Goal: Task Accomplishment & Management: Manage account settings

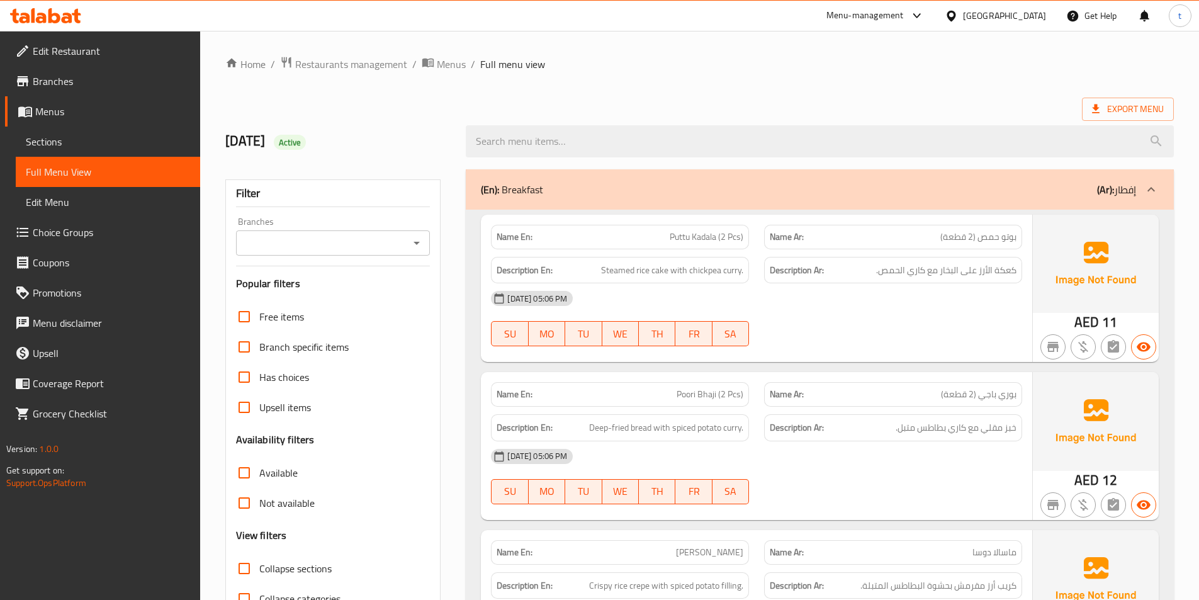
scroll to position [1763, 0]
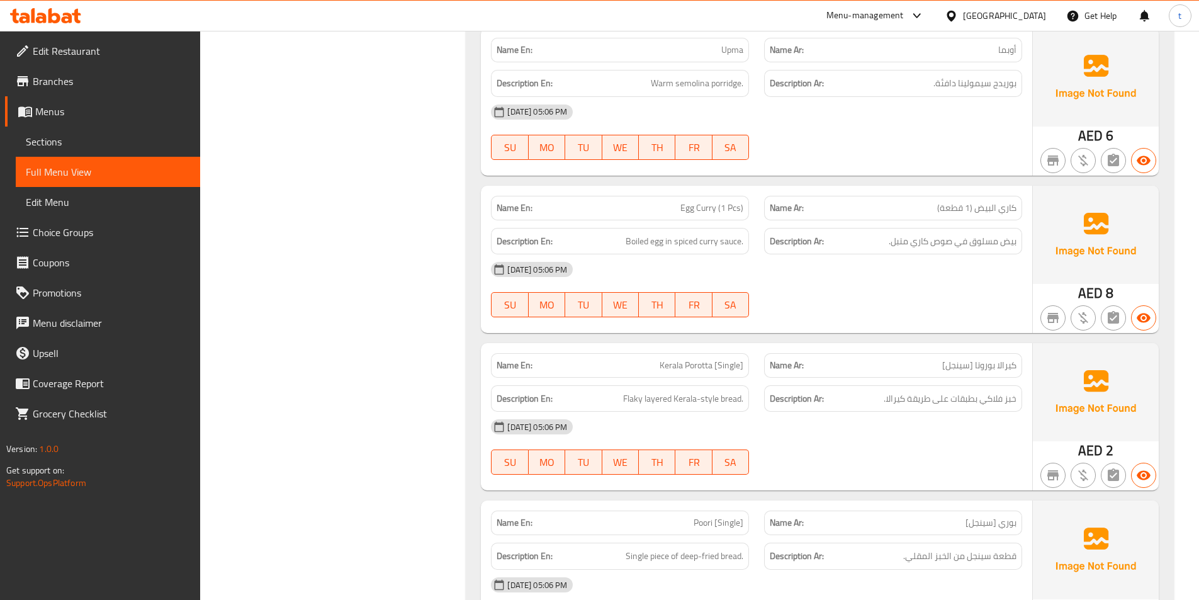
click at [71, 135] on span "Sections" at bounding box center [108, 141] width 164 height 15
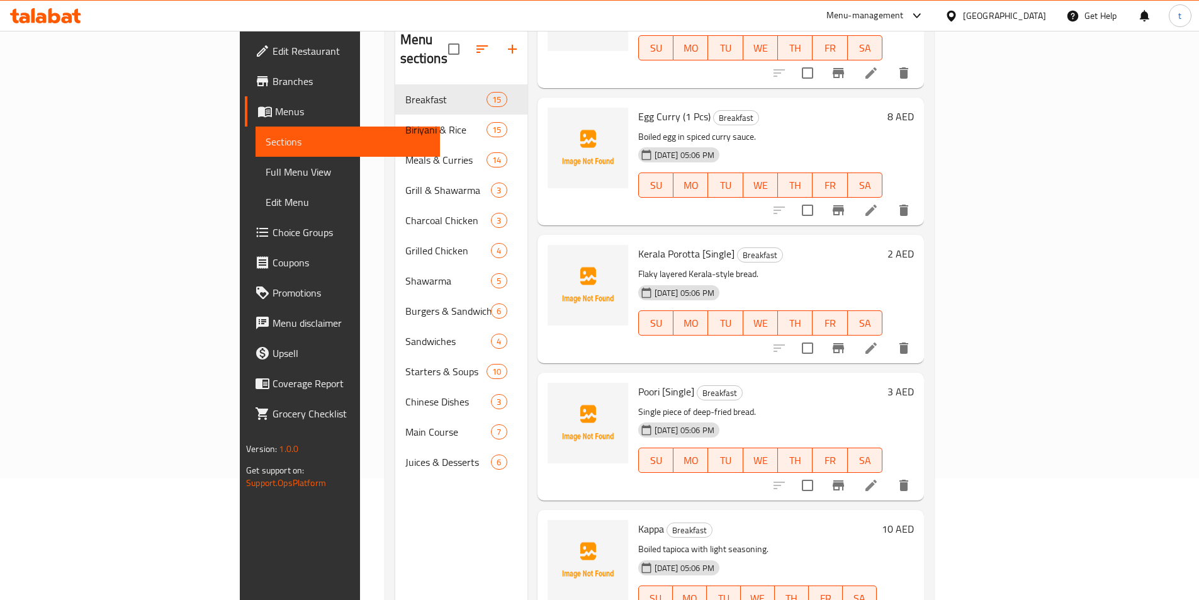
scroll to position [50, 0]
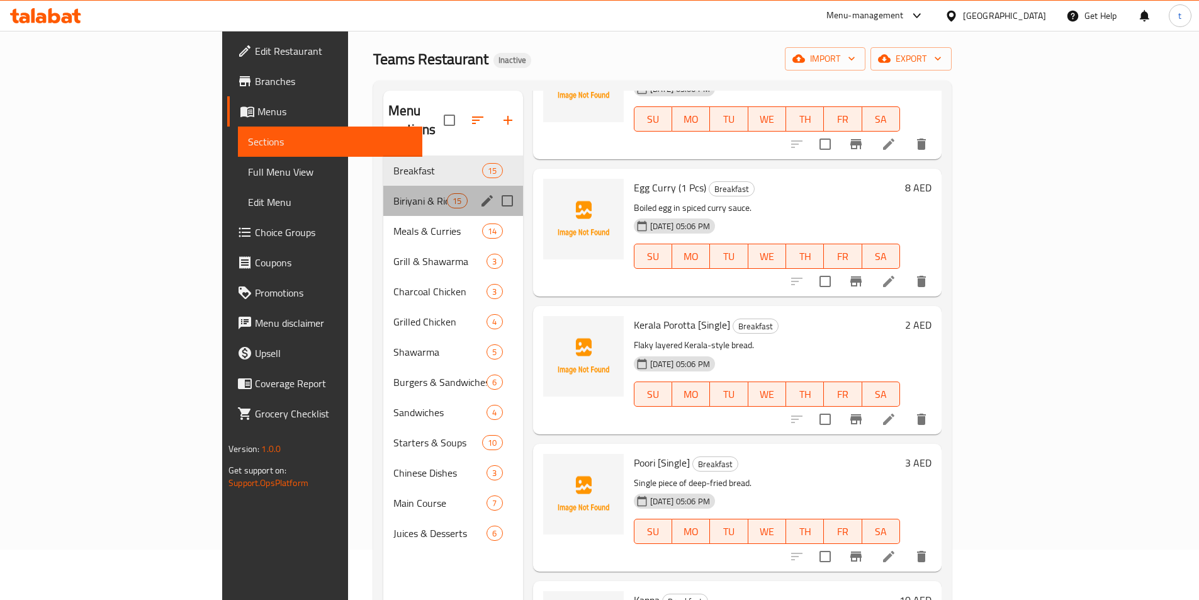
click at [383, 191] on div "Biriyani & Rice 15" at bounding box center [453, 201] width 140 height 30
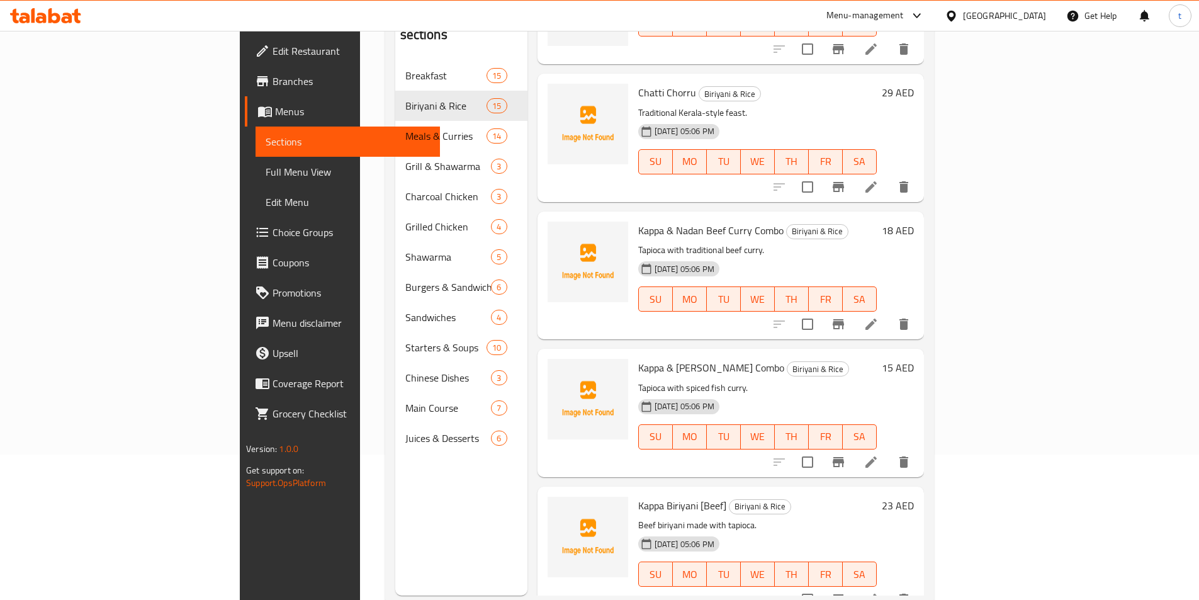
scroll to position [176, 0]
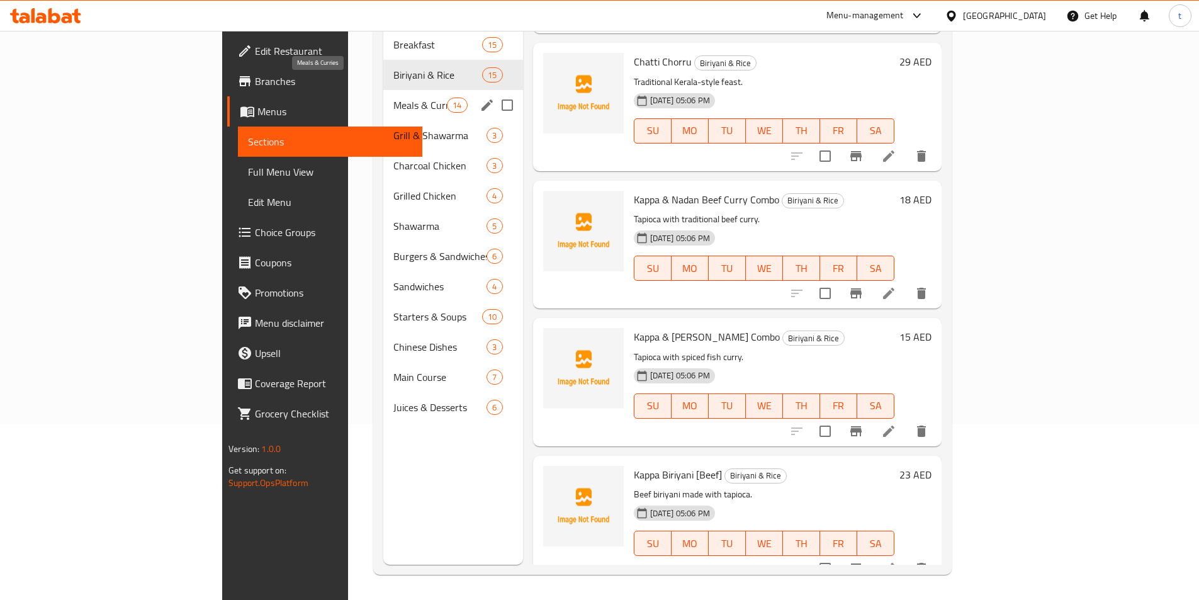
click at [394, 98] on span "Meals & Curries" at bounding box center [421, 105] width 54 height 15
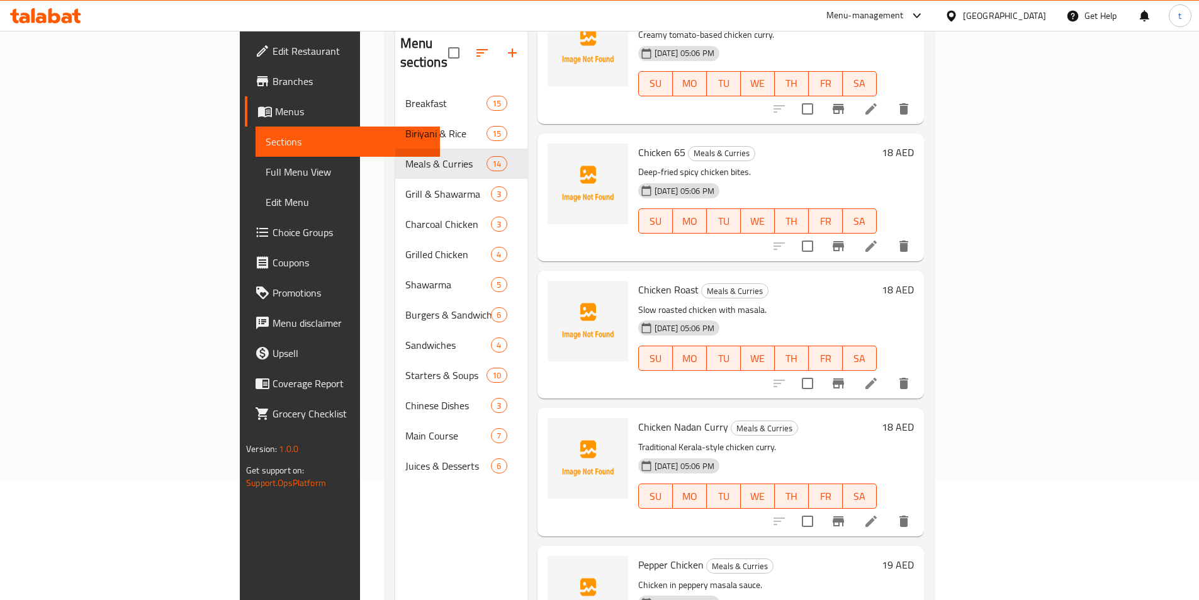
scroll to position [176, 0]
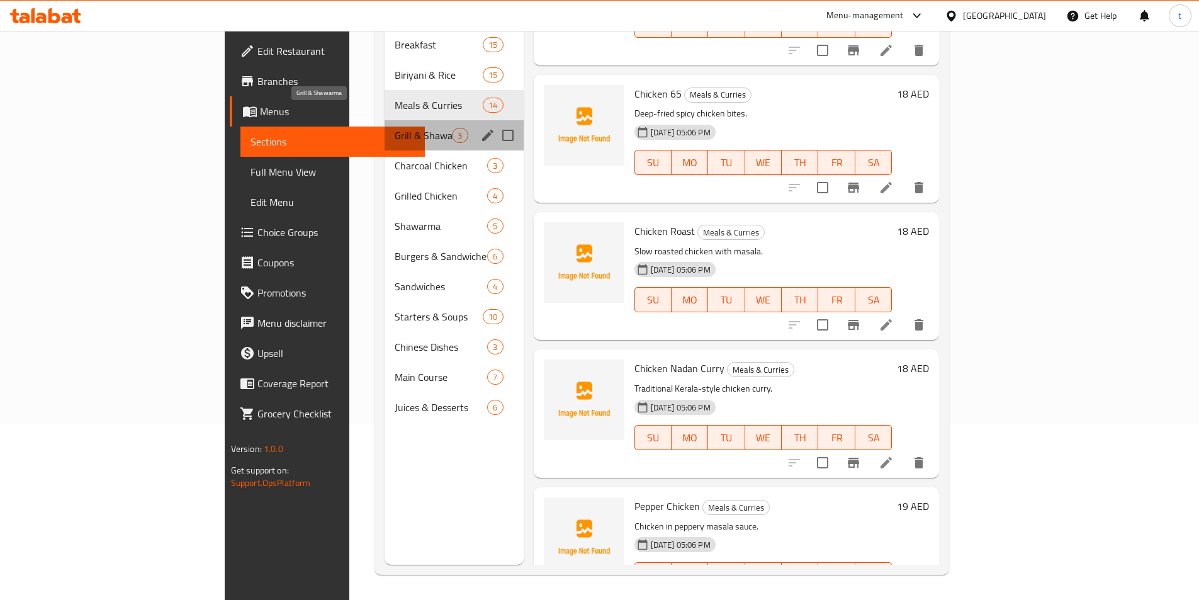
click at [395, 128] on span "Grill & Shawarma" at bounding box center [423, 135] width 57 height 15
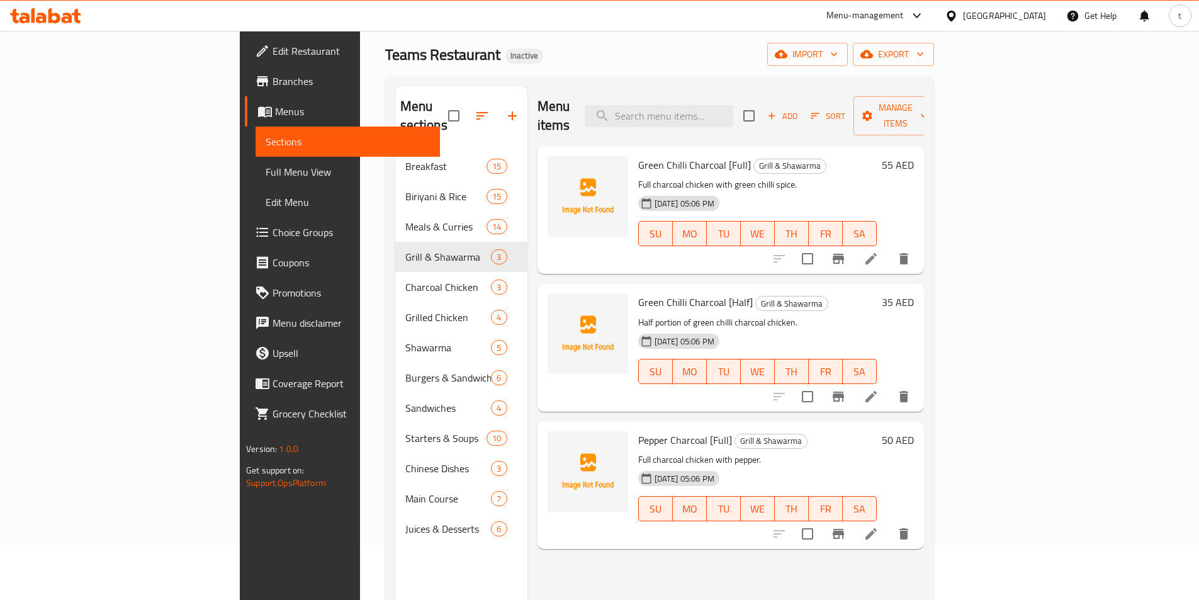
scroll to position [50, 0]
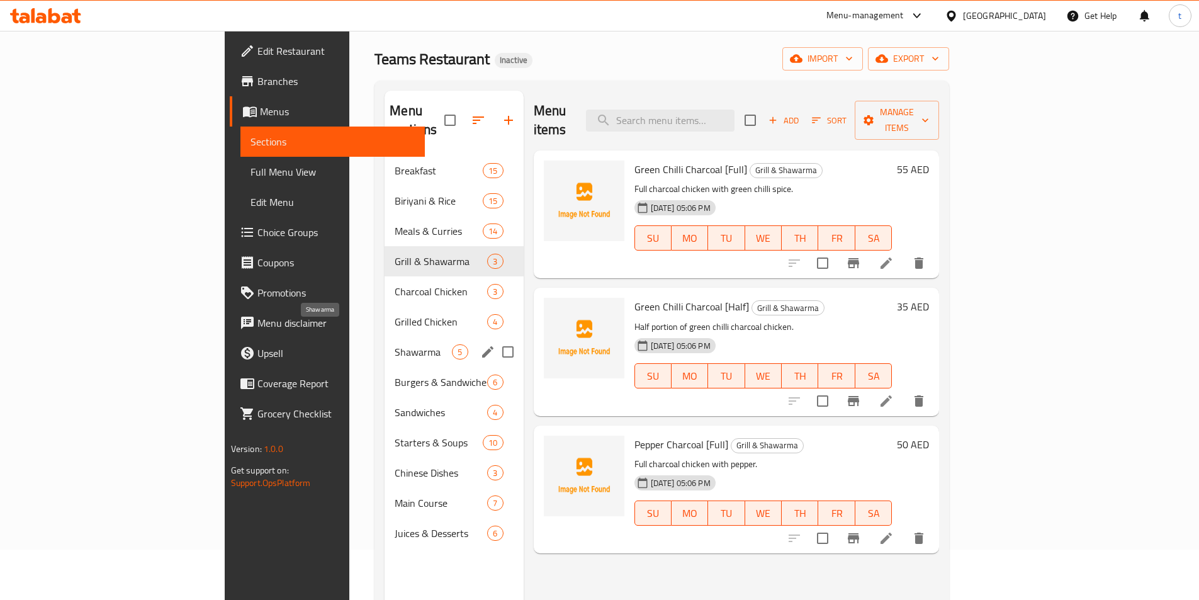
click at [395, 344] on span "Shawarma" at bounding box center [423, 351] width 57 height 15
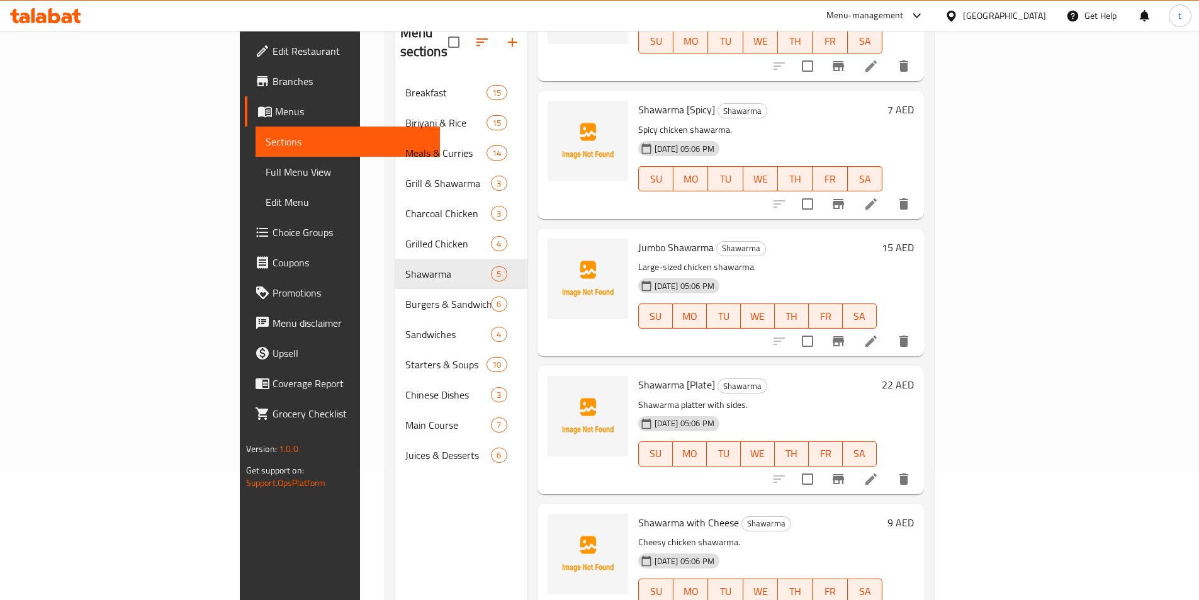
scroll to position [176, 0]
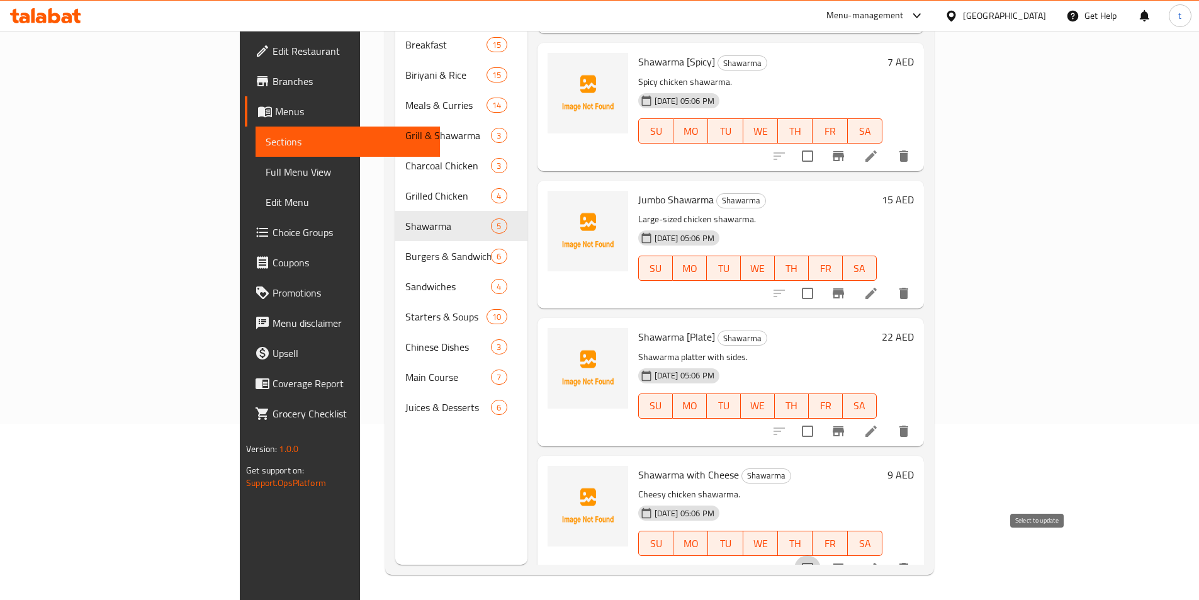
click at [821, 555] on input "checkbox" at bounding box center [808, 568] width 26 height 26
checkbox input "true"
click at [821, 418] on input "checkbox" at bounding box center [808, 431] width 26 height 26
checkbox input "true"
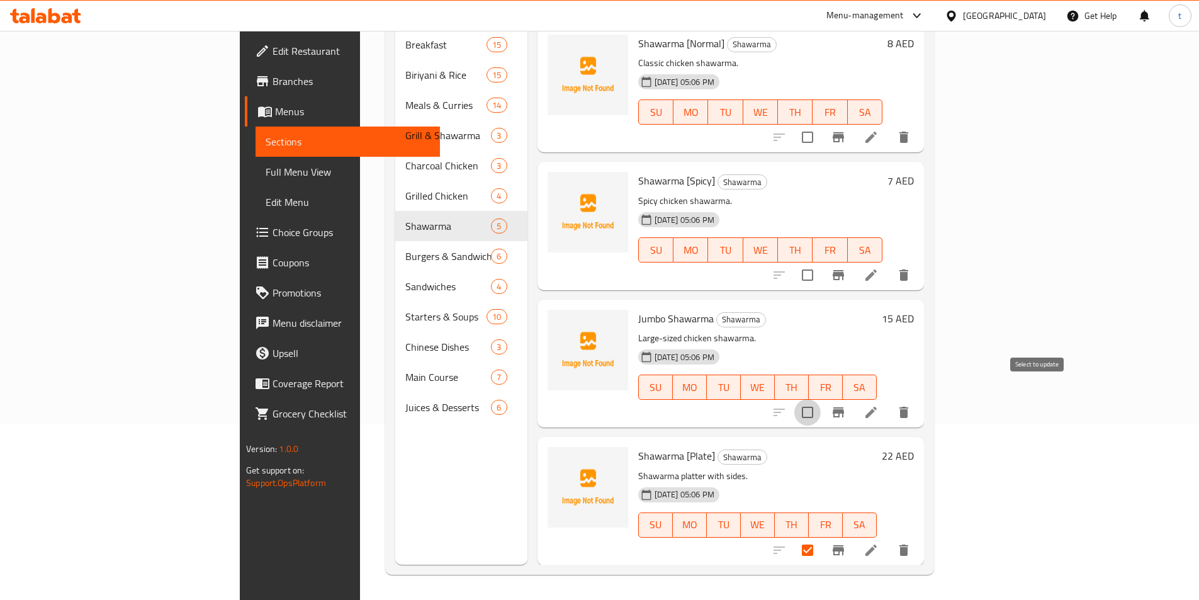
click at [821, 399] on input "checkbox" at bounding box center [808, 412] width 26 height 26
checkbox input "true"
click at [821, 262] on input "checkbox" at bounding box center [808, 275] width 26 height 26
checkbox input "true"
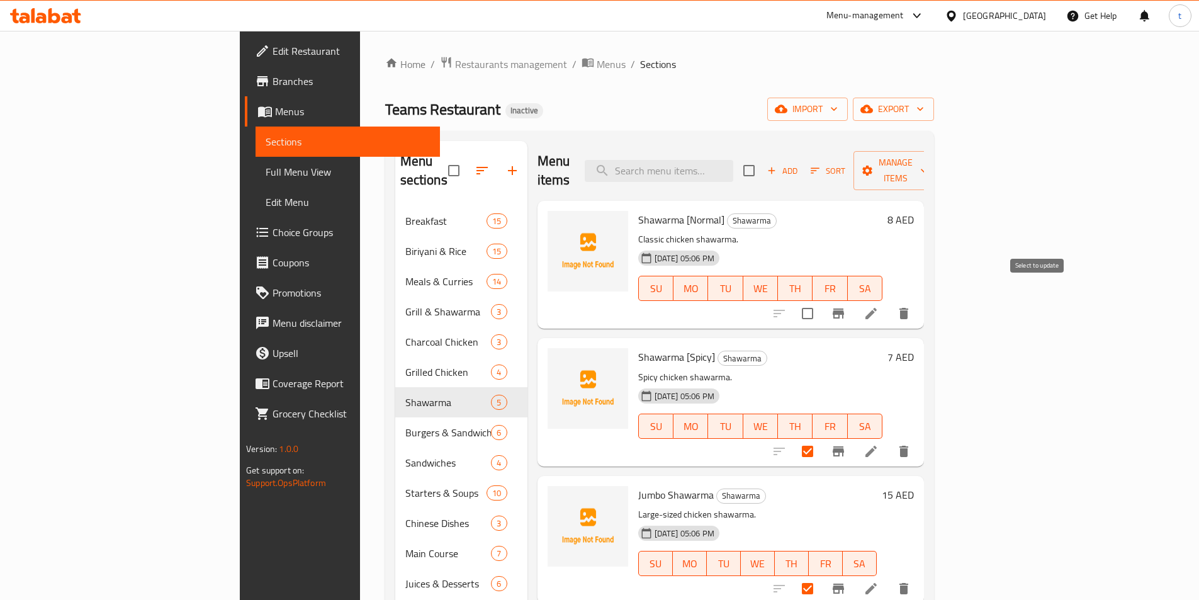
click at [821, 300] on input "checkbox" at bounding box center [808, 313] width 26 height 26
checkbox input "true"
click at [928, 163] on span "Manage items" at bounding box center [896, 170] width 64 height 31
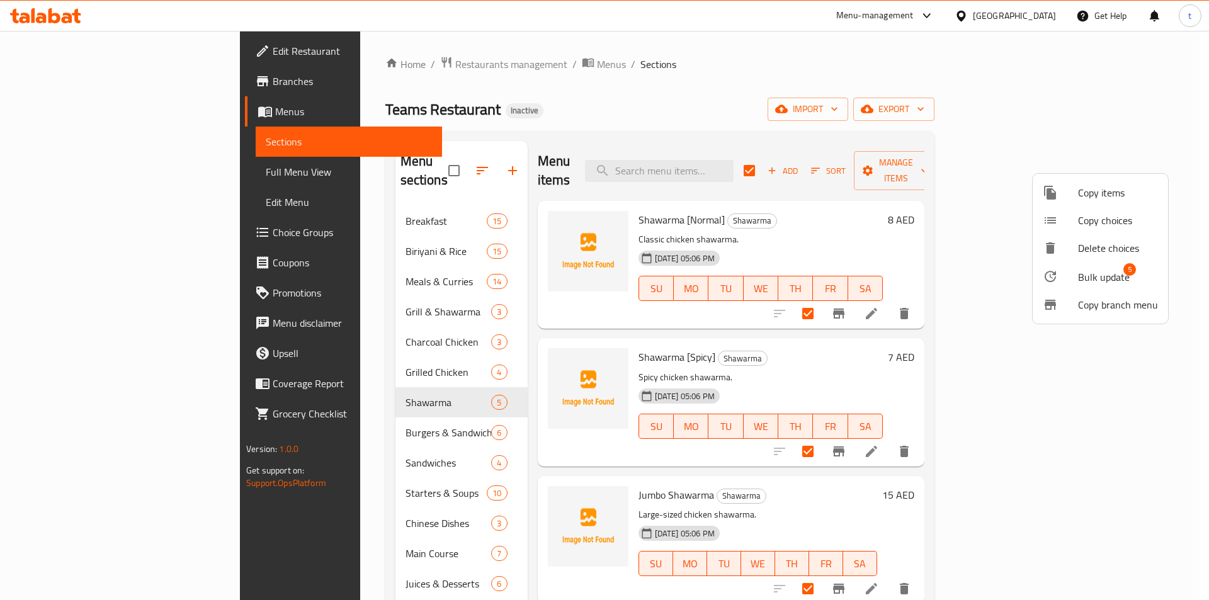
click at [1071, 278] on div at bounding box center [1060, 276] width 35 height 15
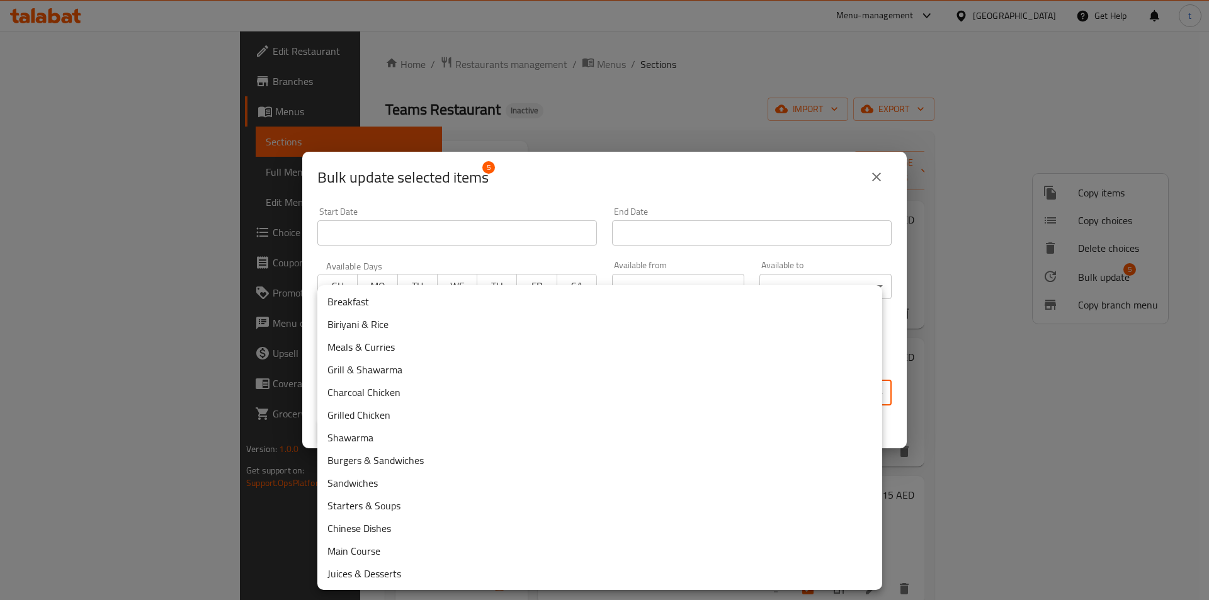
click at [699, 402] on body "​ Menu-management United Arab Emirates Get Help t Edit Restaurant Branches Menu…" at bounding box center [604, 315] width 1209 height 569
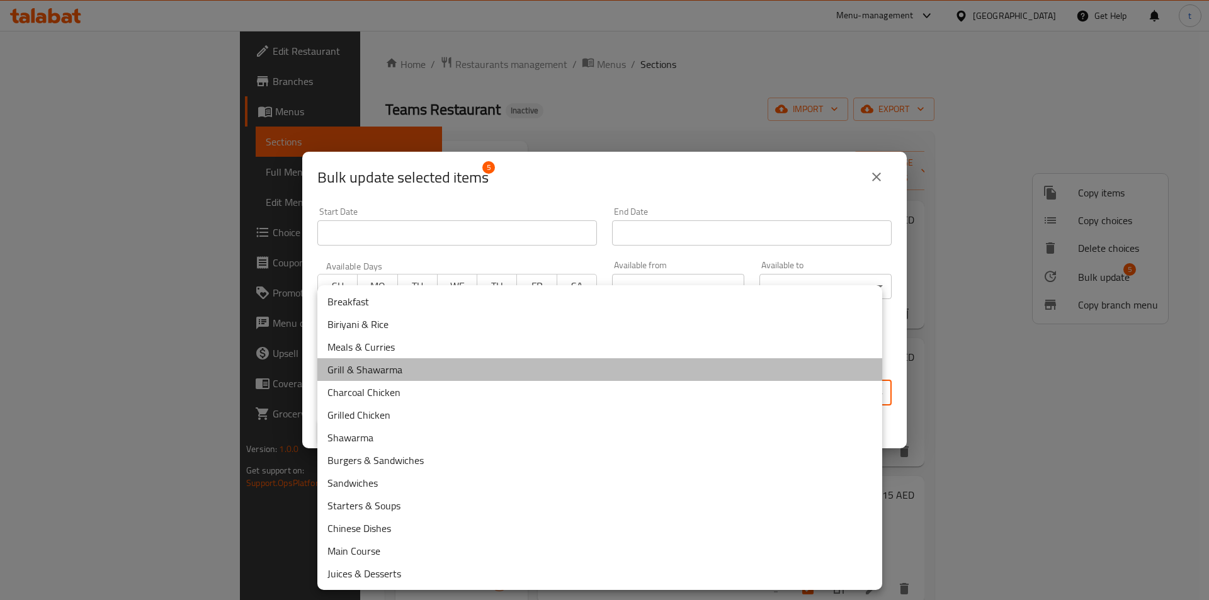
click at [407, 360] on li "Grill & Shawarma" at bounding box center [599, 369] width 565 height 23
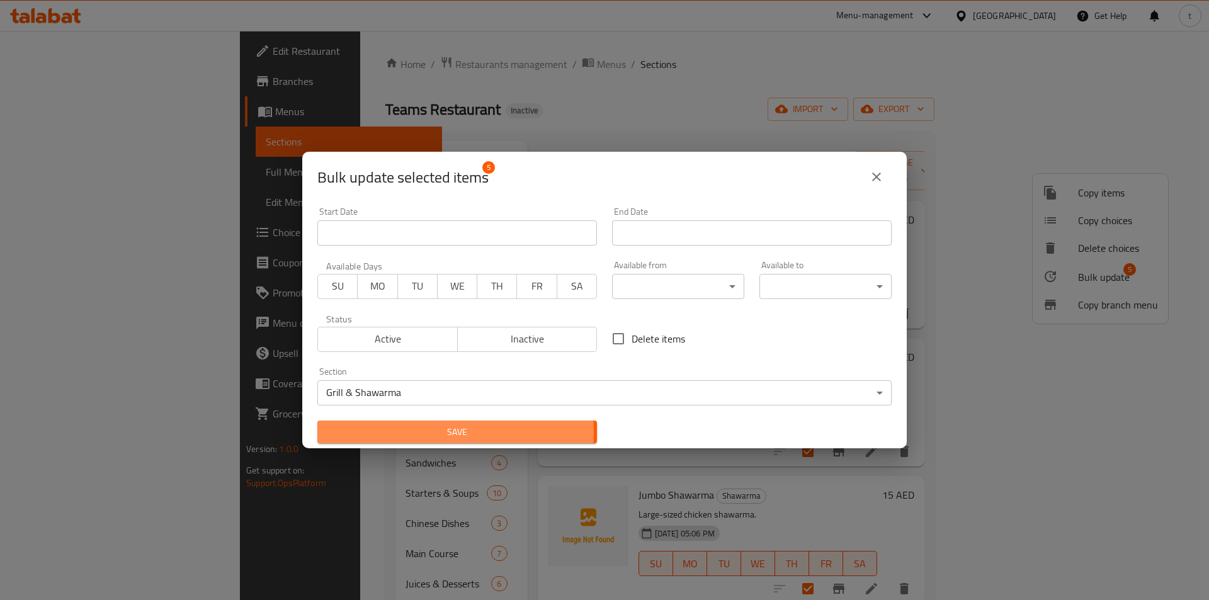
click at [431, 431] on span "Save" at bounding box center [456, 432] width 259 height 16
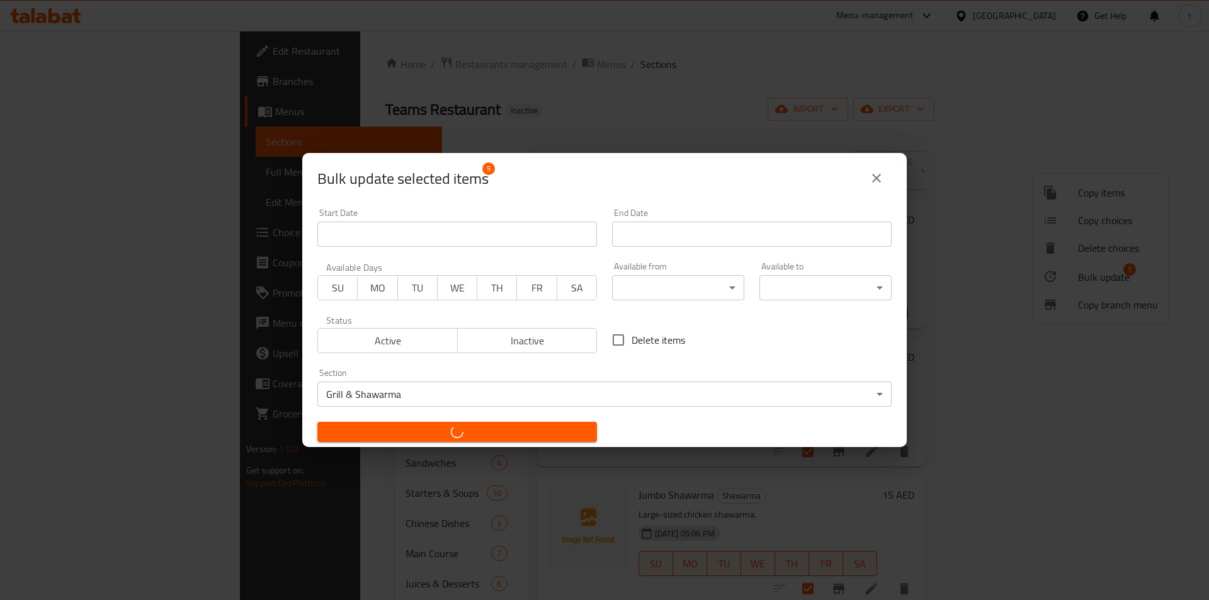
checkbox input "false"
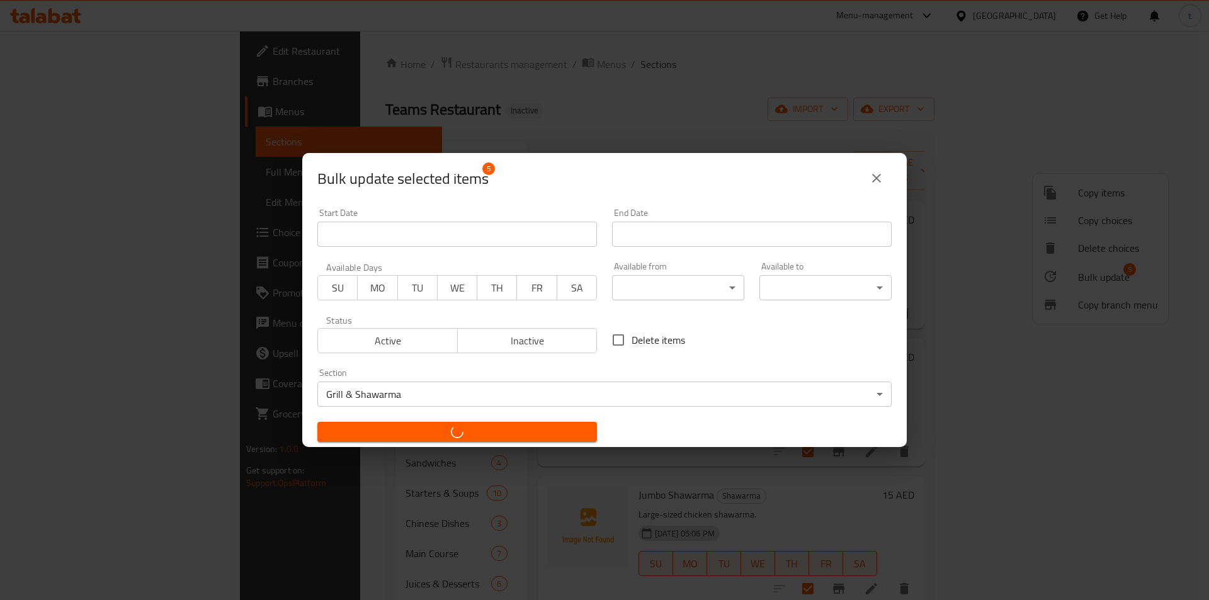
checkbox input "false"
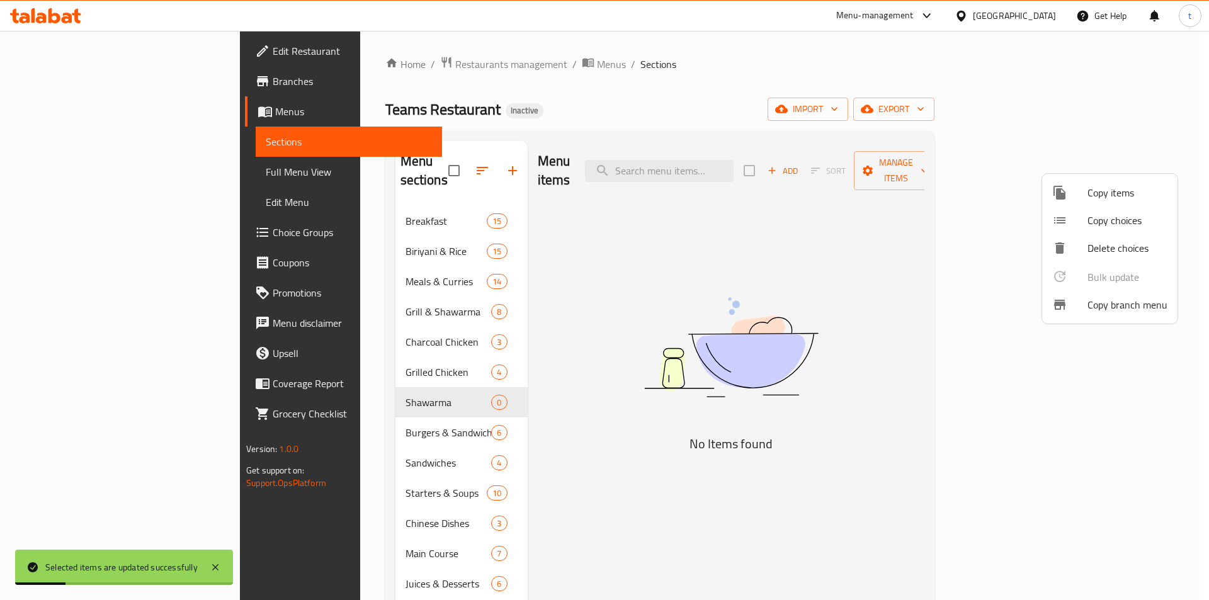
click at [408, 357] on div at bounding box center [604, 300] width 1209 height 600
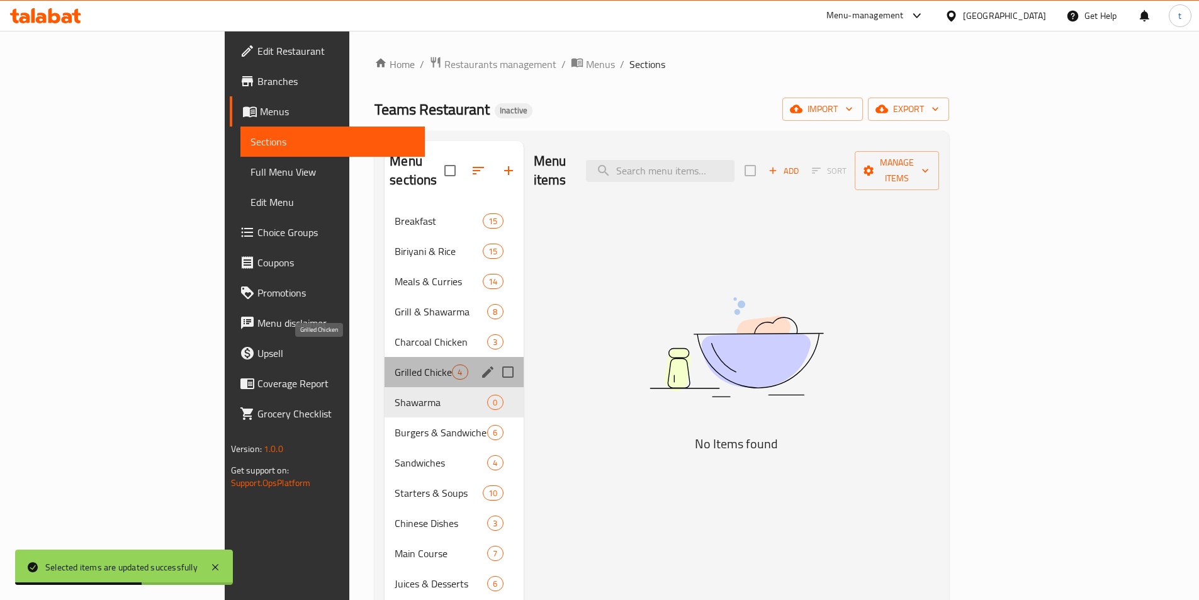
click at [395, 365] on span "Grilled Chicken" at bounding box center [423, 372] width 57 height 15
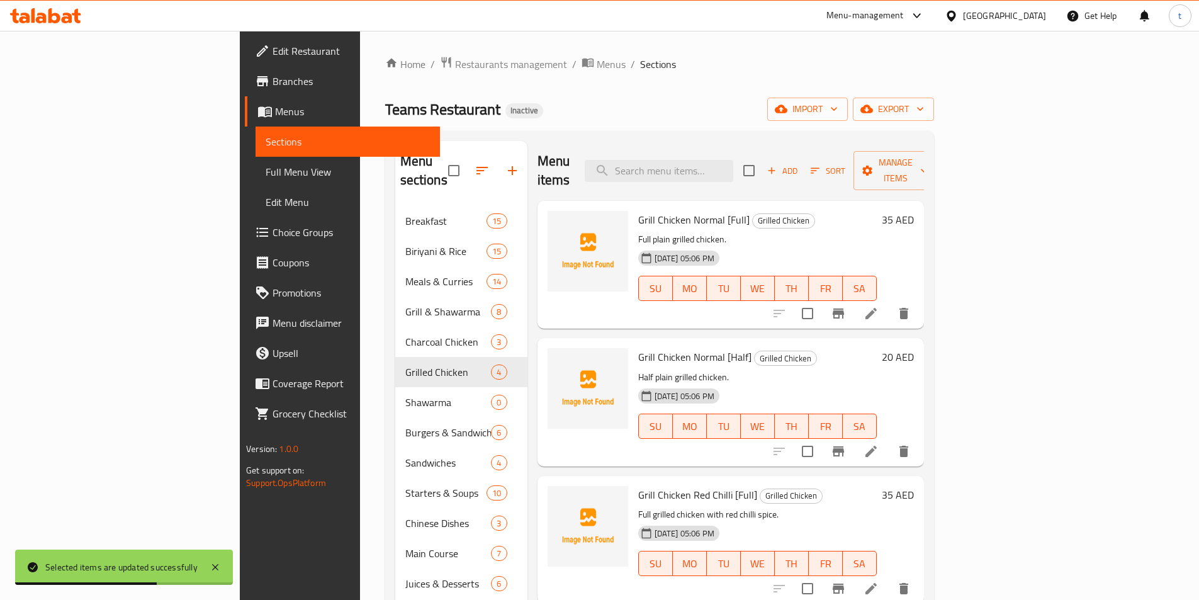
scroll to position [176, 0]
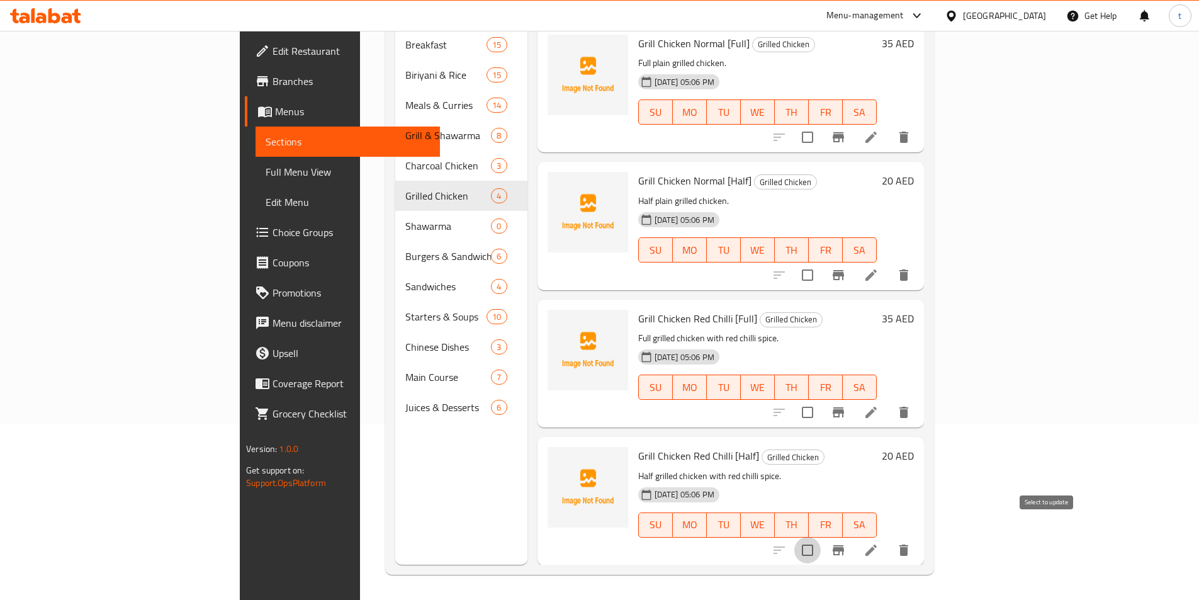
click at [821, 537] on input "checkbox" at bounding box center [808, 550] width 26 height 26
checkbox input "true"
click at [821, 403] on input "checkbox" at bounding box center [808, 412] width 26 height 26
checkbox input "true"
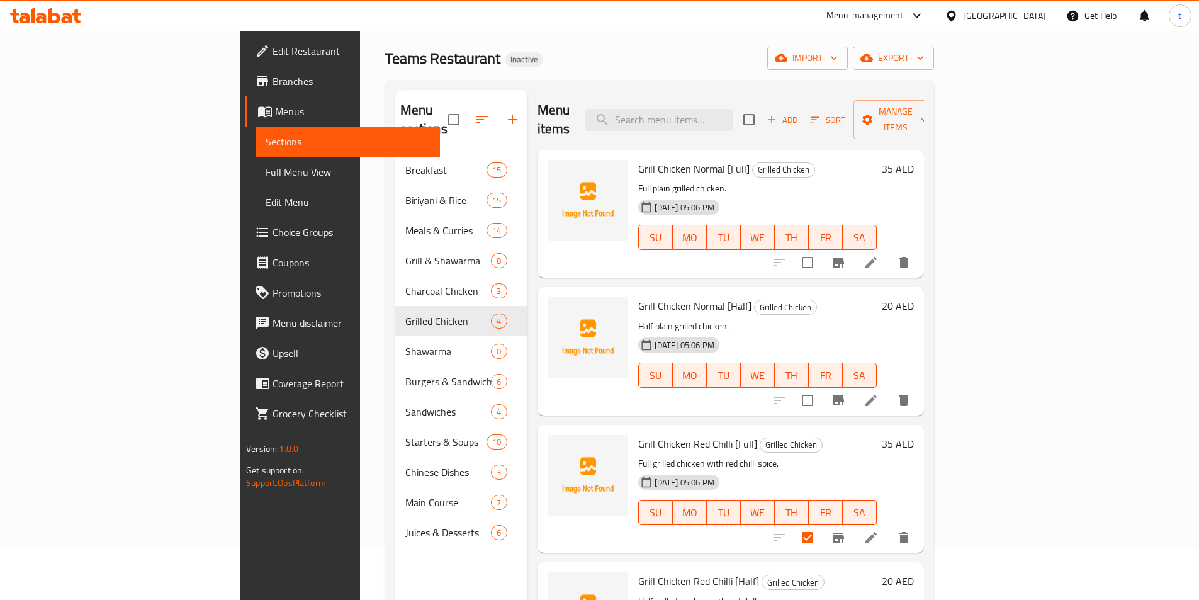
scroll to position [50, 0]
click at [821, 388] on input "checkbox" at bounding box center [808, 401] width 26 height 26
checkbox input "true"
click at [821, 250] on input "checkbox" at bounding box center [808, 263] width 26 height 26
checkbox input "true"
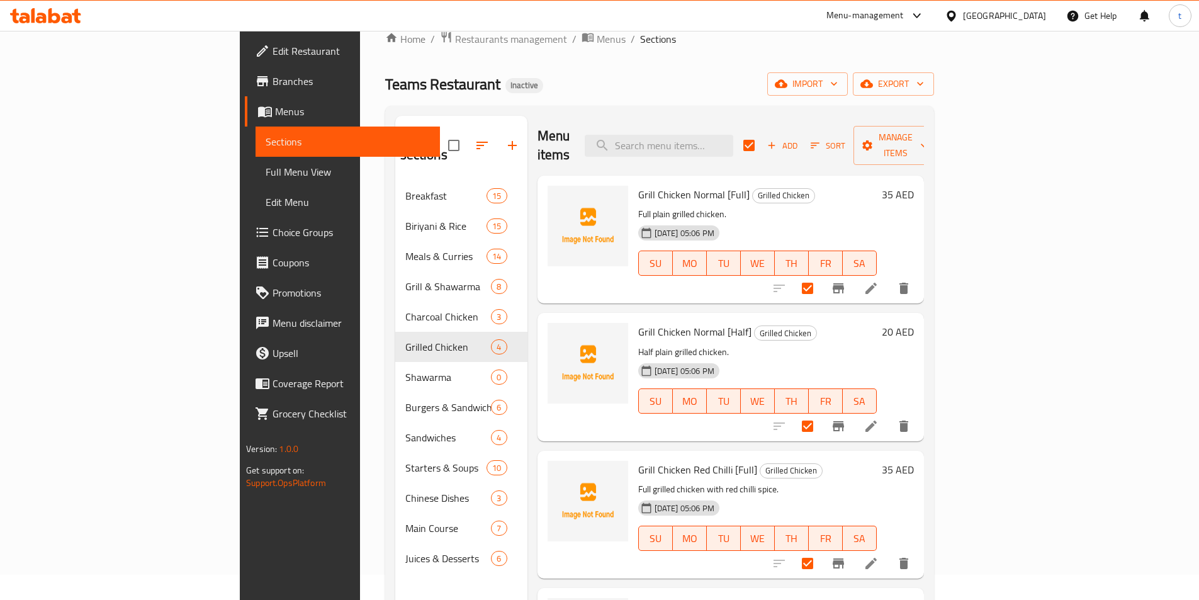
scroll to position [0, 0]
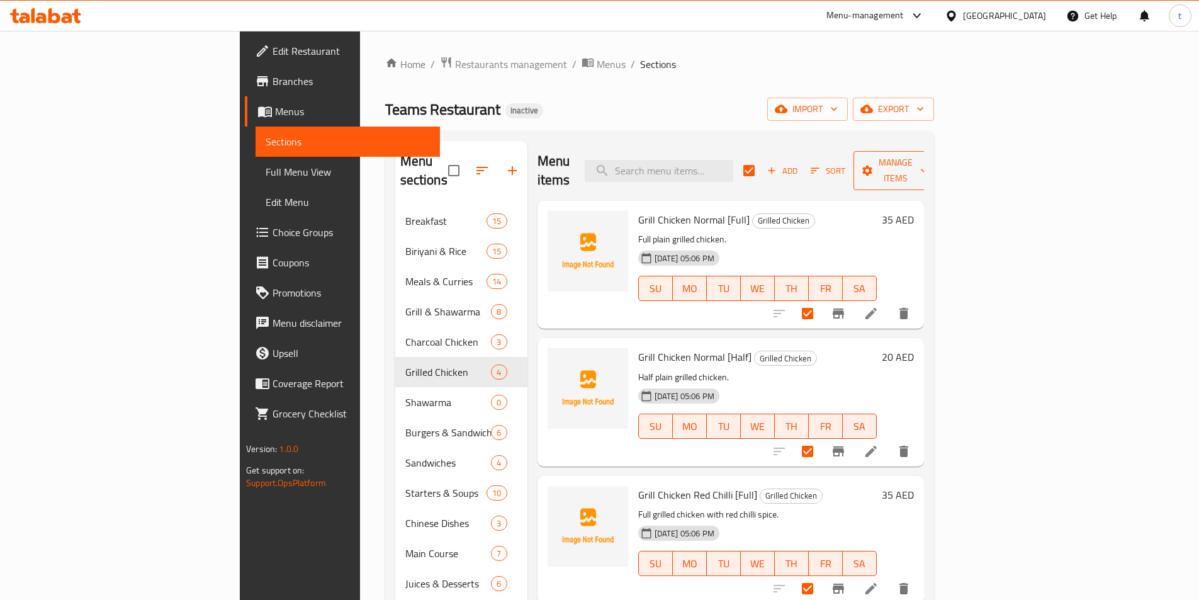
click at [928, 167] on span "Manage items" at bounding box center [896, 170] width 64 height 31
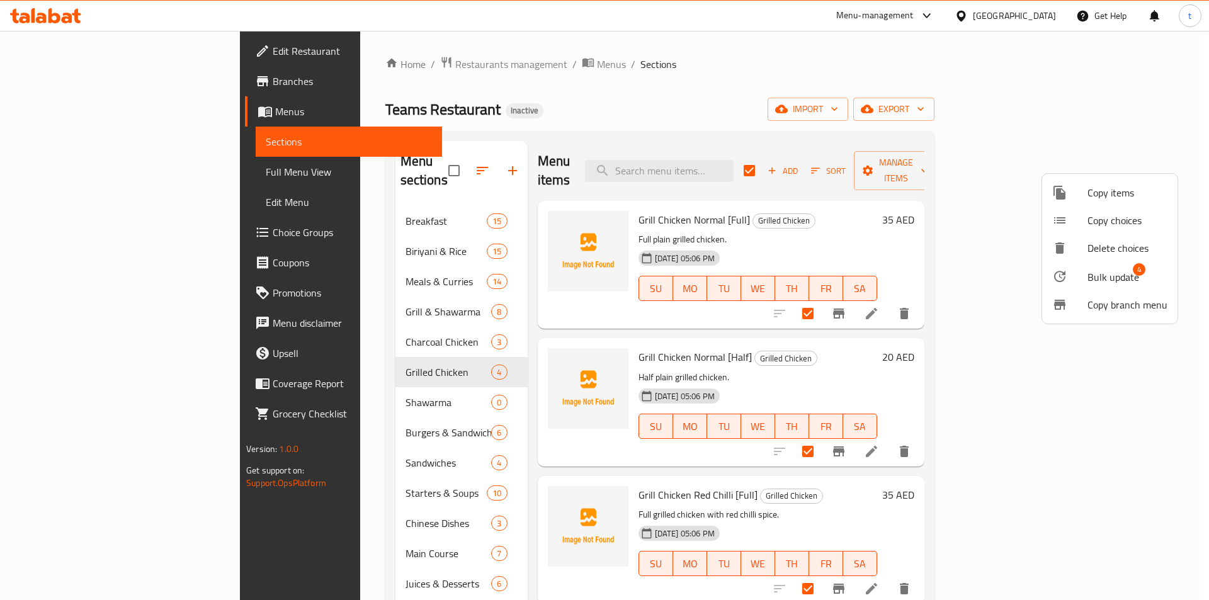
click at [1101, 282] on span "Bulk update" at bounding box center [1113, 276] width 52 height 15
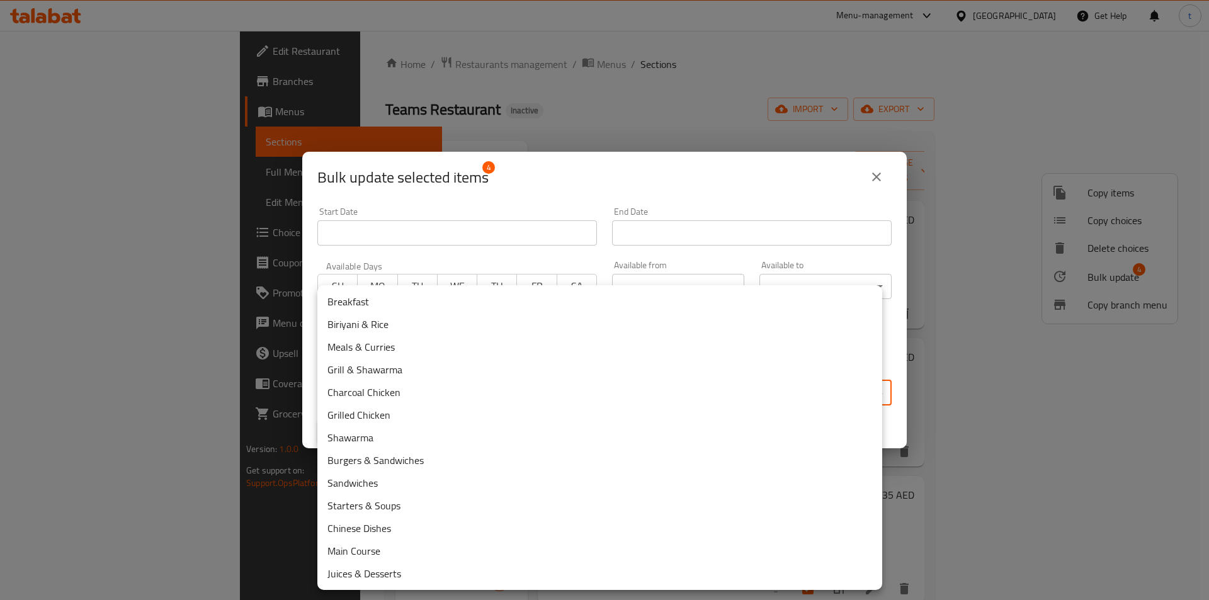
click at [818, 401] on body "​ Menu-management United Arab Emirates Get Help t Edit Restaurant Branches Menu…" at bounding box center [604, 315] width 1209 height 569
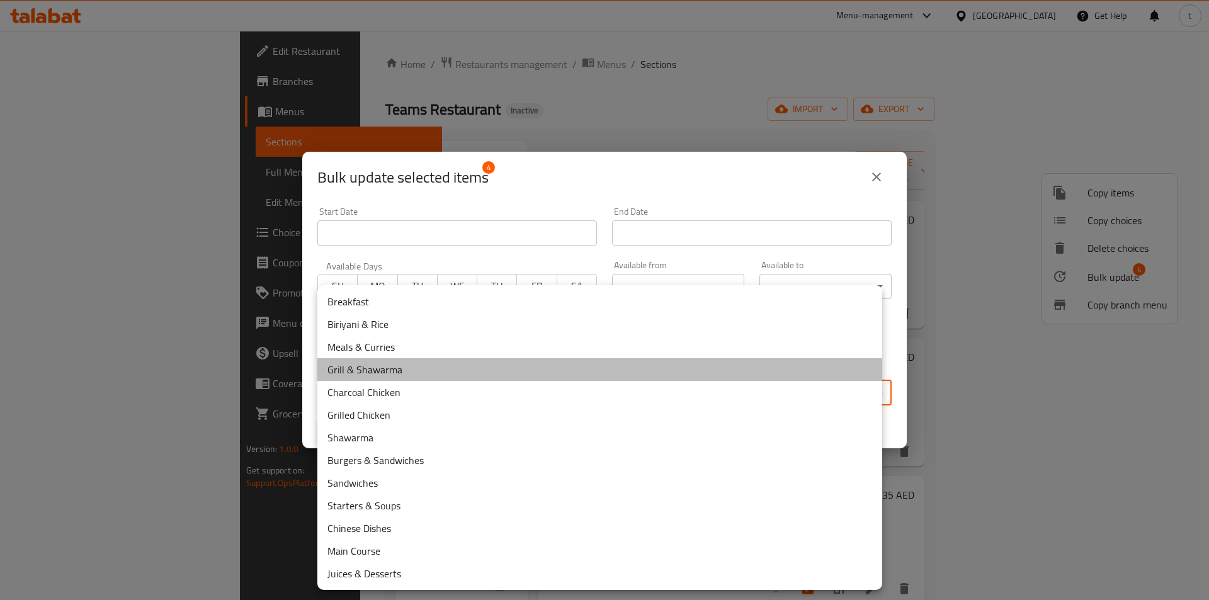
click at [370, 366] on li "Grill & Shawarma" at bounding box center [599, 369] width 565 height 23
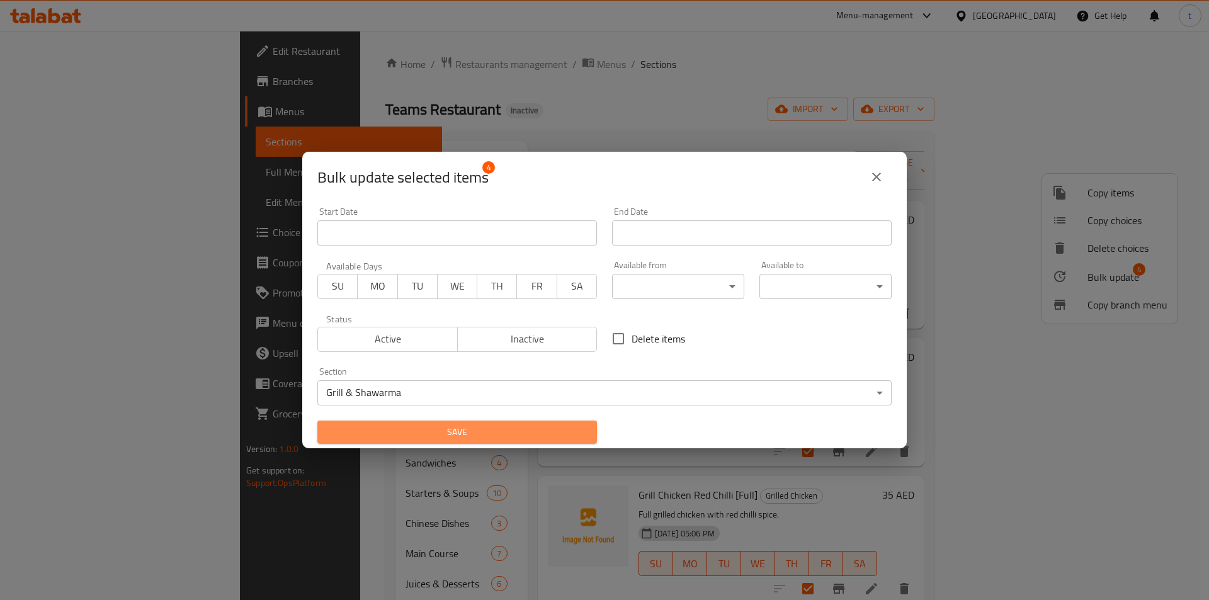
click at [486, 438] on span "Save" at bounding box center [456, 432] width 259 height 16
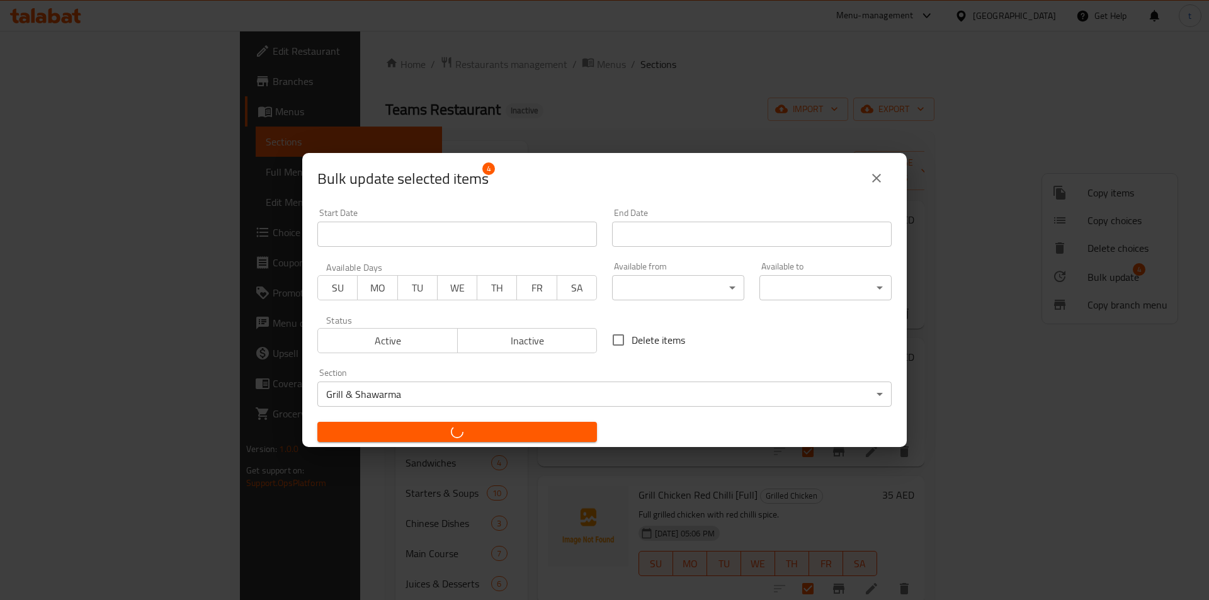
checkbox input "false"
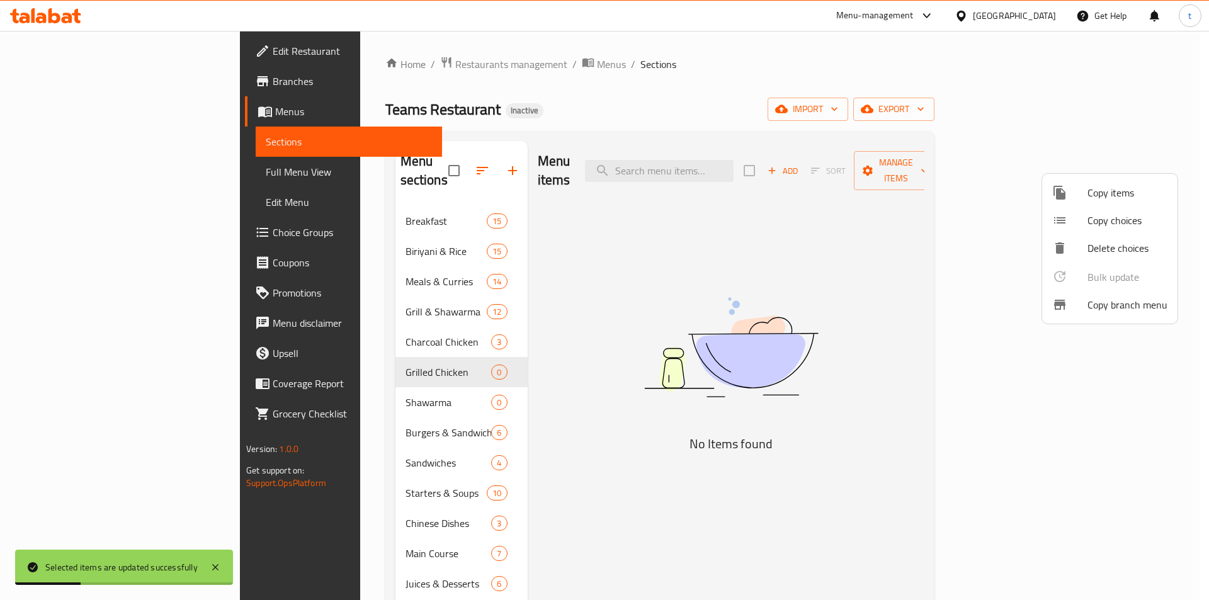
click at [337, 329] on div at bounding box center [604, 300] width 1209 height 600
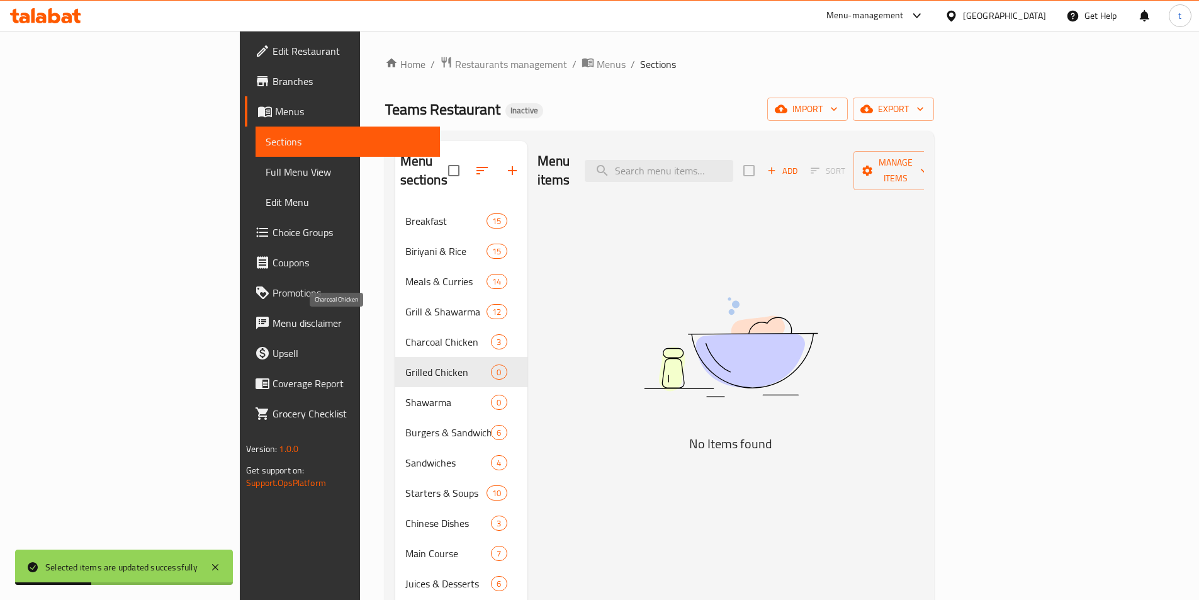
click at [405, 334] on span "Charcoal Chicken" at bounding box center [448, 341] width 86 height 15
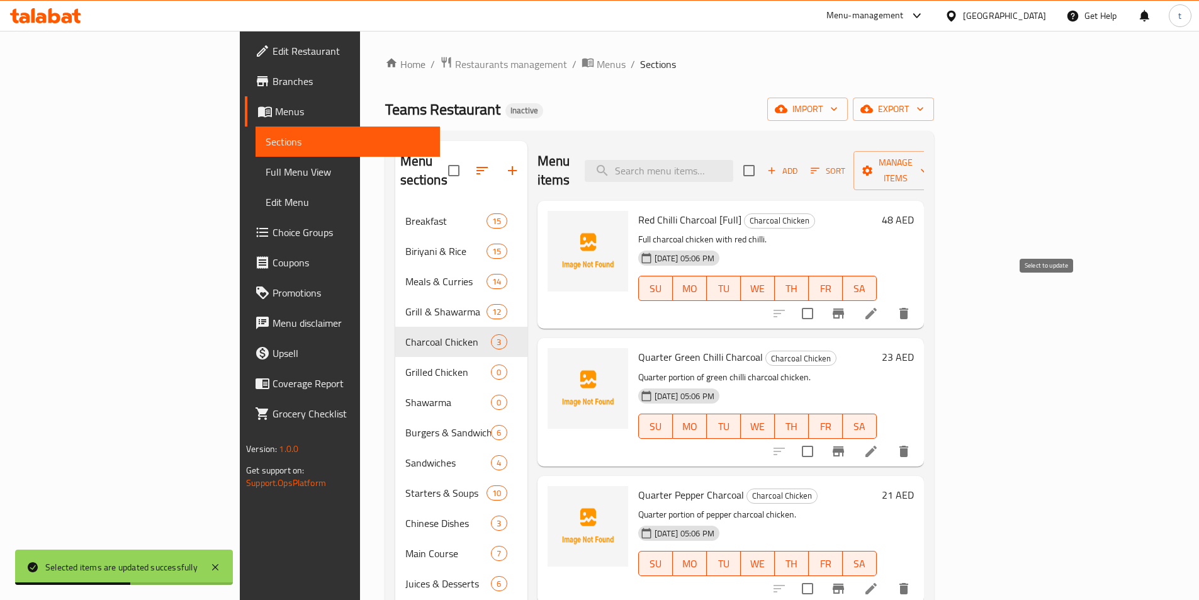
click at [821, 300] on input "checkbox" at bounding box center [808, 313] width 26 height 26
checkbox input "true"
click at [821, 438] on input "checkbox" at bounding box center [808, 451] width 26 height 26
checkbox input "true"
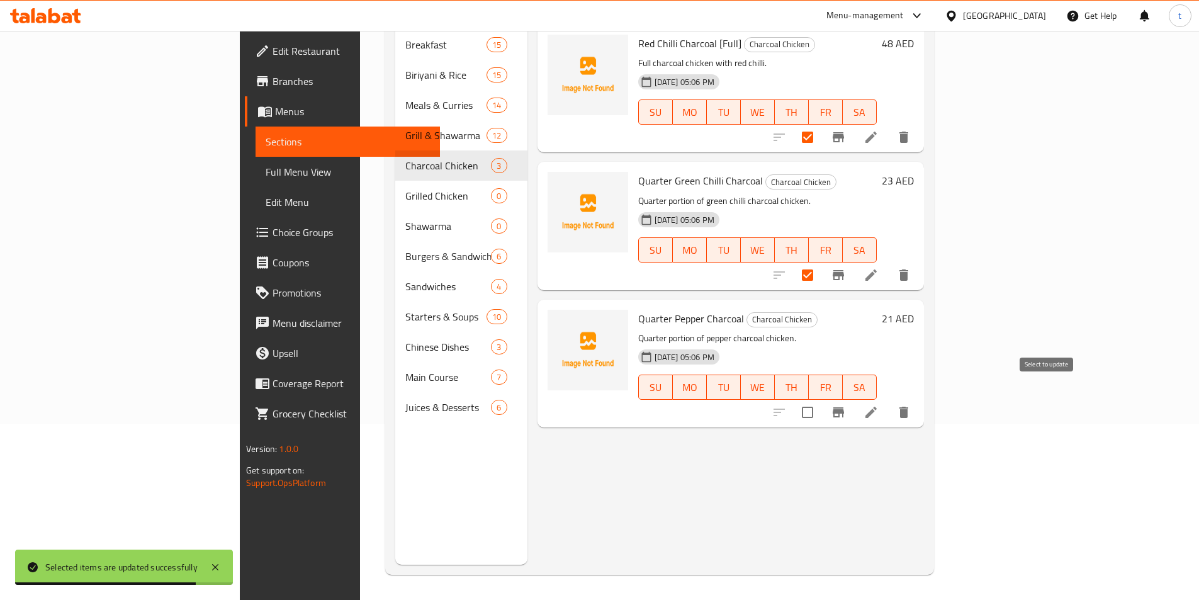
click at [821, 399] on input "checkbox" at bounding box center [808, 412] width 26 height 26
checkbox input "true"
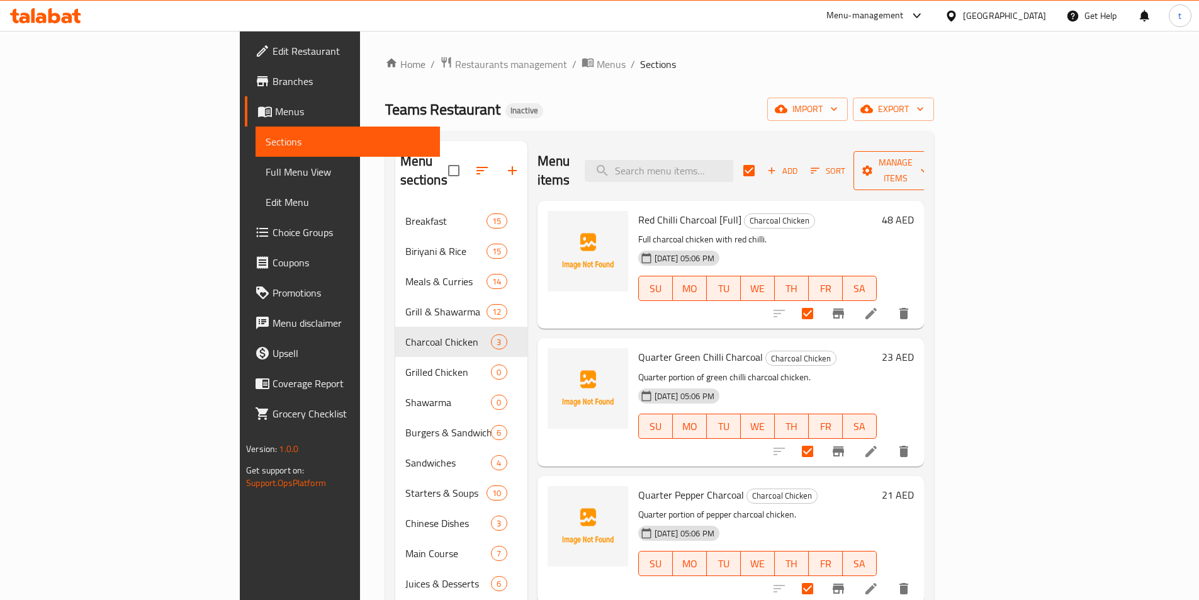
click at [928, 161] on span "Manage items" at bounding box center [896, 170] width 64 height 31
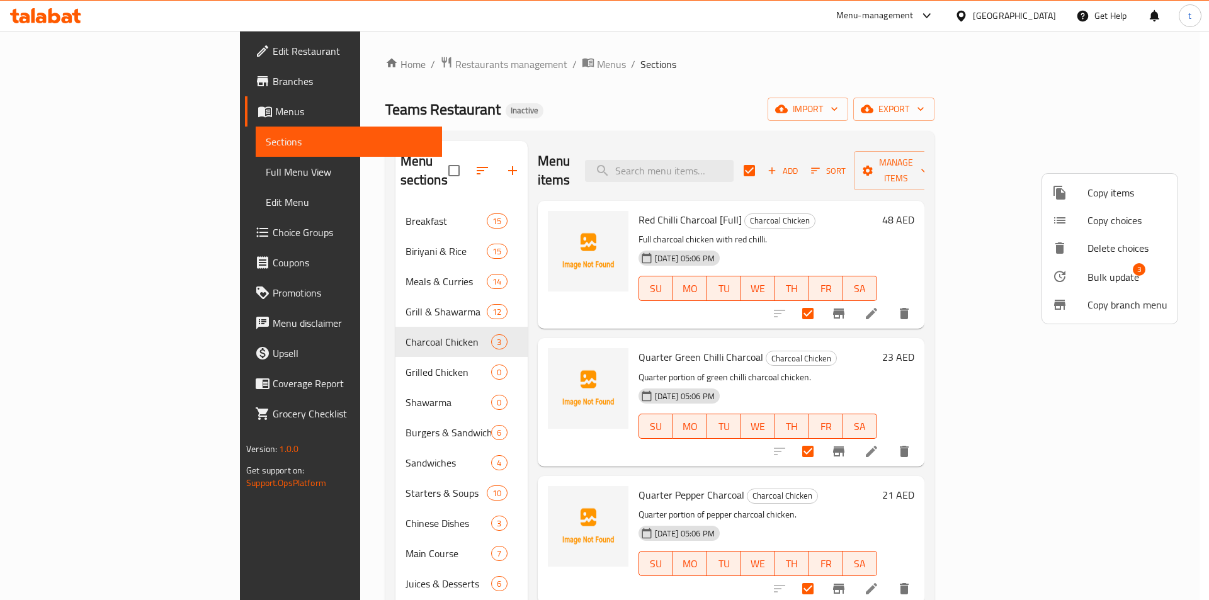
click at [1098, 280] on span "Bulk update" at bounding box center [1113, 276] width 52 height 15
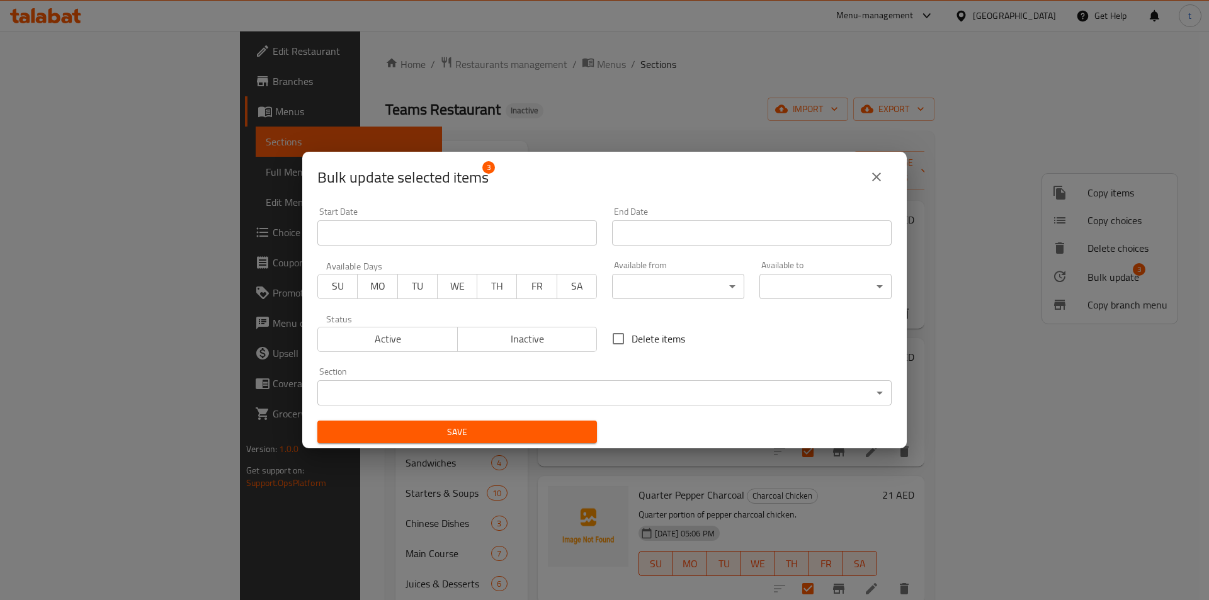
click at [611, 398] on body "​ Menu-management United Arab Emirates Get Help t Edit Restaurant Branches Menu…" at bounding box center [604, 315] width 1209 height 569
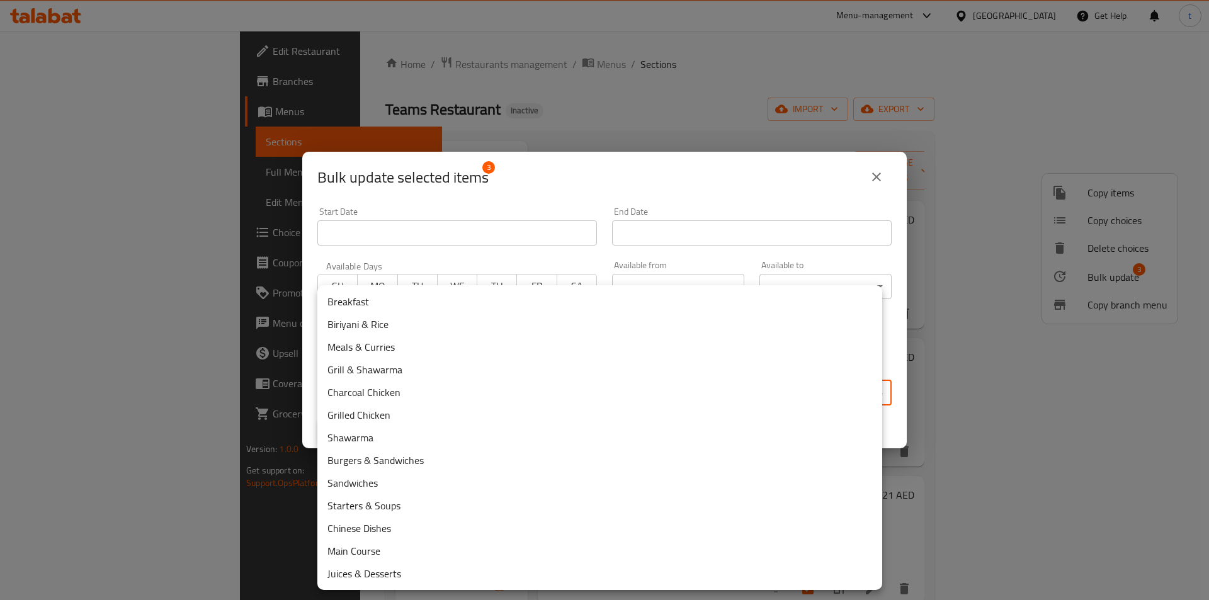
click at [406, 370] on li "Grill & Shawarma" at bounding box center [599, 369] width 565 height 23
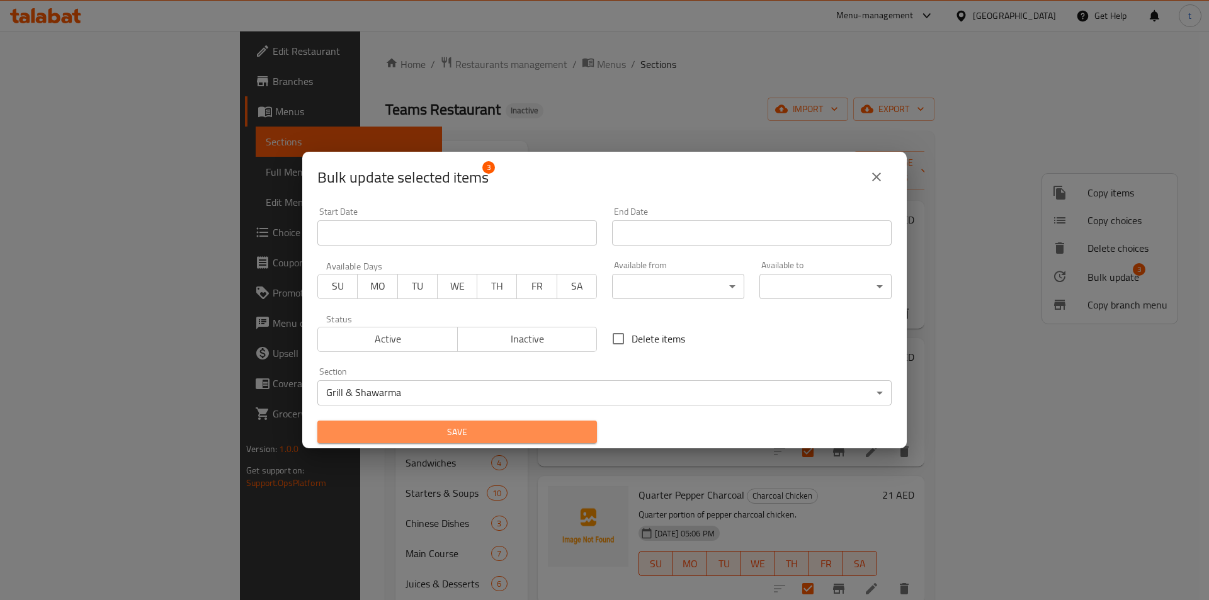
click at [533, 429] on span "Save" at bounding box center [456, 432] width 259 height 16
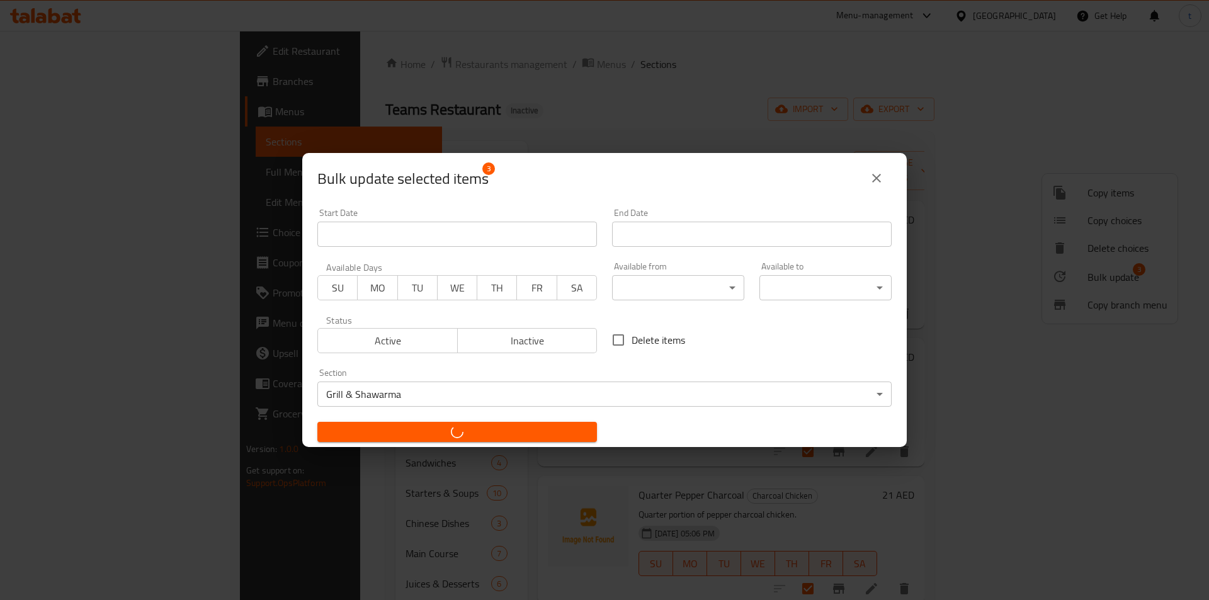
checkbox input "false"
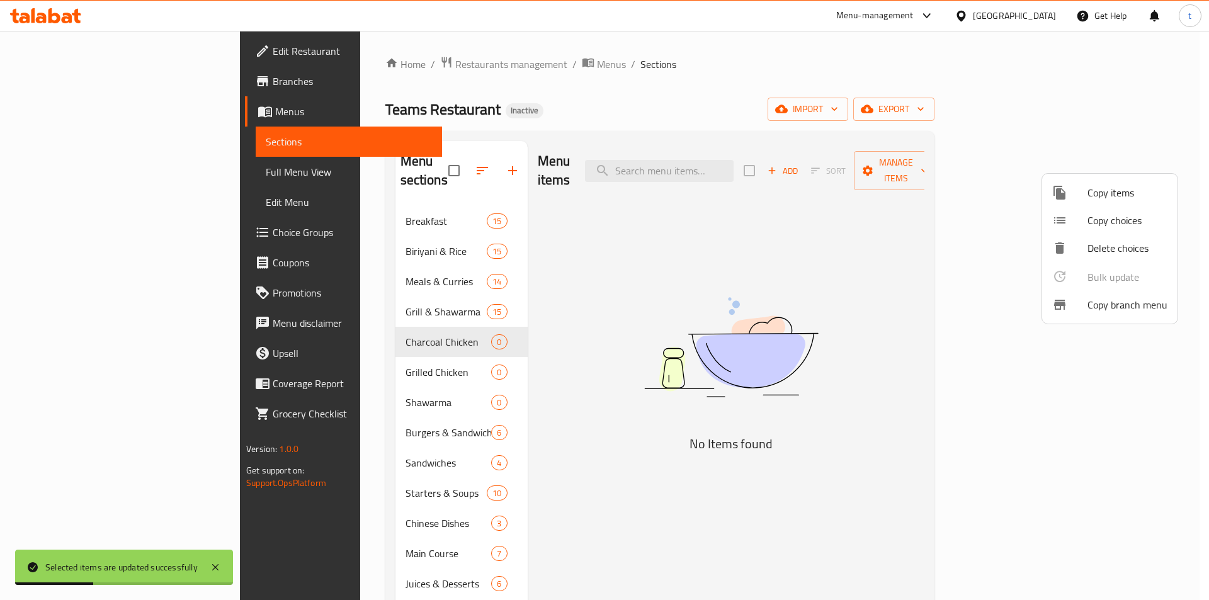
click at [358, 281] on div at bounding box center [604, 300] width 1209 height 600
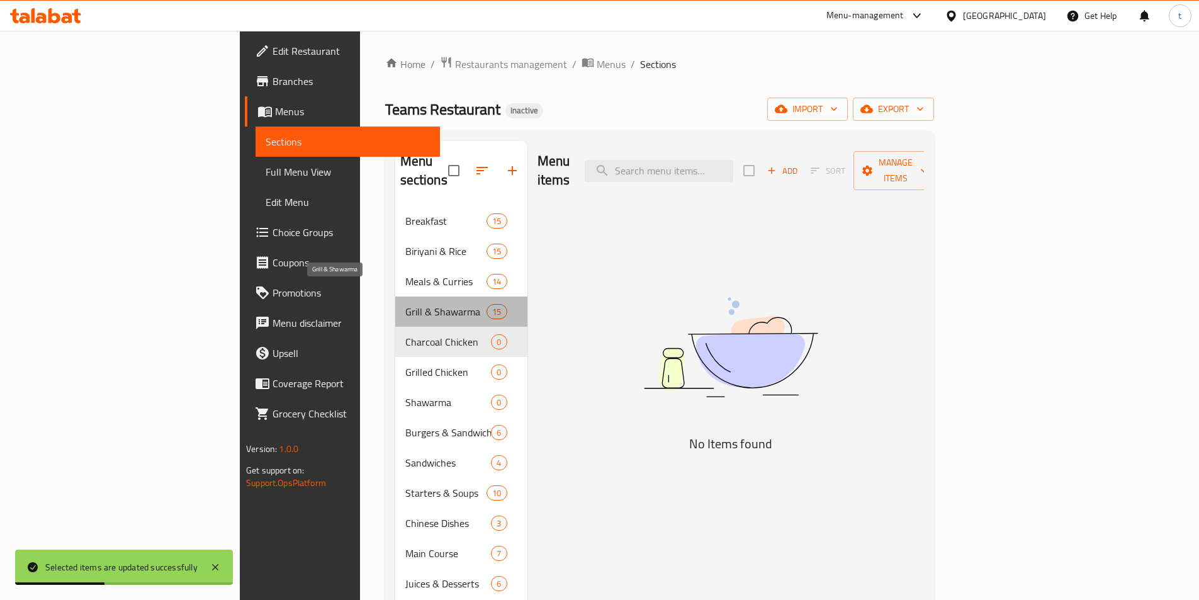
click at [405, 304] on span "Grill & Shawarma" at bounding box center [446, 311] width 82 height 15
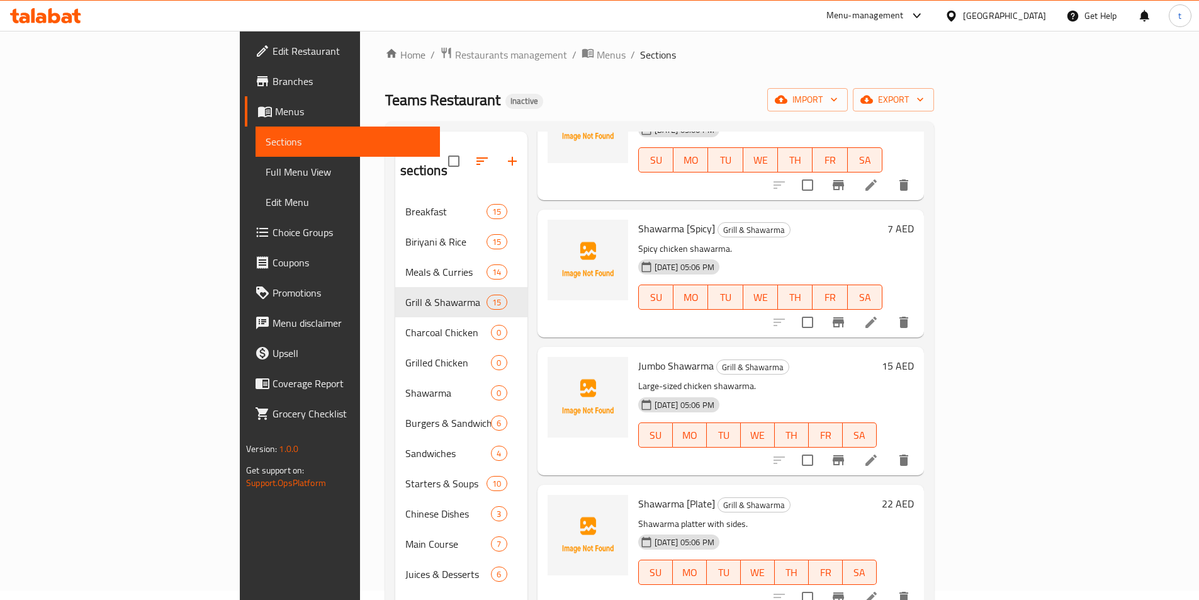
scroll to position [176, 0]
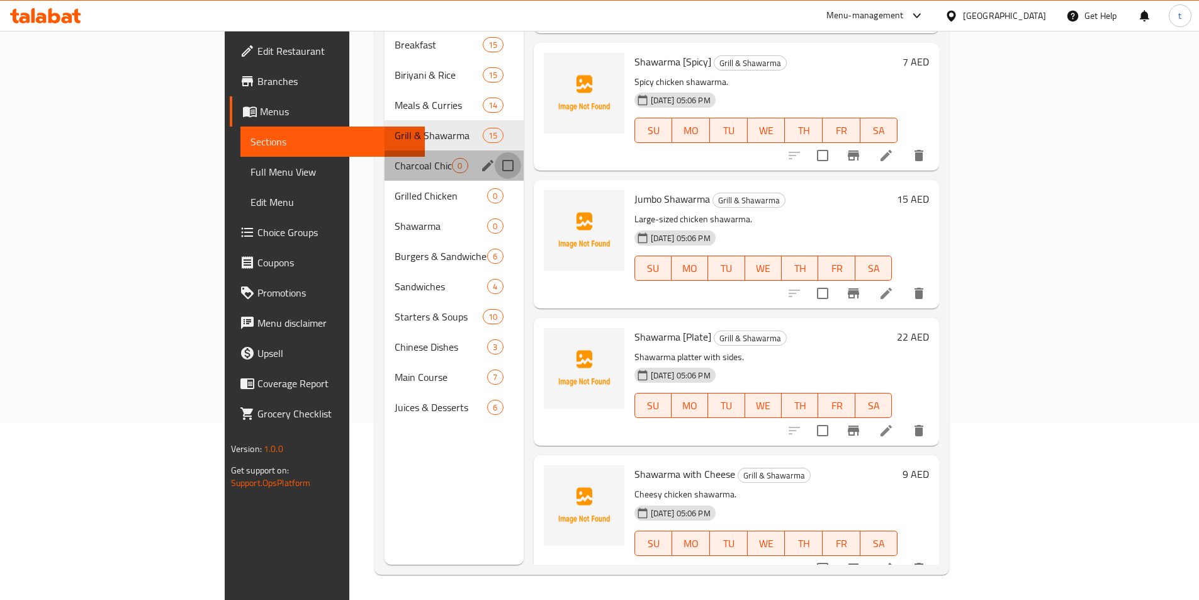
click at [495, 152] on input "Menu sections" at bounding box center [508, 165] width 26 height 26
checkbox input "true"
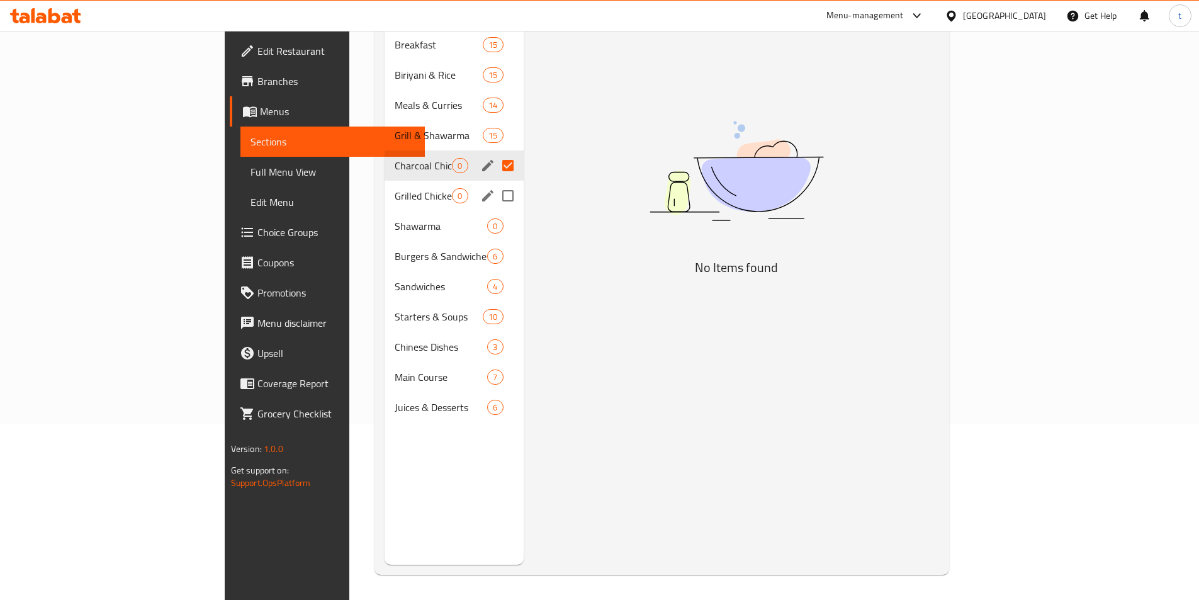
click at [495, 183] on input "Menu sections" at bounding box center [508, 196] width 26 height 26
checkbox input "true"
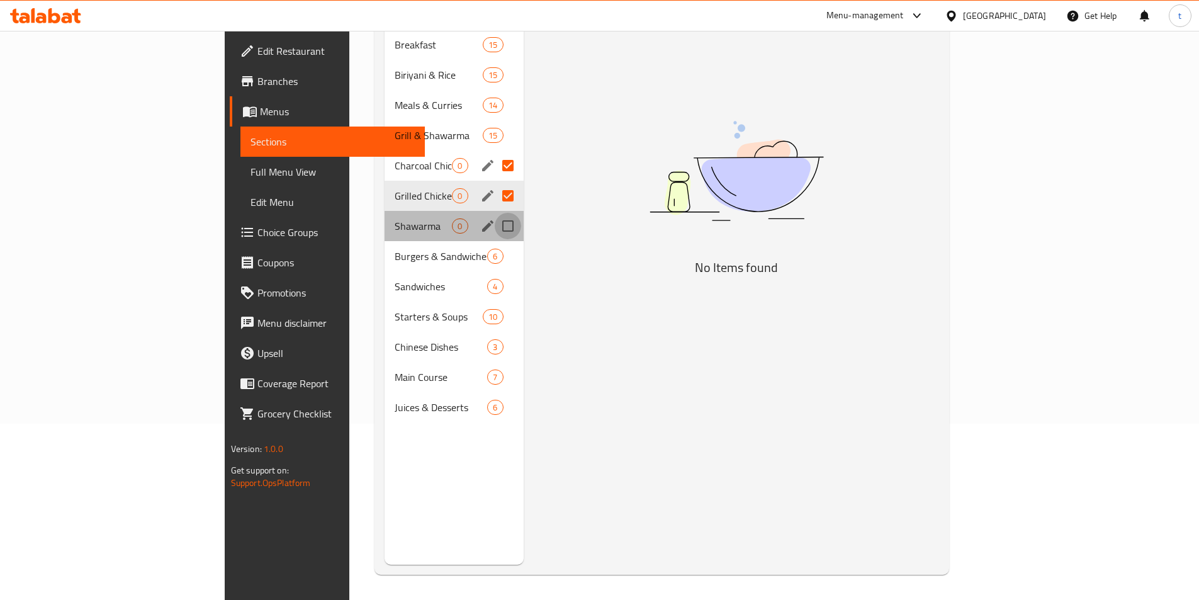
click at [495, 216] on input "Menu sections" at bounding box center [508, 226] width 26 height 26
checkbox input "true"
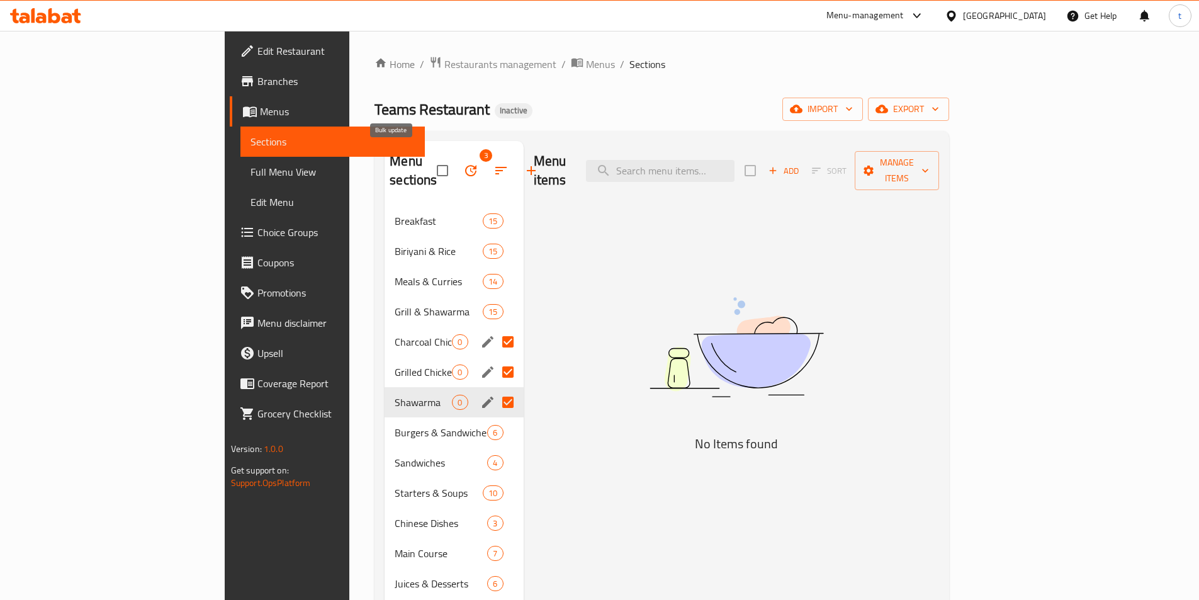
click at [465, 165] on icon "button" at bounding box center [470, 170] width 11 height 11
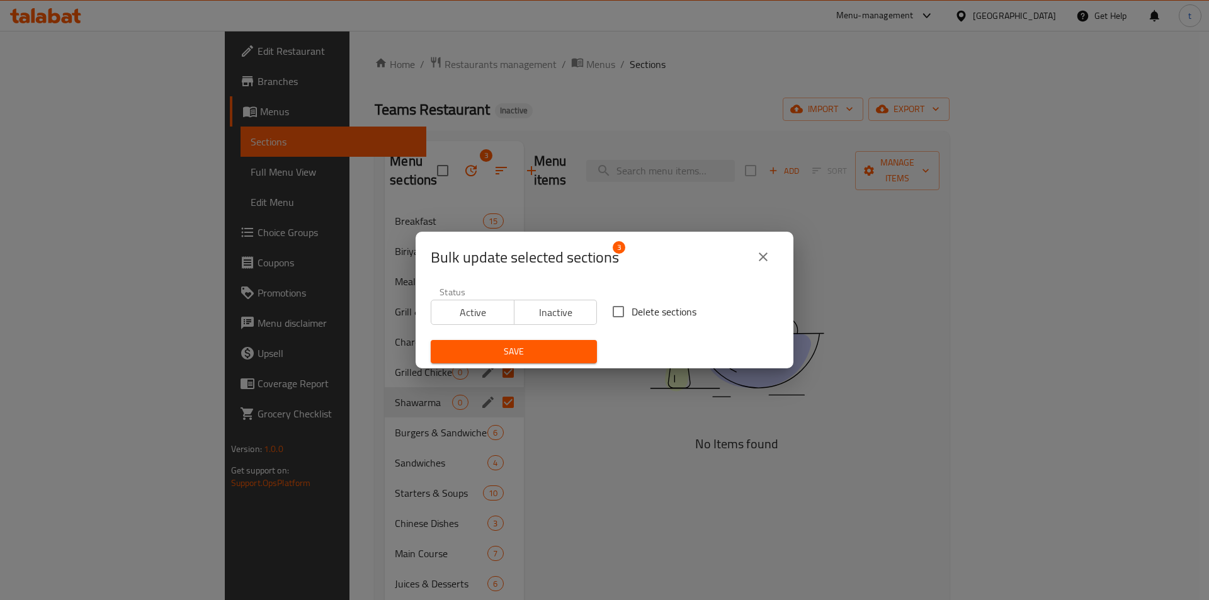
click at [616, 309] on input "Delete sections" at bounding box center [618, 311] width 26 height 26
checkbox input "true"
click at [561, 344] on span "Save" at bounding box center [514, 352] width 146 height 16
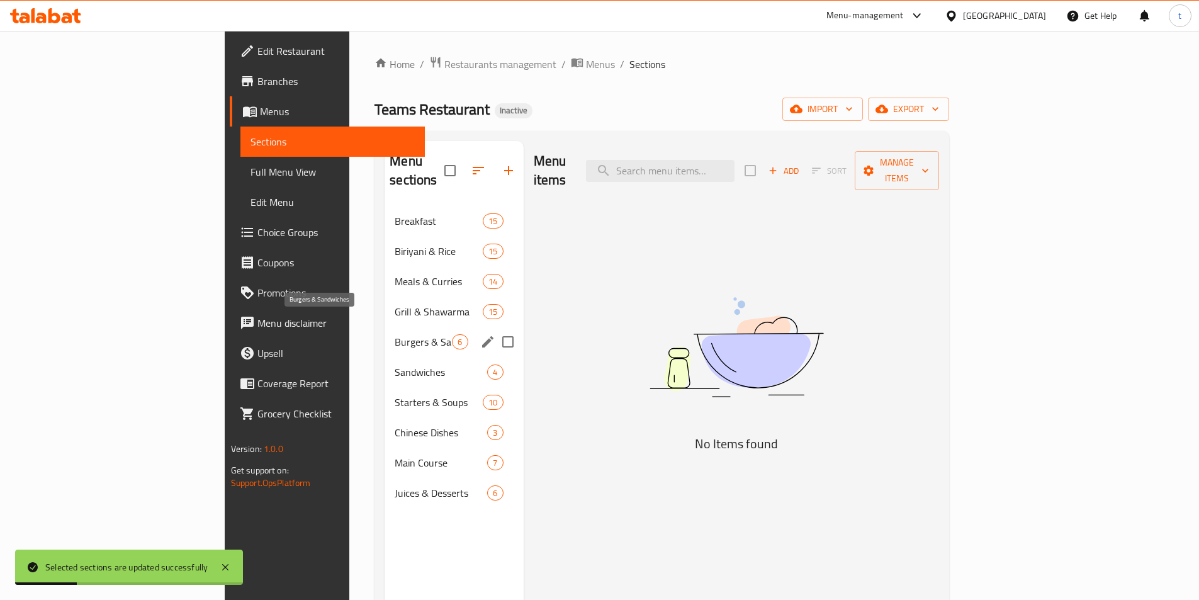
click at [395, 334] on span "Burgers & Sandwiches" at bounding box center [423, 341] width 57 height 15
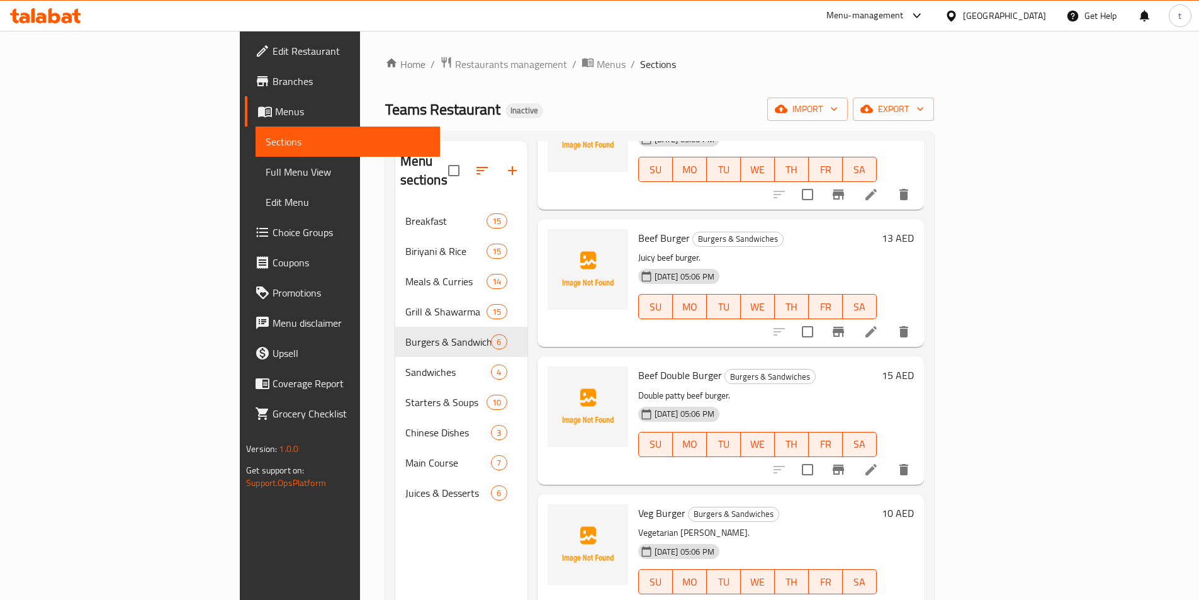
scroll to position [176, 0]
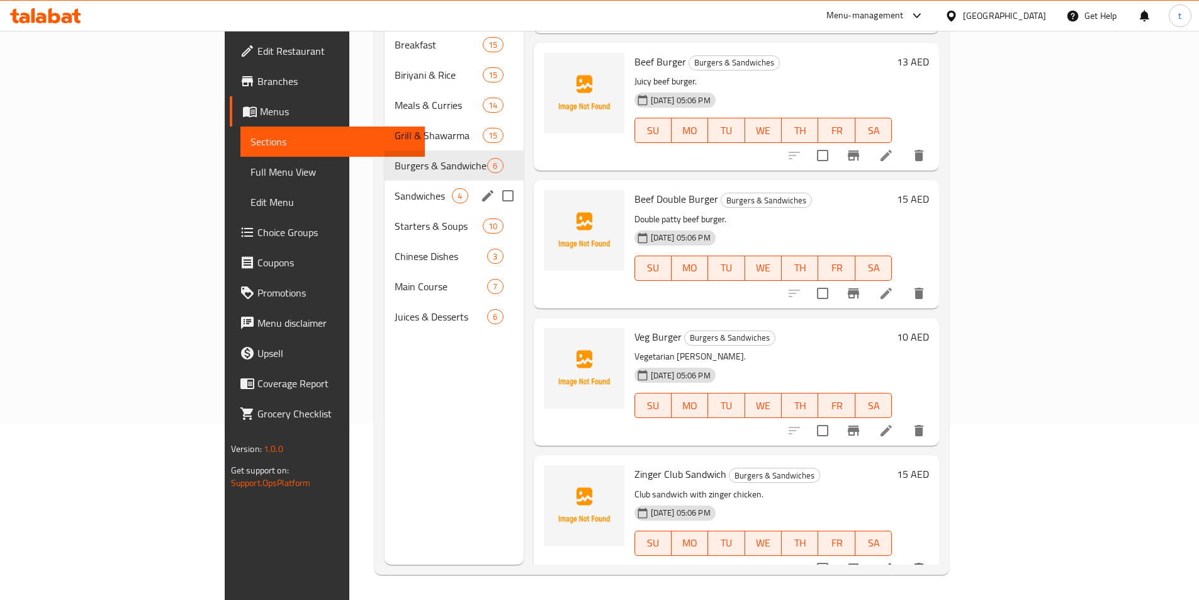
click at [385, 181] on div "Sandwiches 4" at bounding box center [454, 196] width 139 height 30
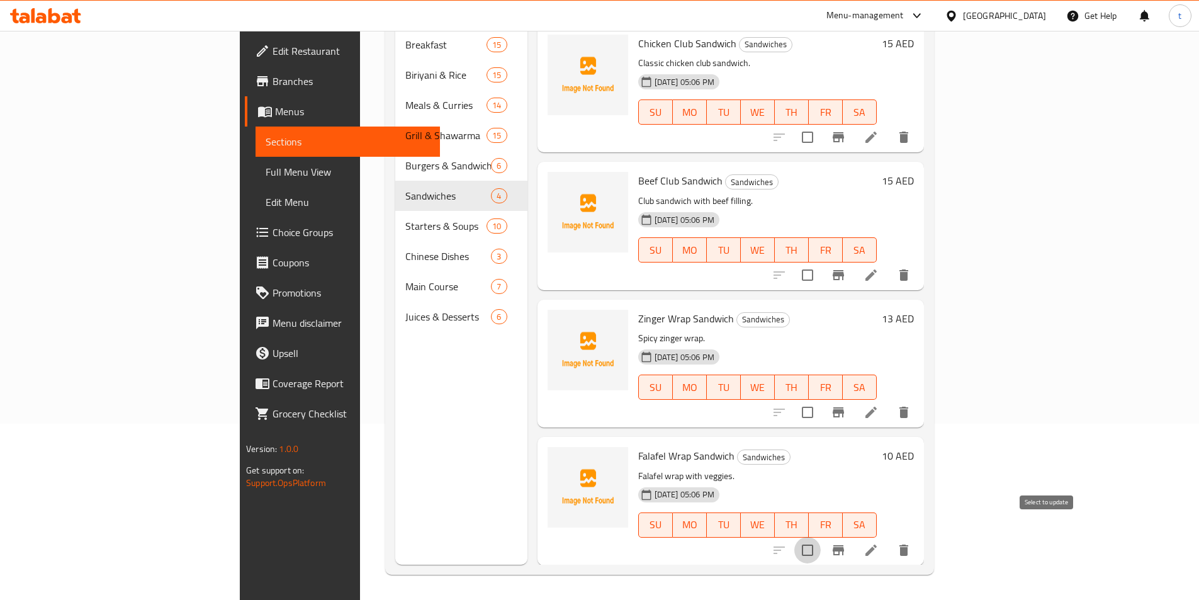
click at [821, 537] on input "checkbox" at bounding box center [808, 550] width 26 height 26
checkbox input "true"
click at [821, 399] on input "checkbox" at bounding box center [808, 412] width 26 height 26
checkbox input "true"
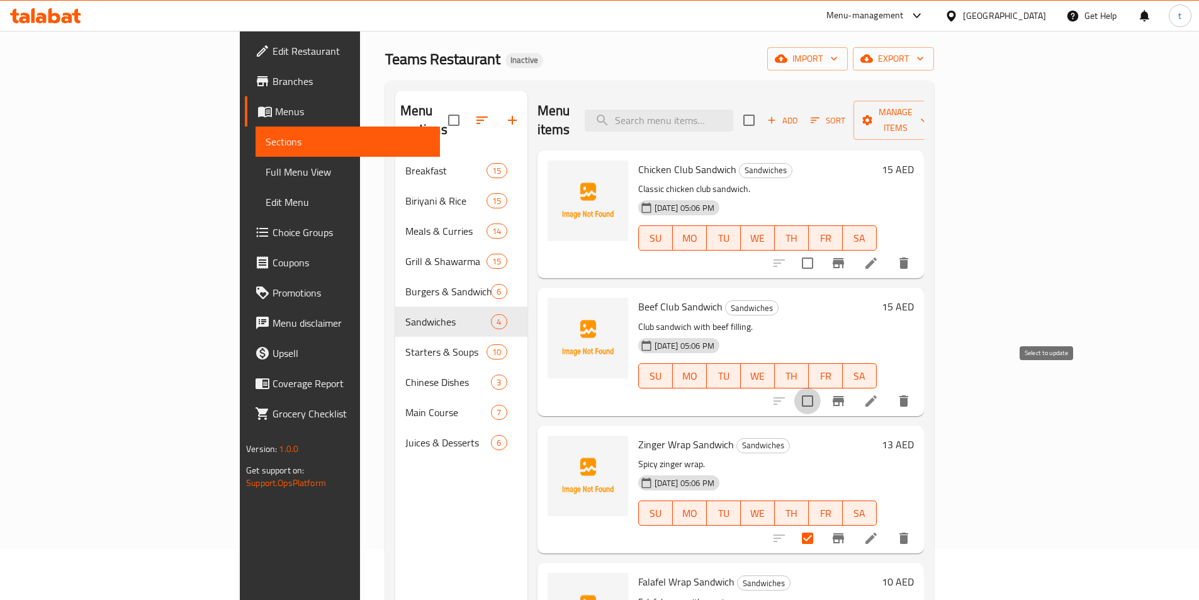
click at [821, 388] on input "checkbox" at bounding box center [808, 401] width 26 height 26
checkbox input "true"
click at [821, 250] on input "checkbox" at bounding box center [808, 263] width 26 height 26
checkbox input "true"
click at [928, 115] on span "Manage items" at bounding box center [896, 120] width 64 height 31
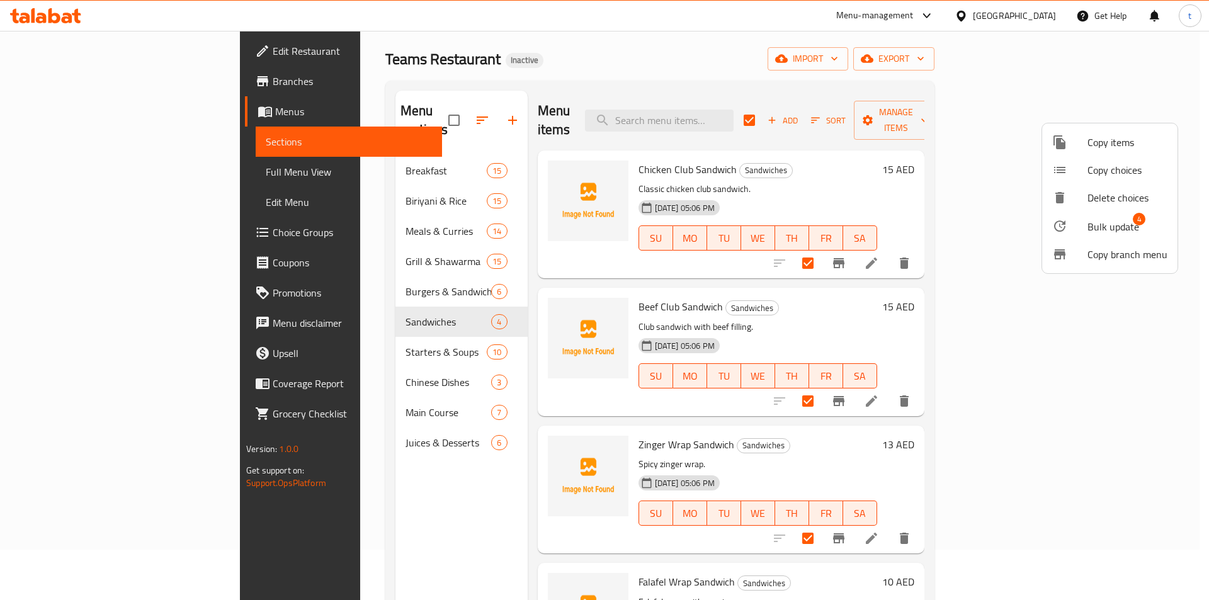
click at [1116, 234] on span "Bulk update" at bounding box center [1113, 226] width 52 height 15
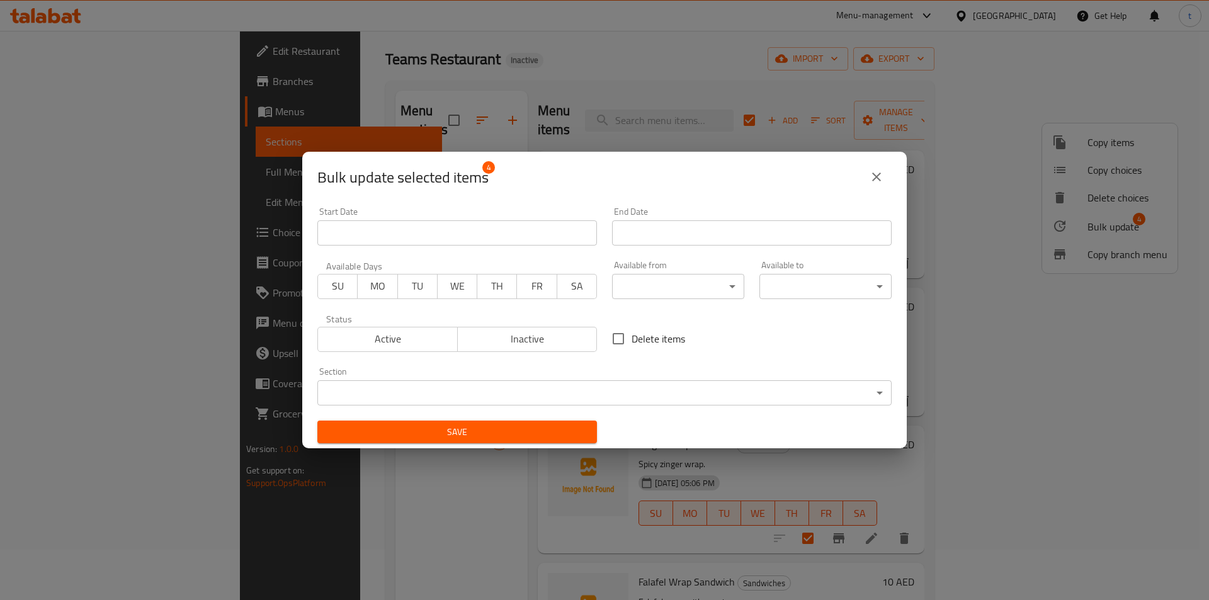
click at [641, 405] on div "Section ​ ​" at bounding box center [604, 387] width 589 height 54
click at [619, 392] on body "​ Menu-management United Arab Emirates Get Help t Edit Restaurant Branches Menu…" at bounding box center [604, 264] width 1209 height 569
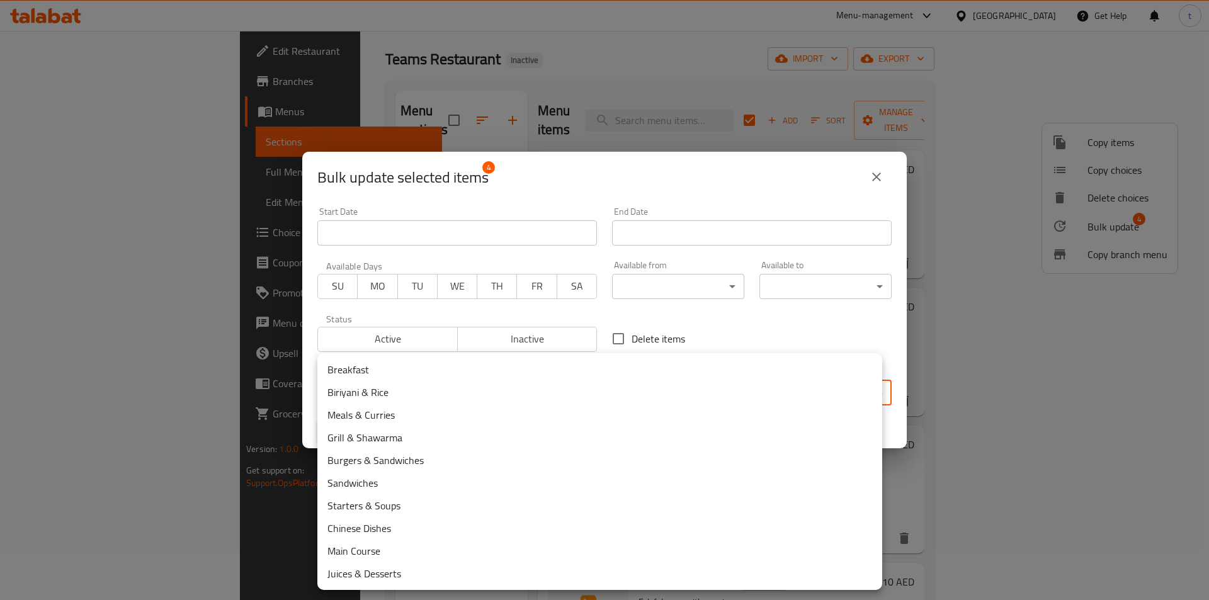
click at [395, 462] on li "Burgers & Sandwiches" at bounding box center [599, 460] width 565 height 23
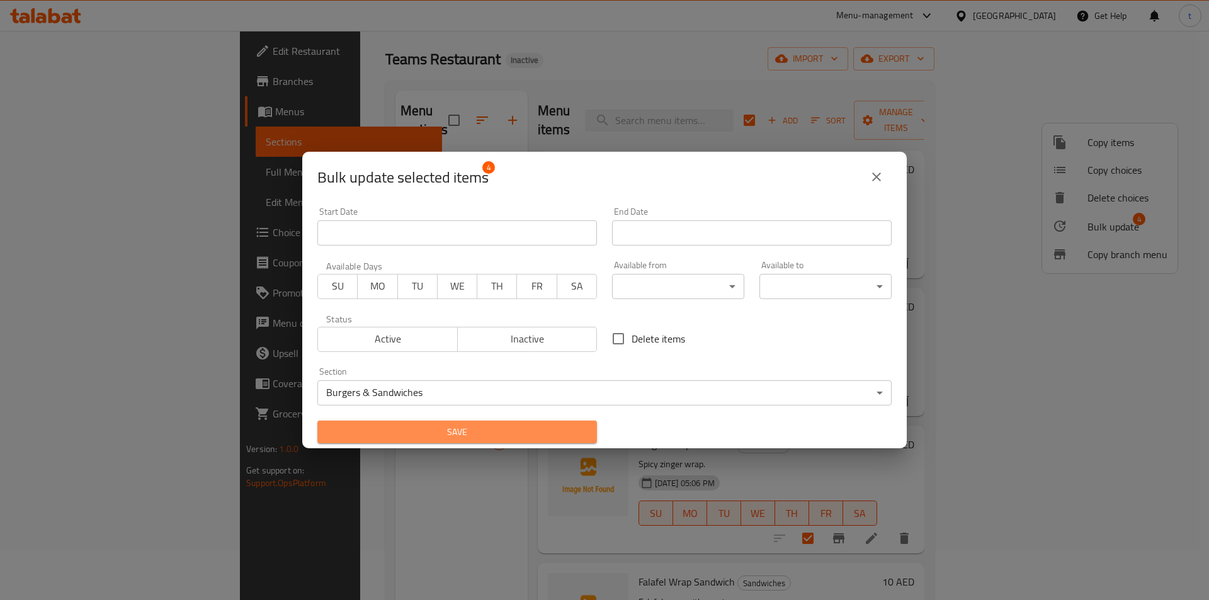
click at [541, 423] on button "Save" at bounding box center [457, 432] width 280 height 23
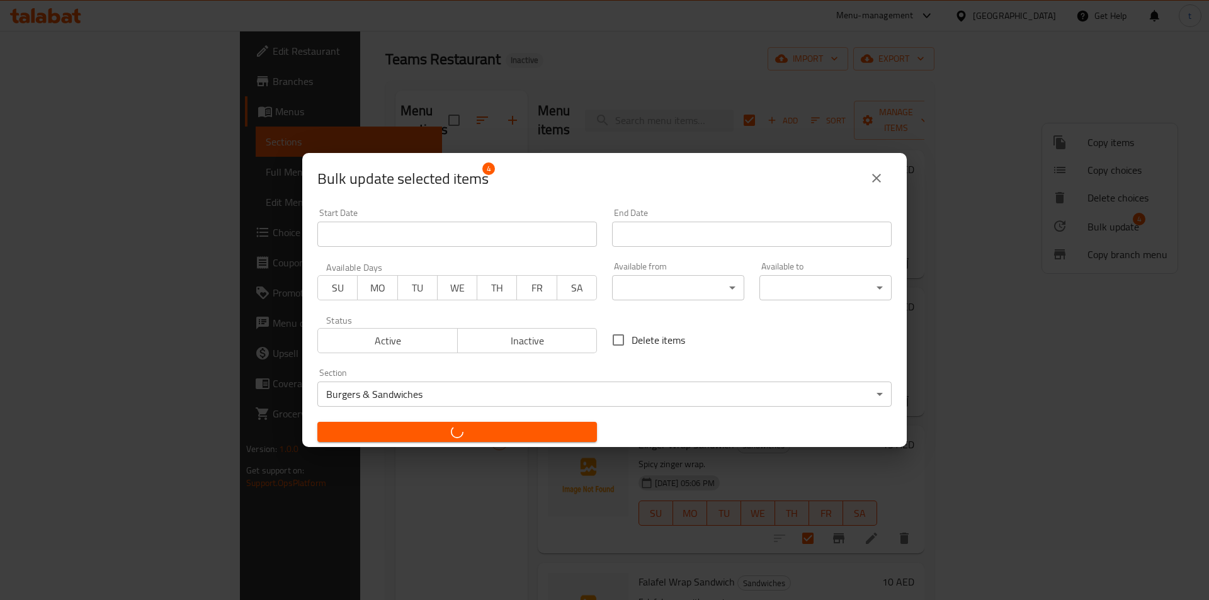
checkbox input "false"
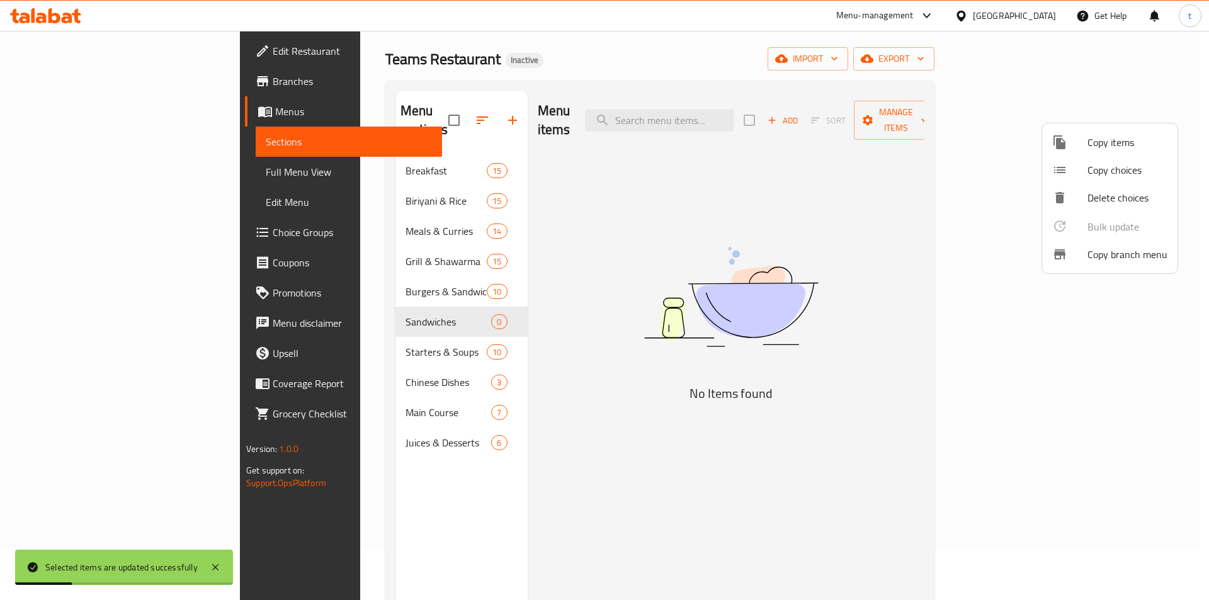
click at [376, 300] on div at bounding box center [604, 300] width 1209 height 600
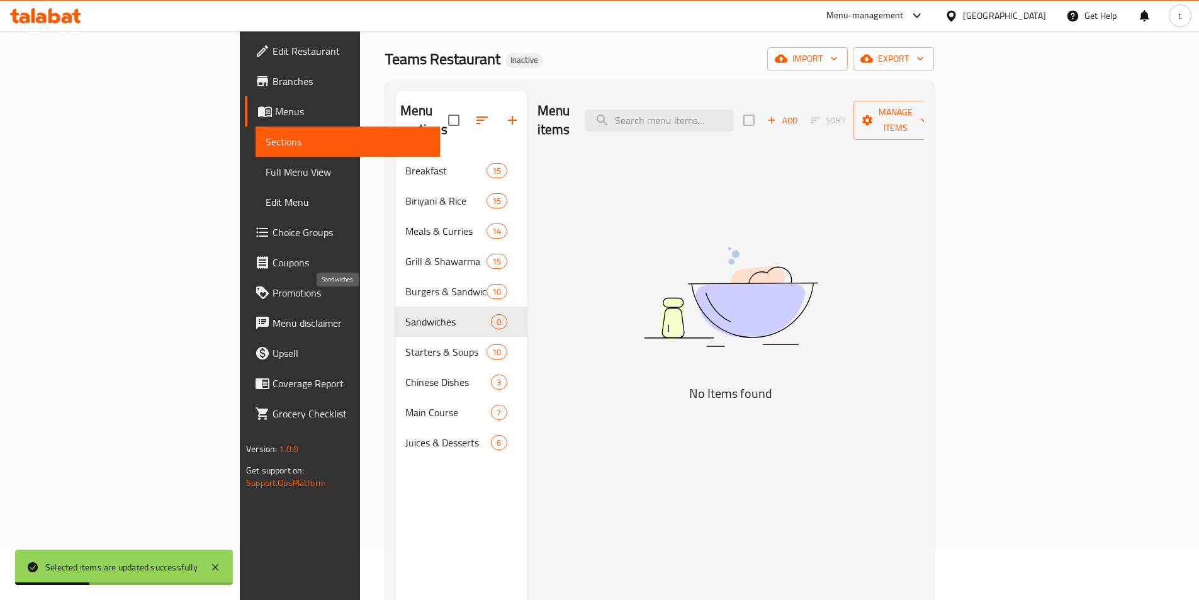
click at [405, 314] on span "Sandwiches" at bounding box center [448, 321] width 86 height 15
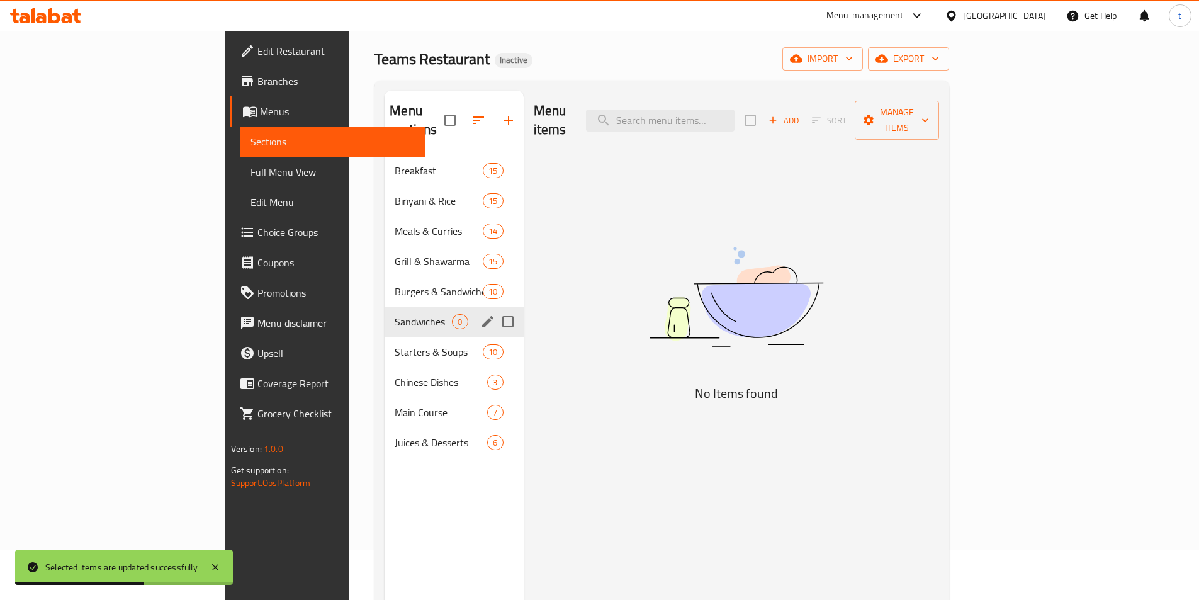
click at [495, 309] on input "Menu sections" at bounding box center [508, 322] width 26 height 26
checkbox input "true"
click at [463, 113] on icon "button" at bounding box center [470, 120] width 15 height 15
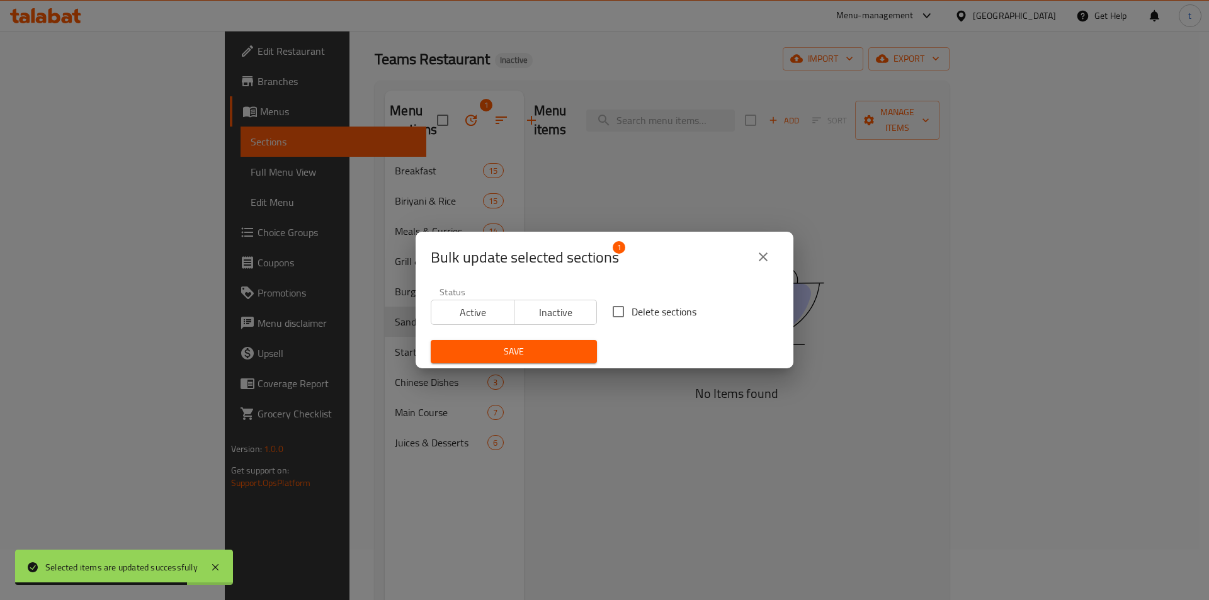
click at [616, 310] on input "Delete sections" at bounding box center [618, 311] width 26 height 26
checkbox input "true"
click at [544, 360] on button "Save" at bounding box center [514, 351] width 166 height 23
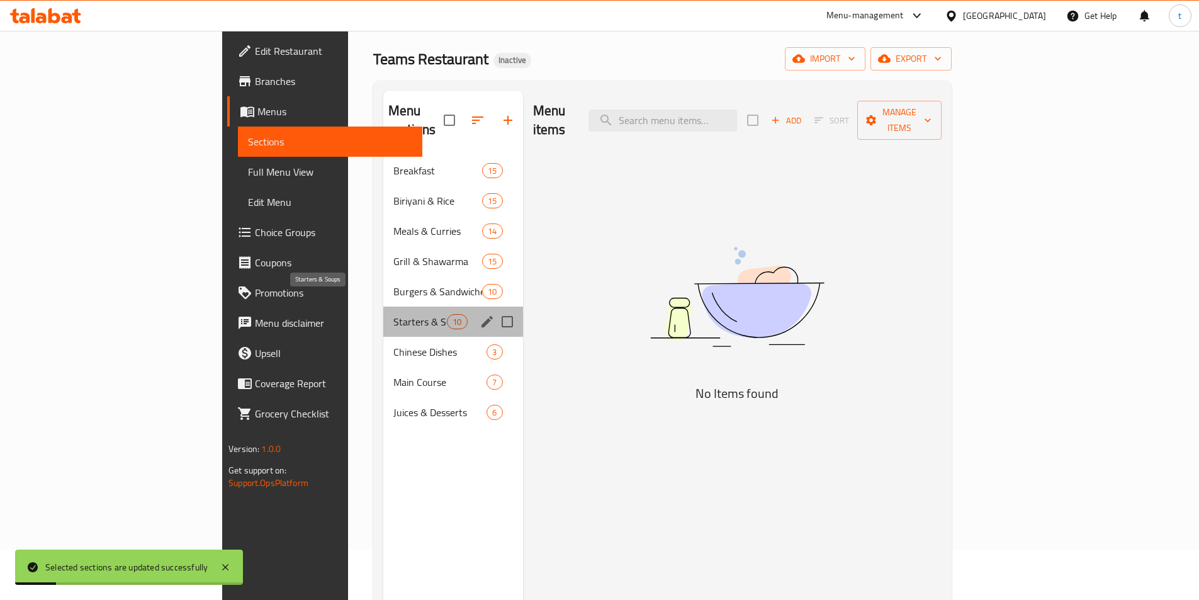
click at [394, 314] on span "Starters & Soups" at bounding box center [421, 321] width 54 height 15
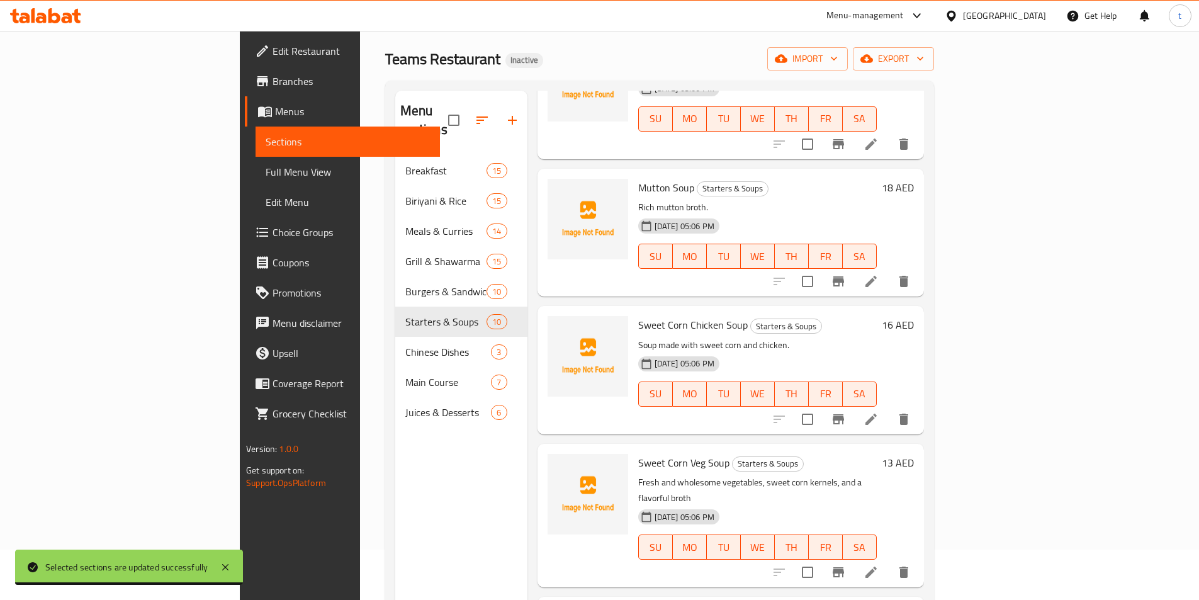
scroll to position [176, 0]
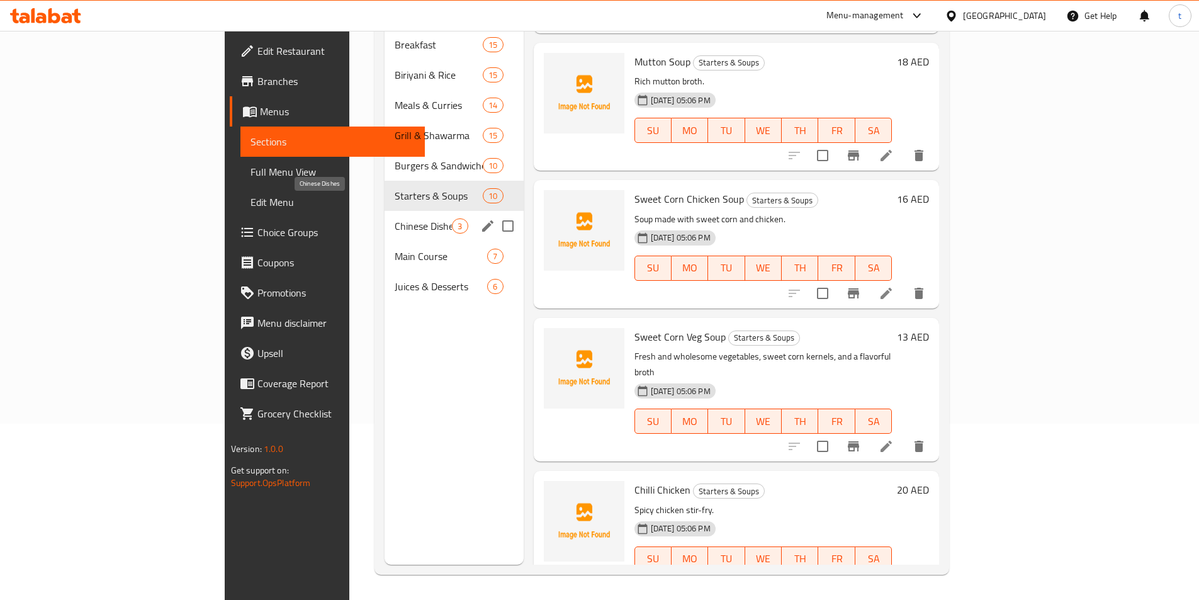
click at [395, 218] on span "Chinese Dishes" at bounding box center [423, 225] width 57 height 15
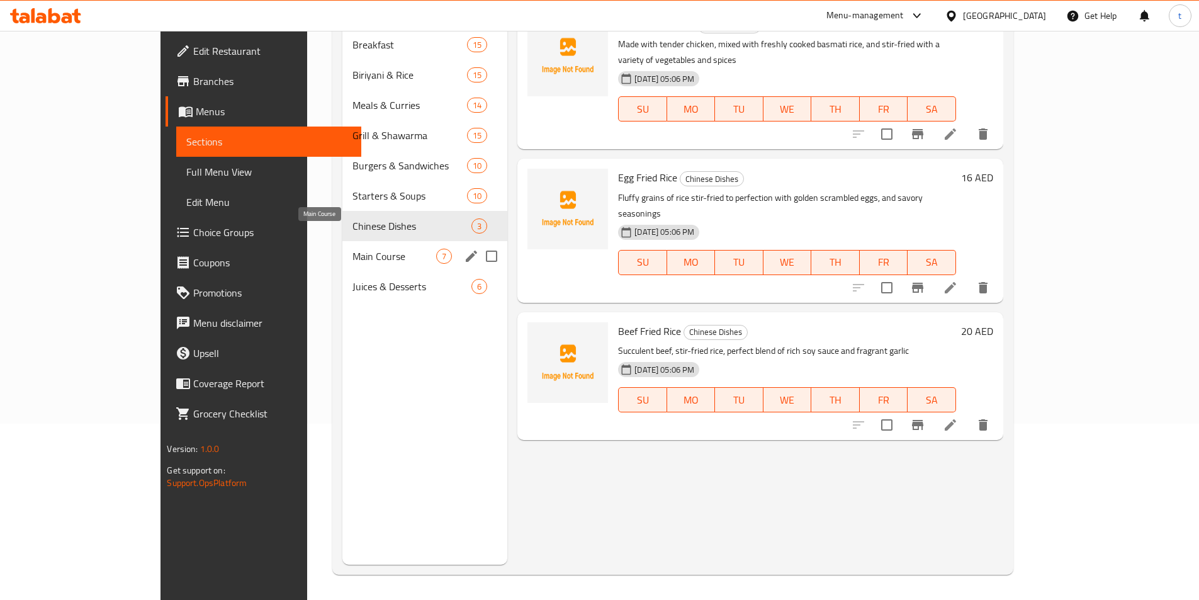
click at [367, 249] on span "Main Course" at bounding box center [395, 256] width 84 height 15
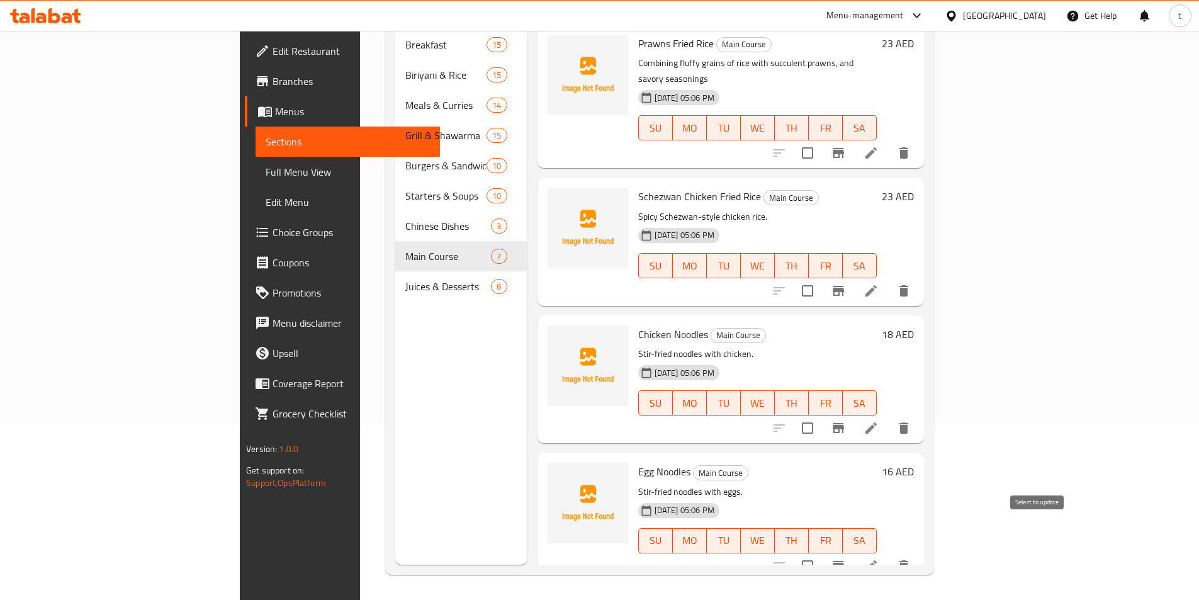
click at [821, 553] on input "checkbox" at bounding box center [808, 566] width 26 height 26
checkbox input "true"
click at [821, 415] on input "checkbox" at bounding box center [808, 428] width 26 height 26
checkbox input "true"
click at [821, 278] on input "checkbox" at bounding box center [808, 291] width 26 height 26
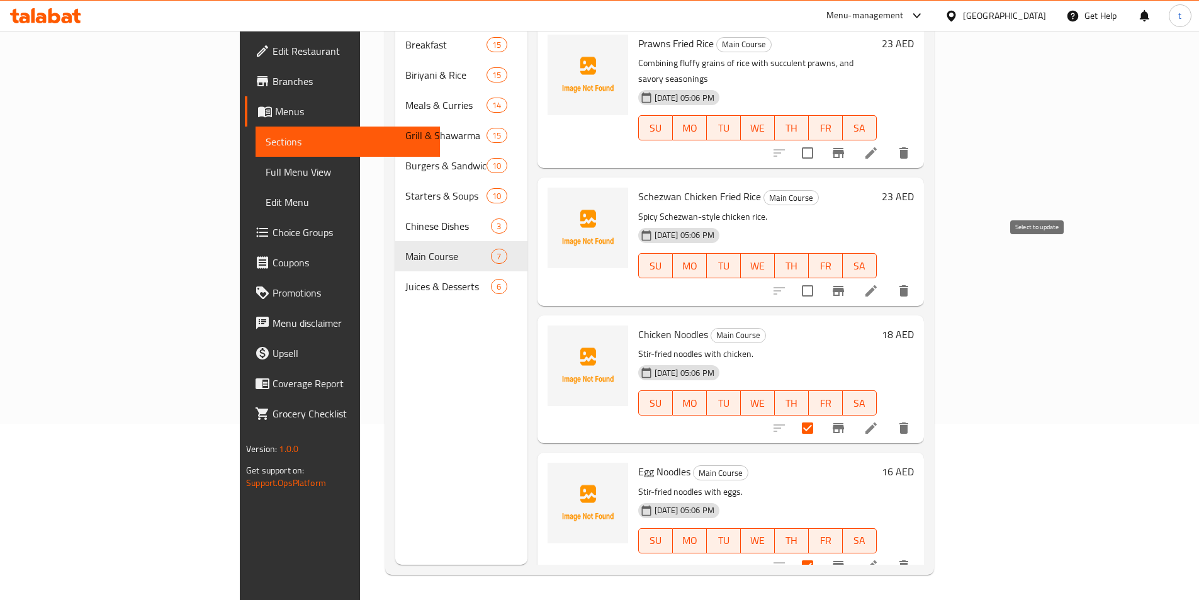
checkbox input "true"
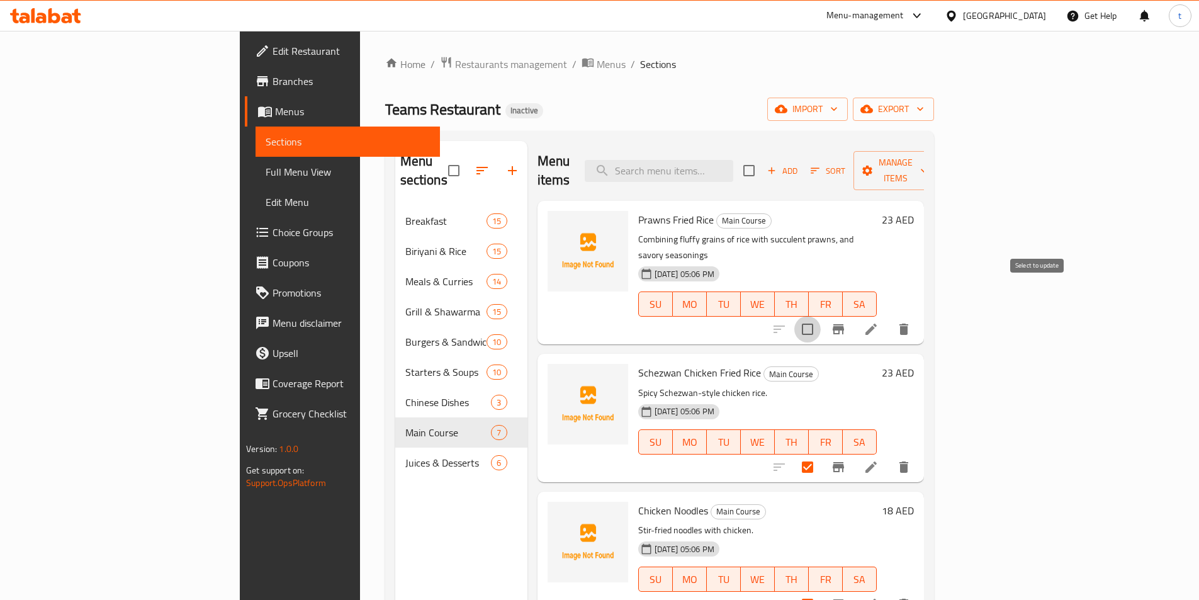
click at [821, 316] on input "checkbox" at bounding box center [808, 329] width 26 height 26
checkbox input "true"
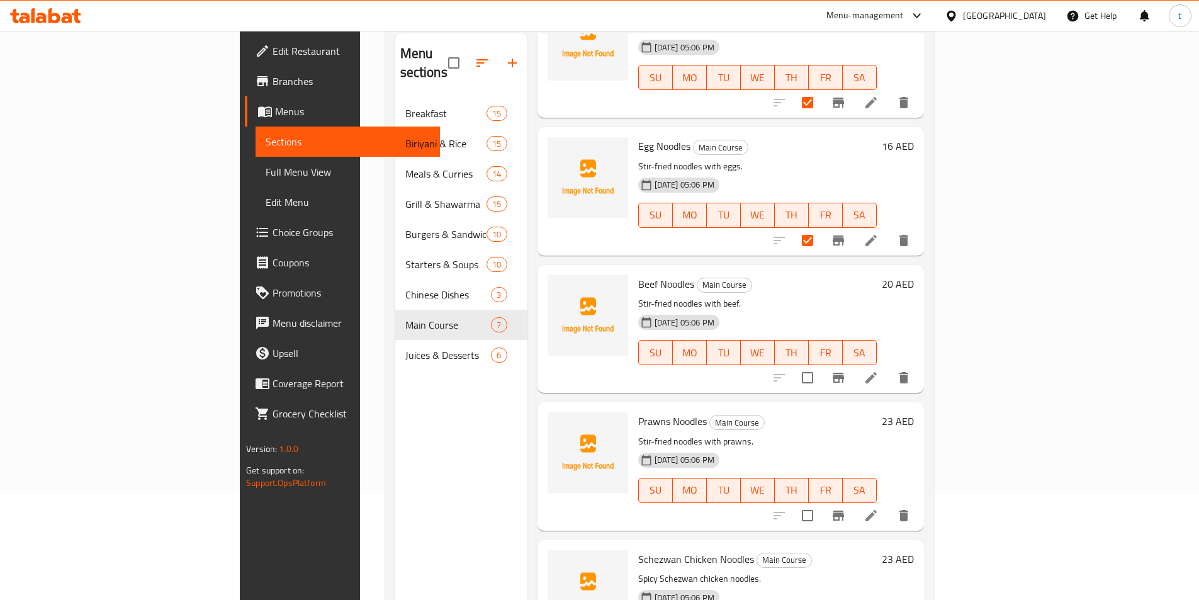
scroll to position [176, 0]
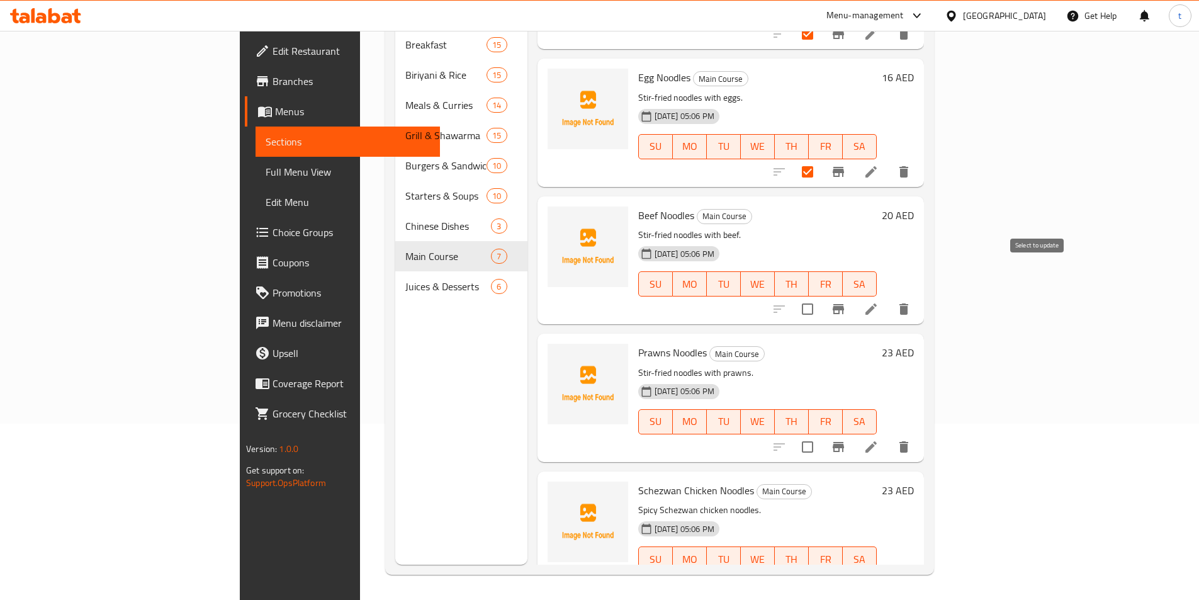
click at [821, 296] on input "checkbox" at bounding box center [808, 309] width 26 height 26
checkbox input "true"
click at [821, 434] on input "checkbox" at bounding box center [808, 447] width 26 height 26
checkbox input "true"
click at [821, 571] on input "checkbox" at bounding box center [808, 584] width 26 height 26
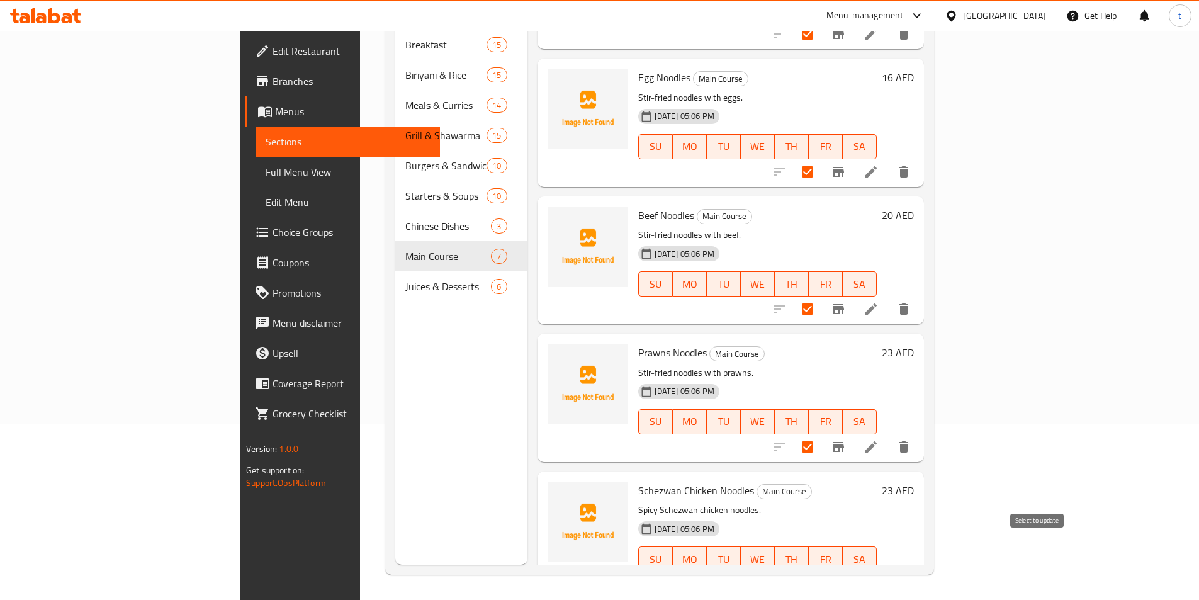
checkbox input "true"
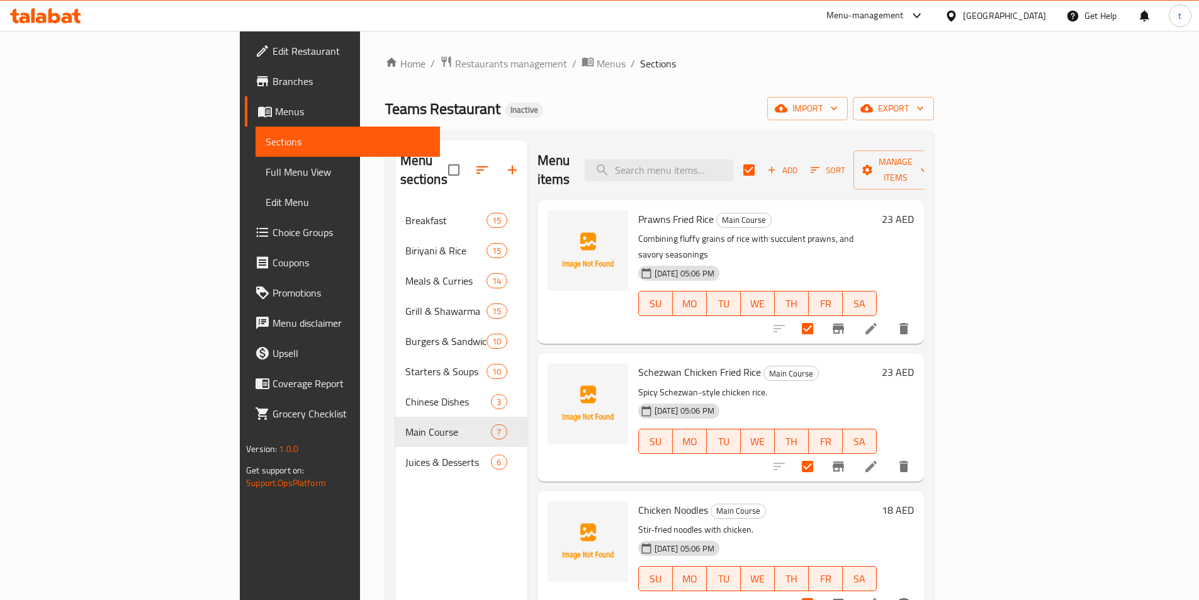
scroll to position [0, 0]
click at [928, 166] on span "Manage items" at bounding box center [896, 170] width 64 height 31
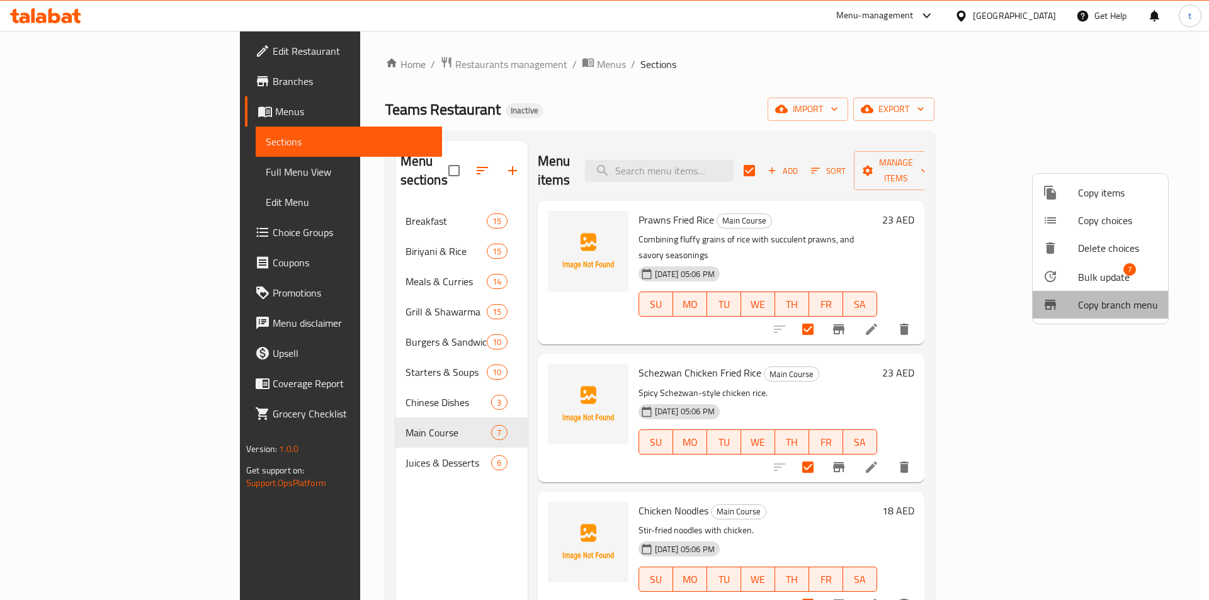
click at [1069, 312] on li "Copy branch menu" at bounding box center [1100, 305] width 135 height 28
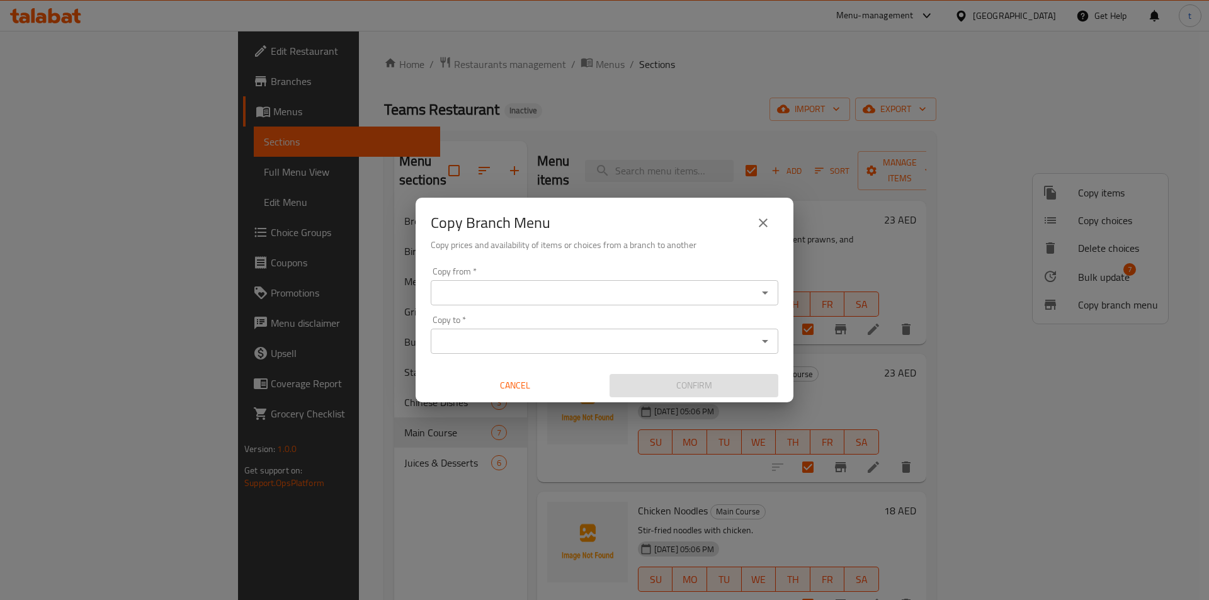
click at [758, 218] on icon "close" at bounding box center [763, 222] width 15 height 15
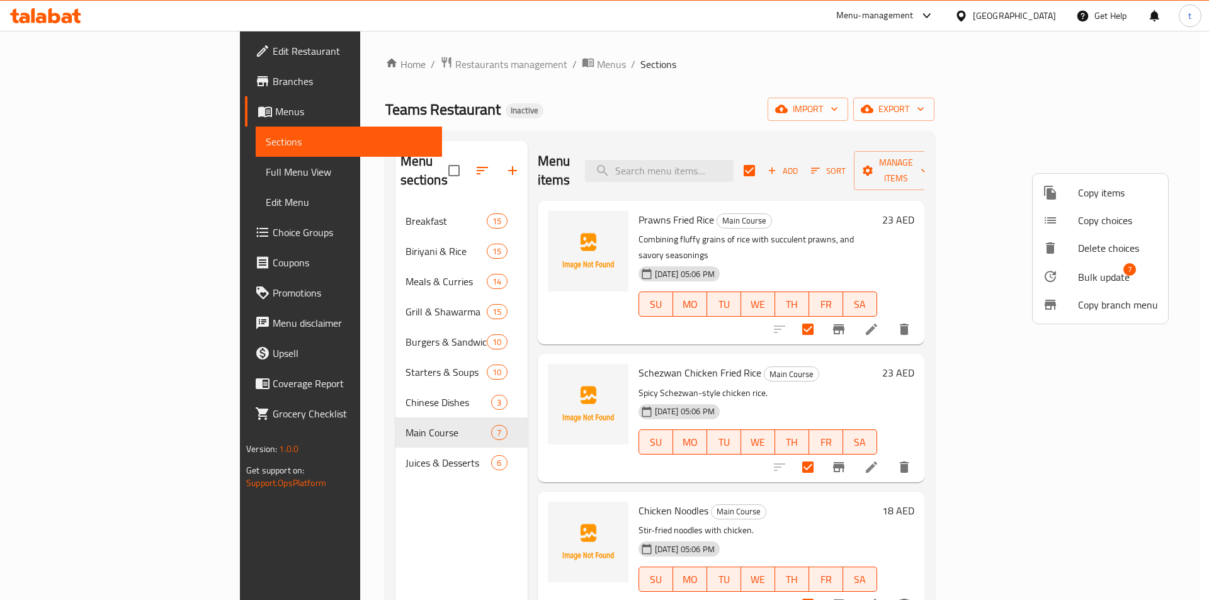
click at [1070, 281] on div at bounding box center [1060, 276] width 35 height 15
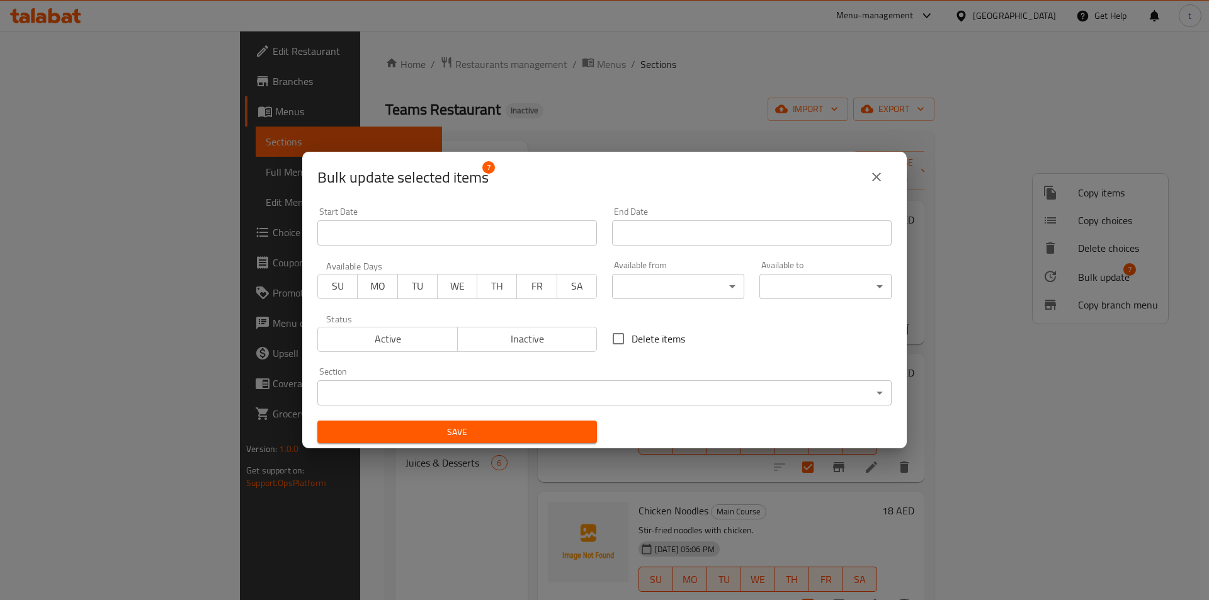
click at [582, 389] on body "​ Menu-management United Arab Emirates Get Help t Edit Restaurant Branches Menu…" at bounding box center [604, 315] width 1209 height 569
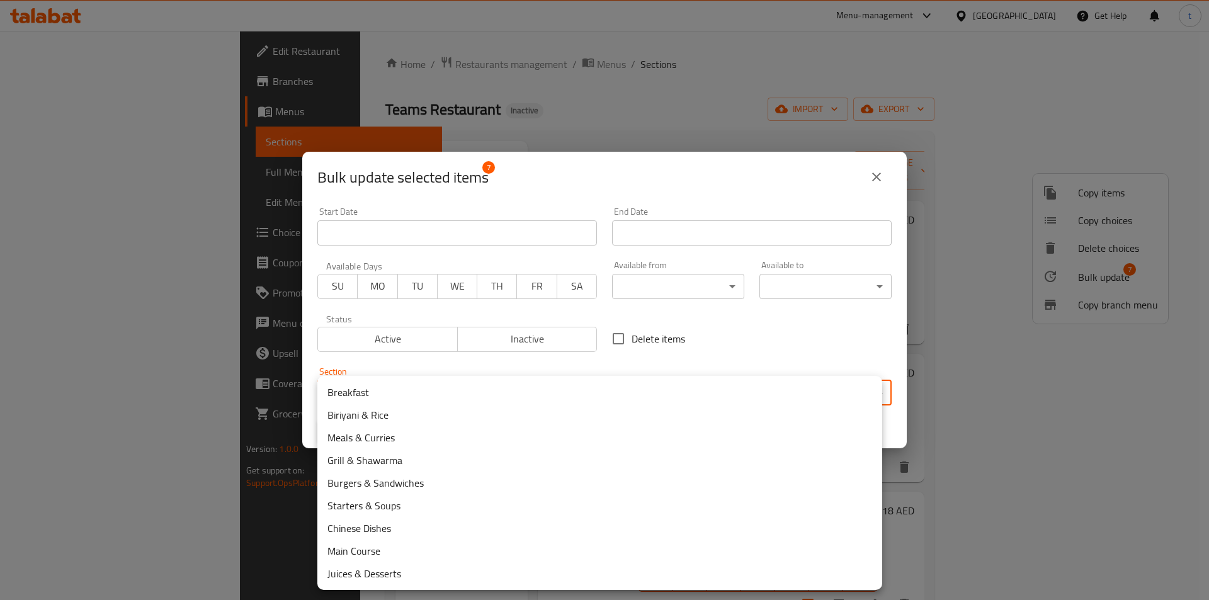
click at [412, 536] on li "Chinese Dishes" at bounding box center [599, 528] width 565 height 23
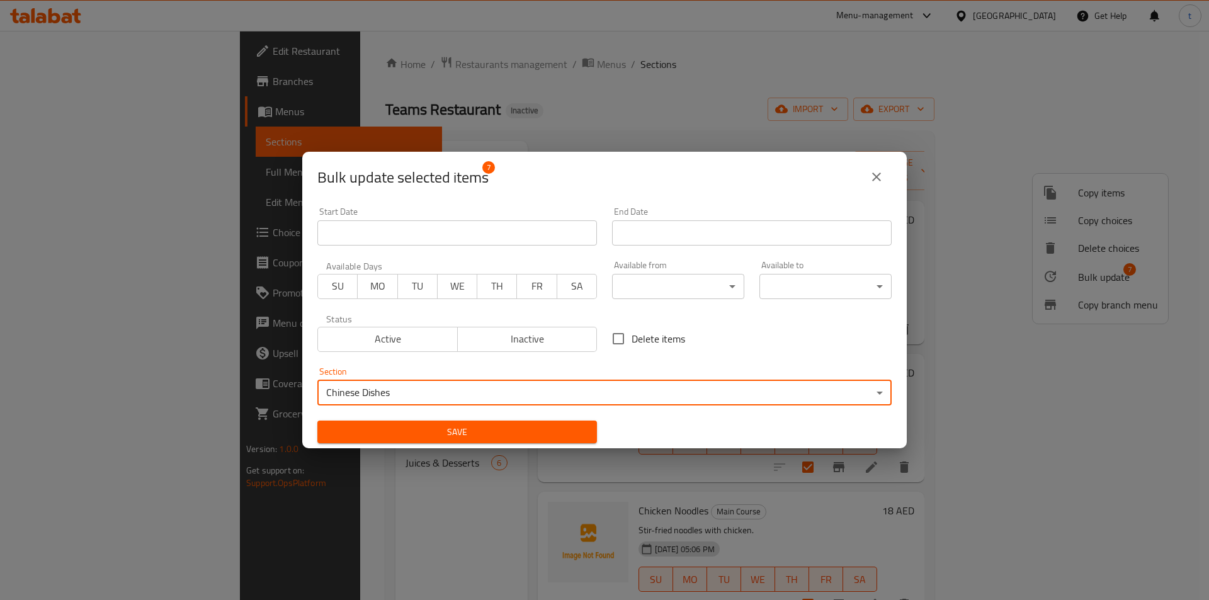
click at [539, 428] on span "Save" at bounding box center [456, 432] width 259 height 16
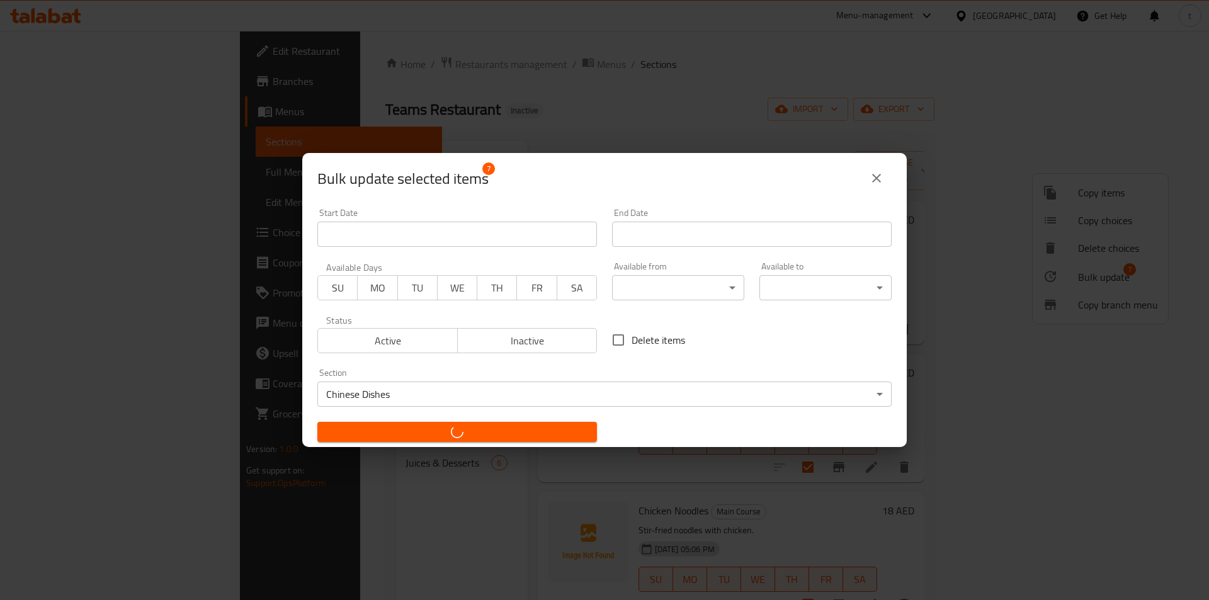
checkbox input "false"
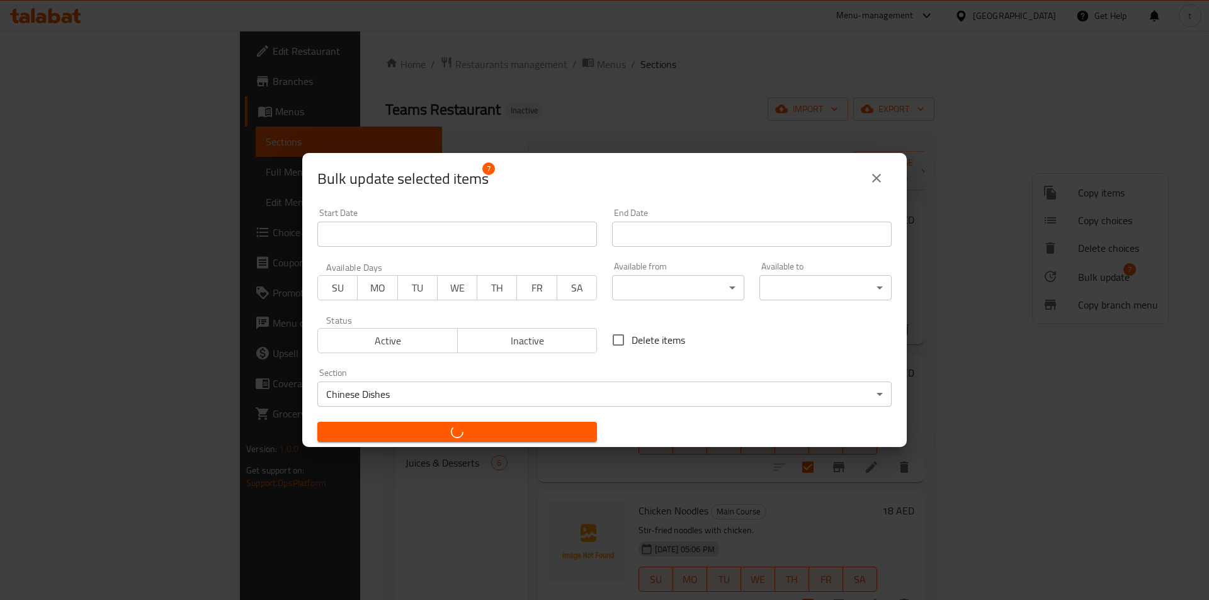
checkbox input "false"
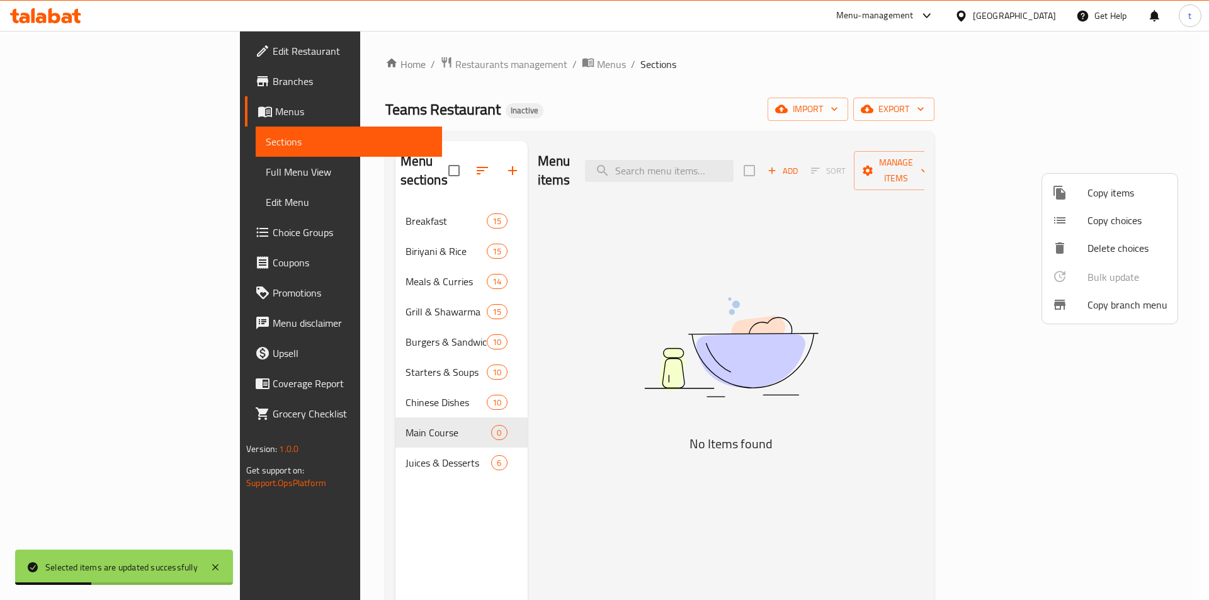
click at [324, 383] on div at bounding box center [604, 300] width 1209 height 600
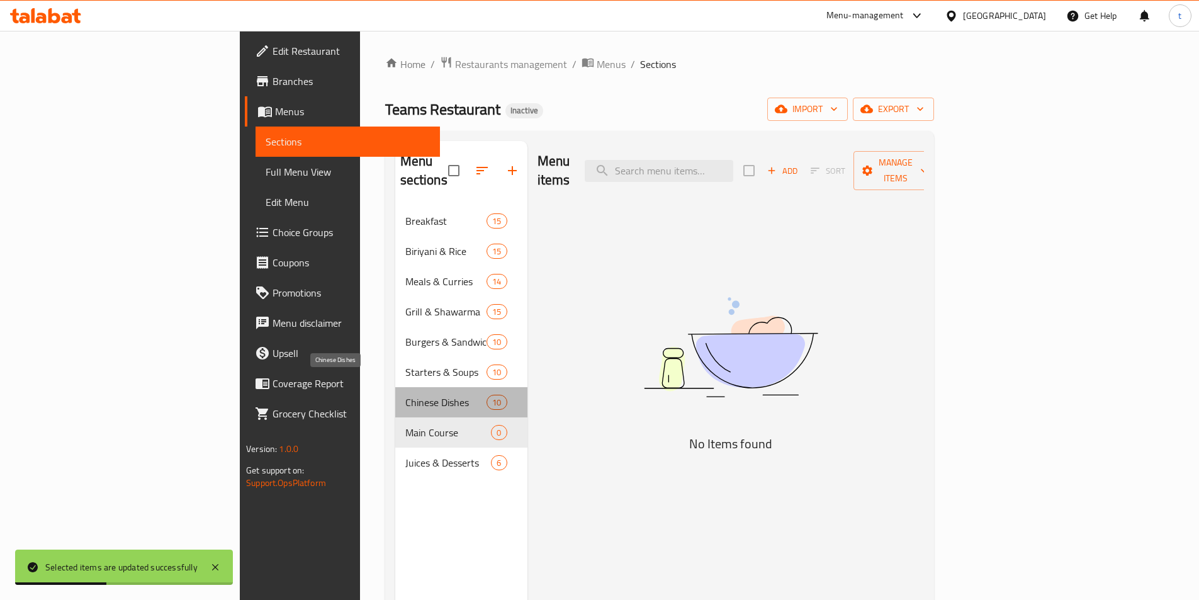
click at [405, 395] on span "Chinese Dishes" at bounding box center [446, 402] width 82 height 15
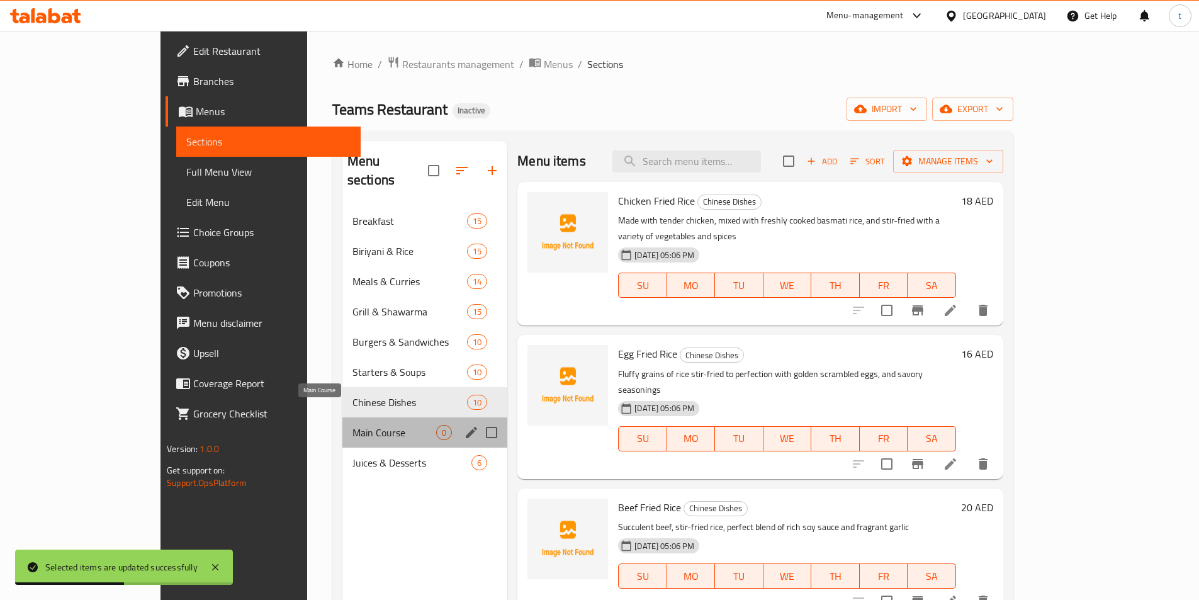
click at [353, 425] on span "Main Course" at bounding box center [395, 432] width 84 height 15
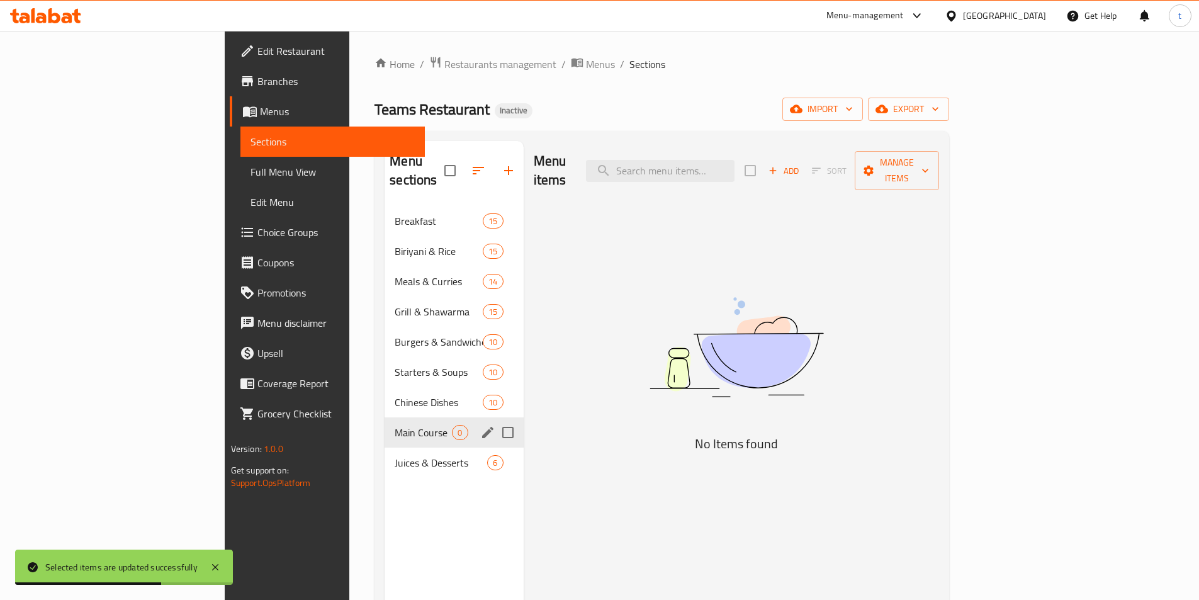
click at [495, 419] on input "Menu sections" at bounding box center [508, 432] width 26 height 26
checkbox input "true"
click at [463, 168] on icon "button" at bounding box center [470, 170] width 15 height 15
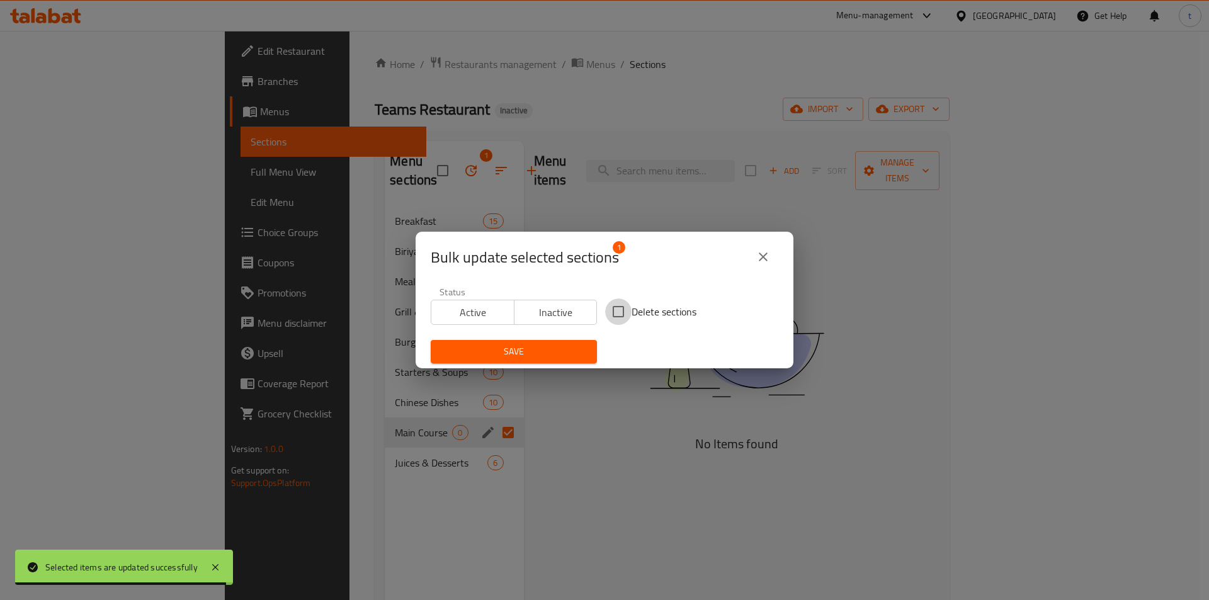
click at [618, 315] on input "Delete sections" at bounding box center [618, 311] width 26 height 26
checkbox input "true"
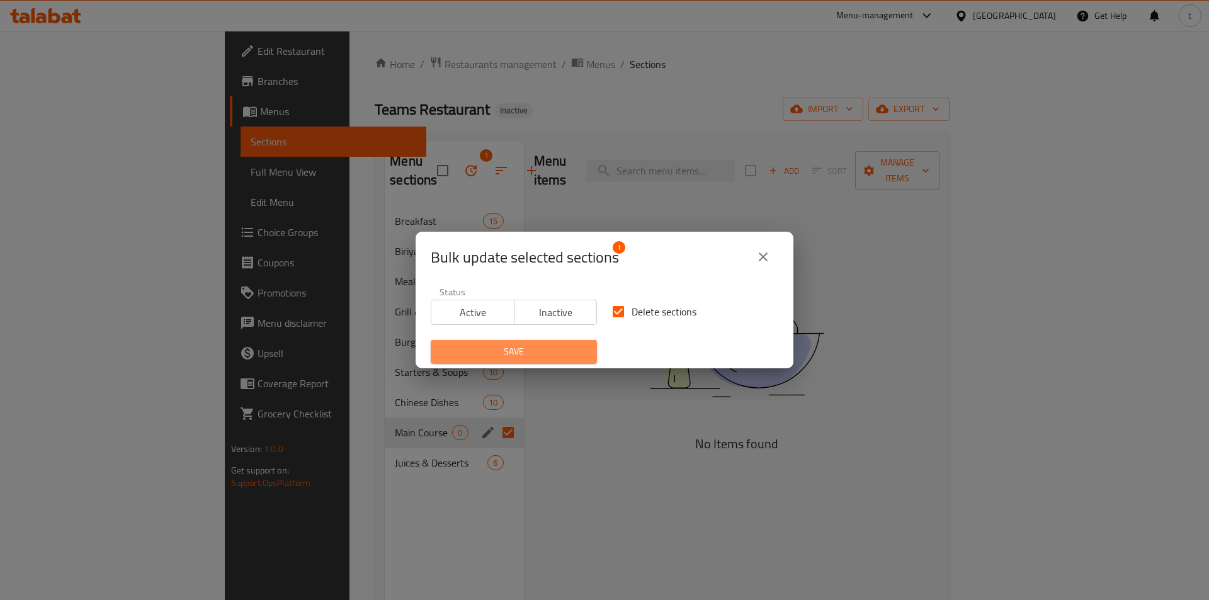
click at [556, 352] on span "Save" at bounding box center [514, 352] width 146 height 16
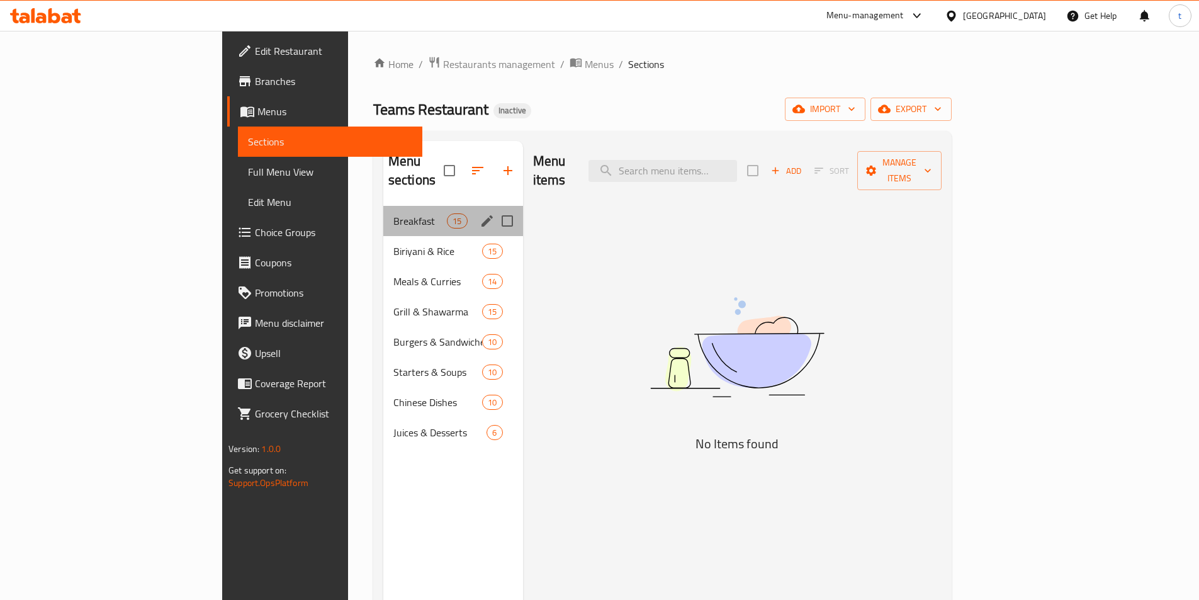
click at [383, 210] on div "Breakfast 15" at bounding box center [453, 221] width 140 height 30
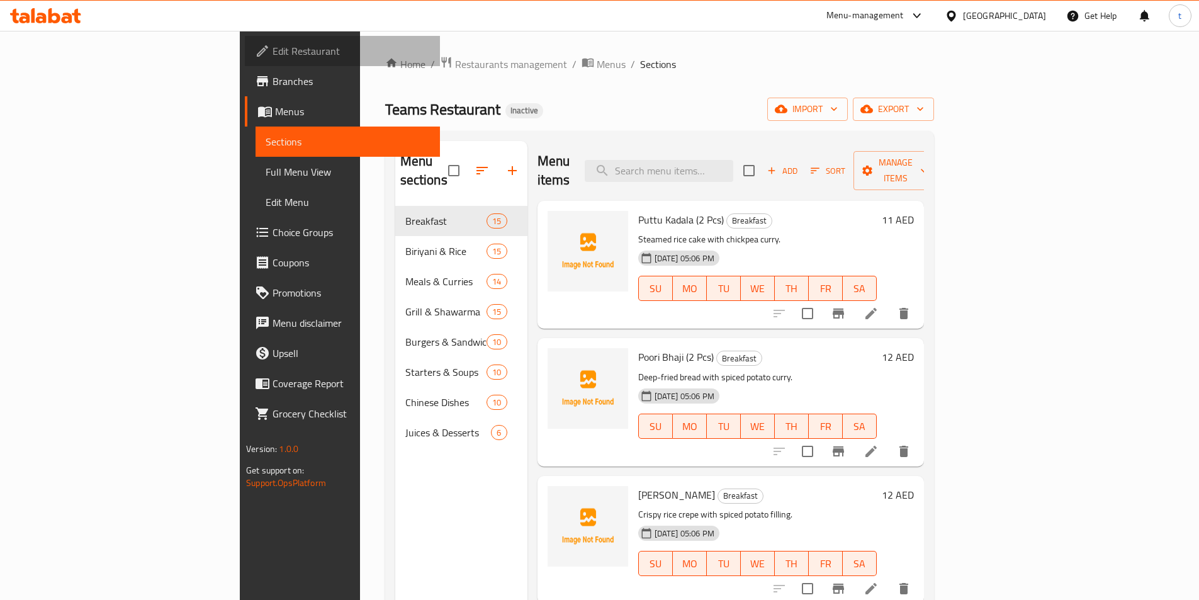
click at [273, 44] on span "Edit Restaurant" at bounding box center [351, 50] width 157 height 15
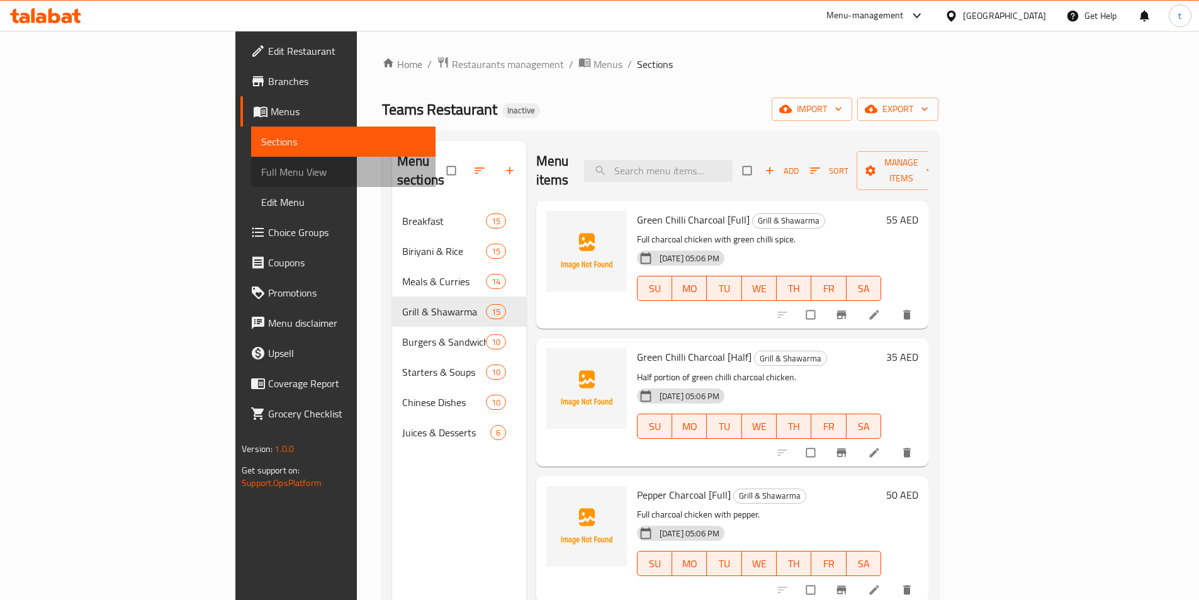
click at [251, 183] on link "Full Menu View" at bounding box center [343, 172] width 184 height 30
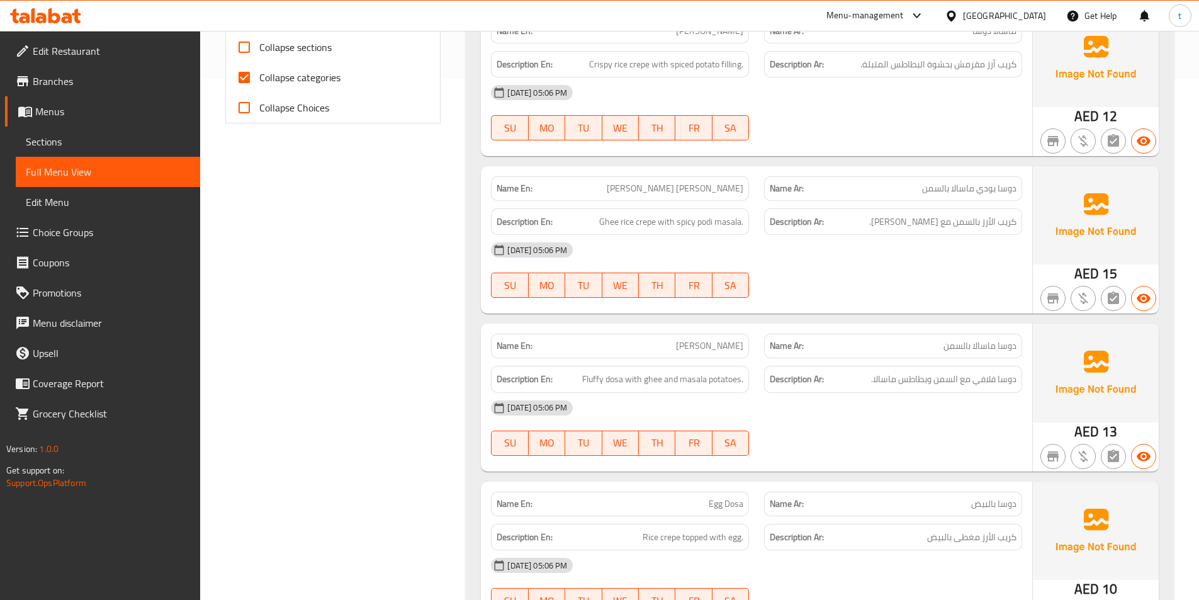
scroll to position [756, 0]
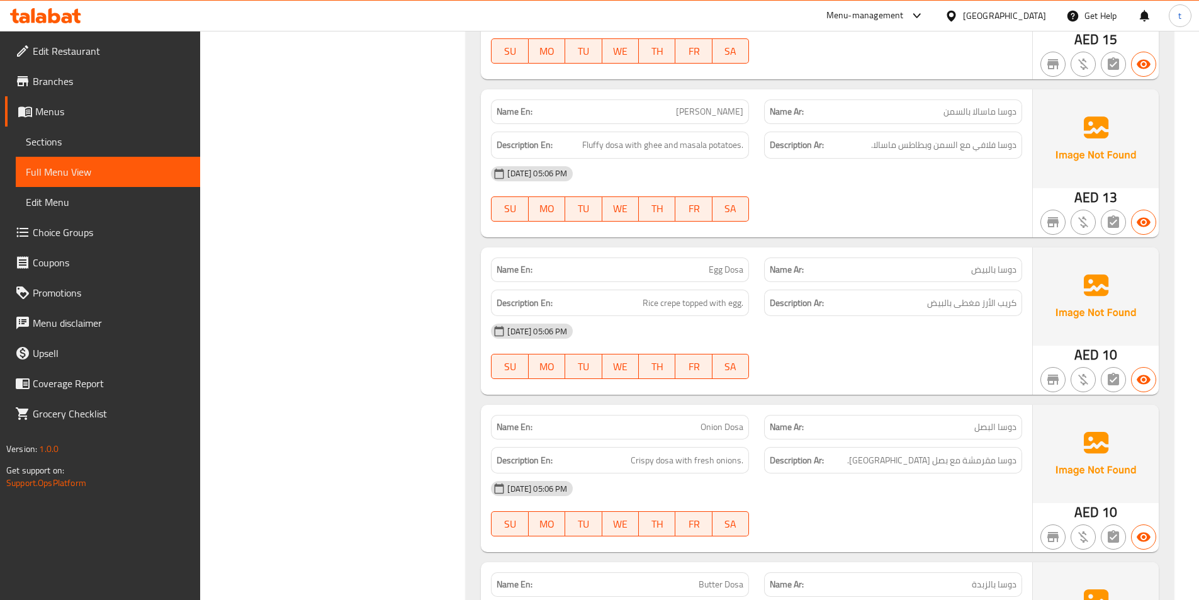
click at [56, 139] on span "Sections" at bounding box center [108, 141] width 164 height 15
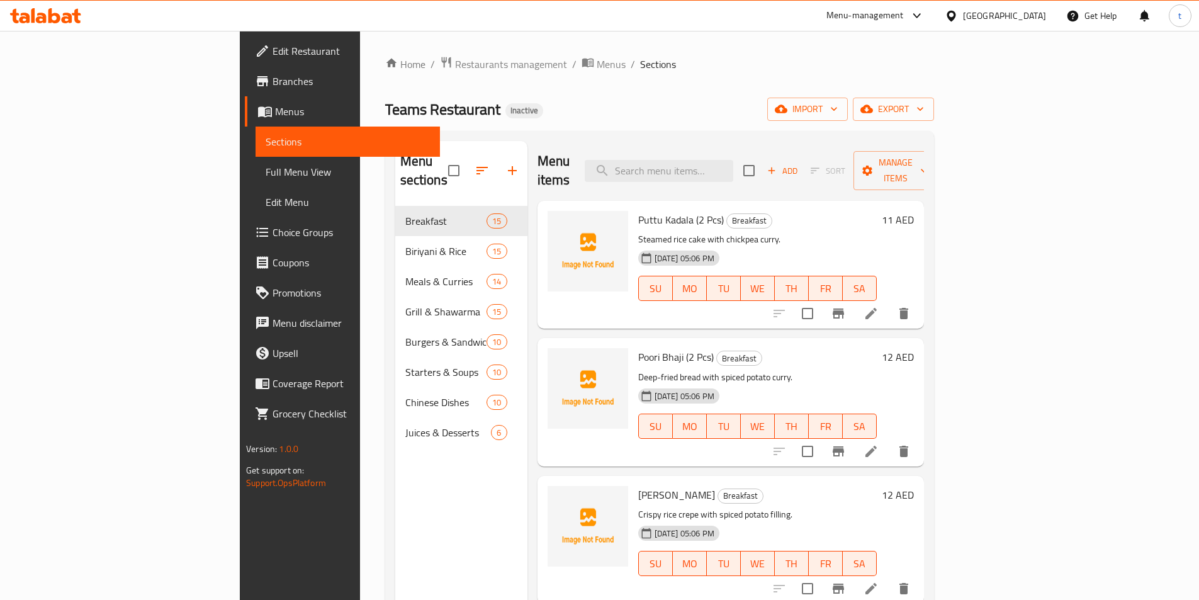
click at [256, 183] on link "Full Menu View" at bounding box center [348, 172] width 184 height 30
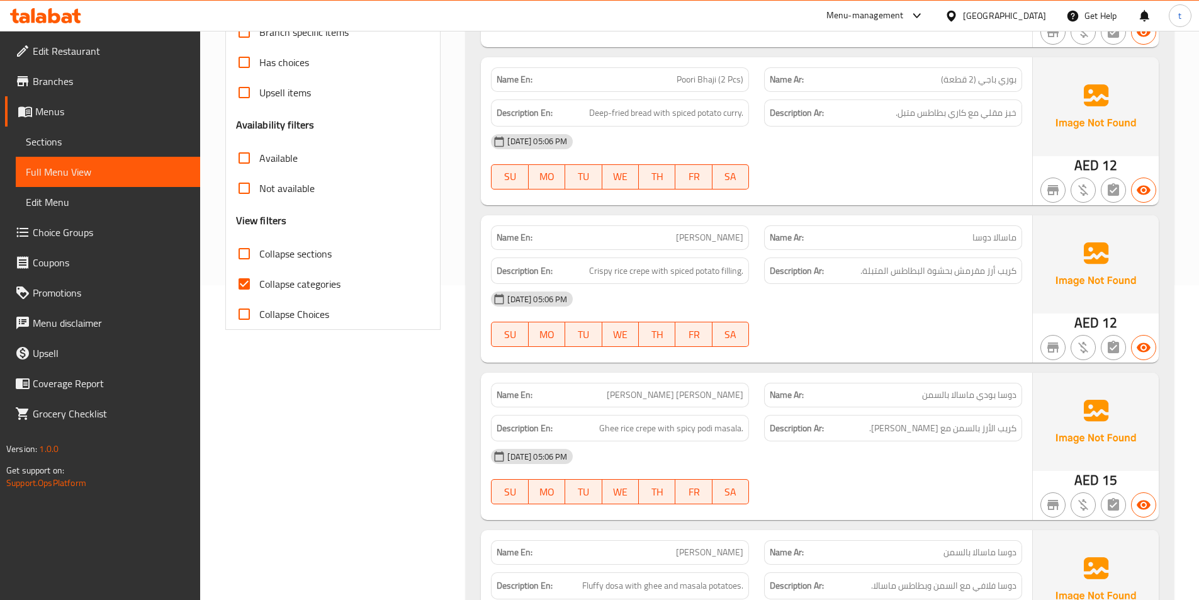
scroll to position [693, 0]
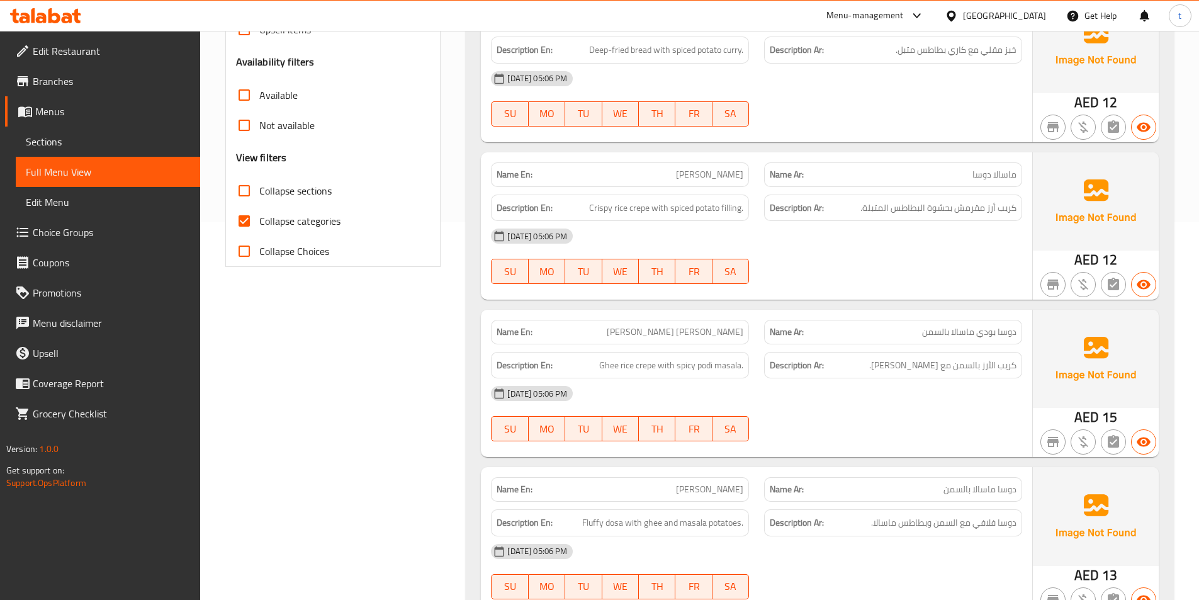
scroll to position [504, 0]
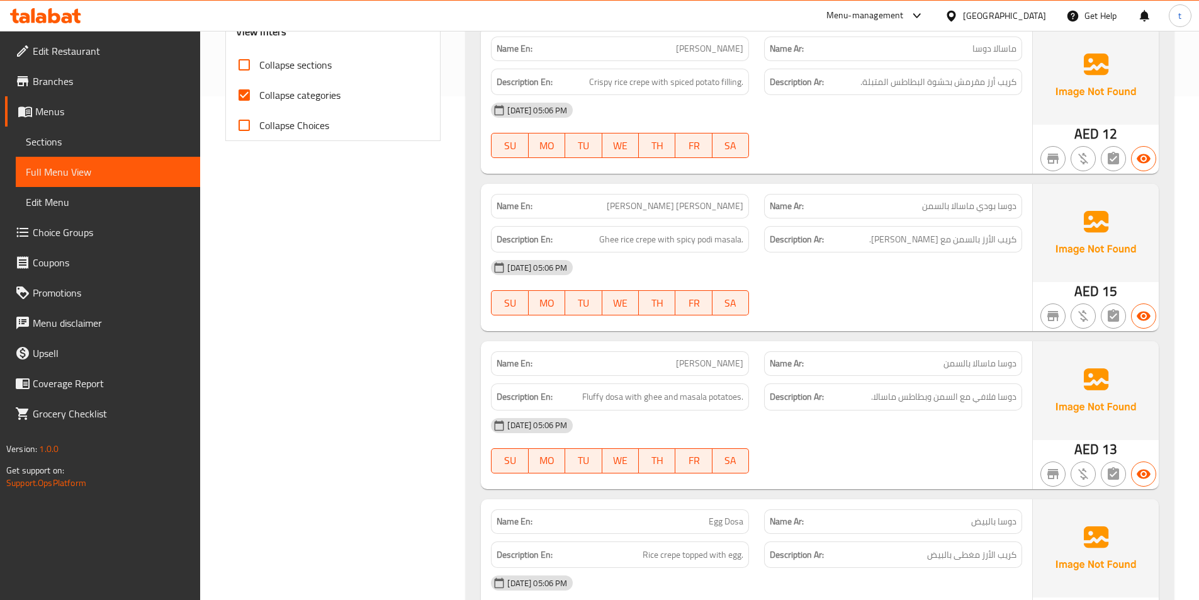
click at [249, 96] on input "Collapse categories" at bounding box center [244, 95] width 30 height 30
checkbox input "false"
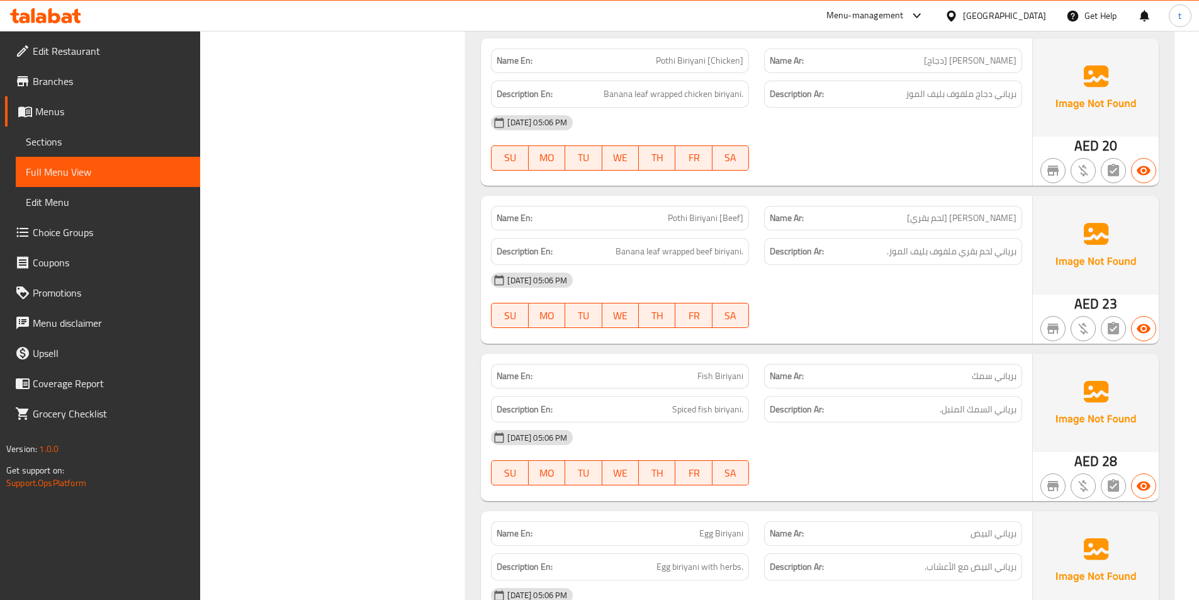
scroll to position [3274, 0]
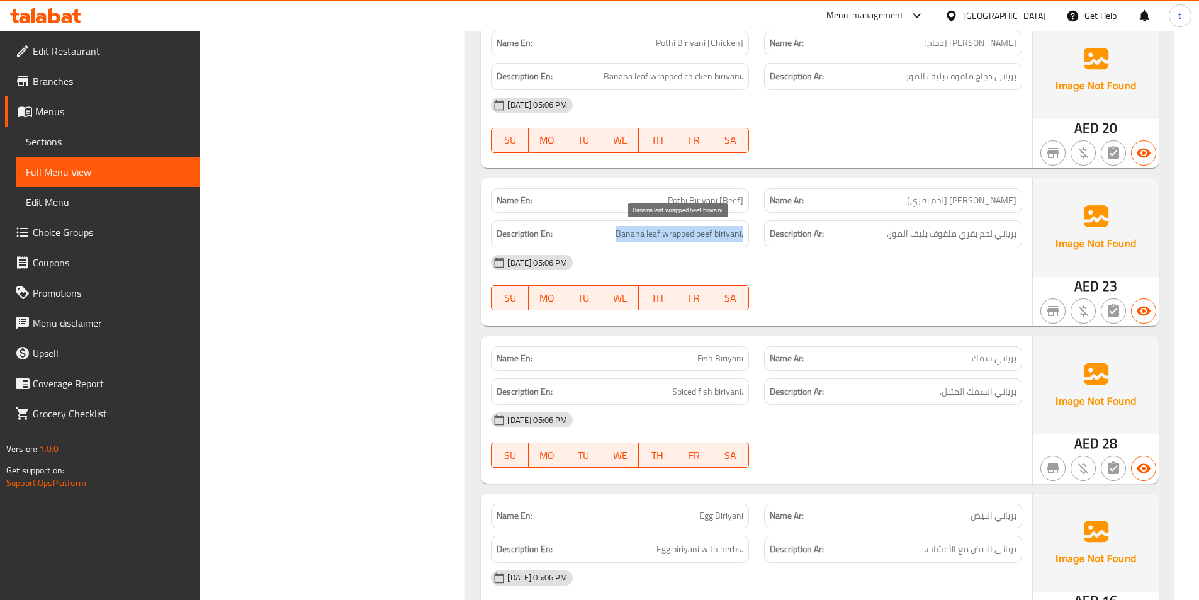
drag, startPoint x: 614, startPoint y: 230, endPoint x: 747, endPoint y: 226, distance: 132.9
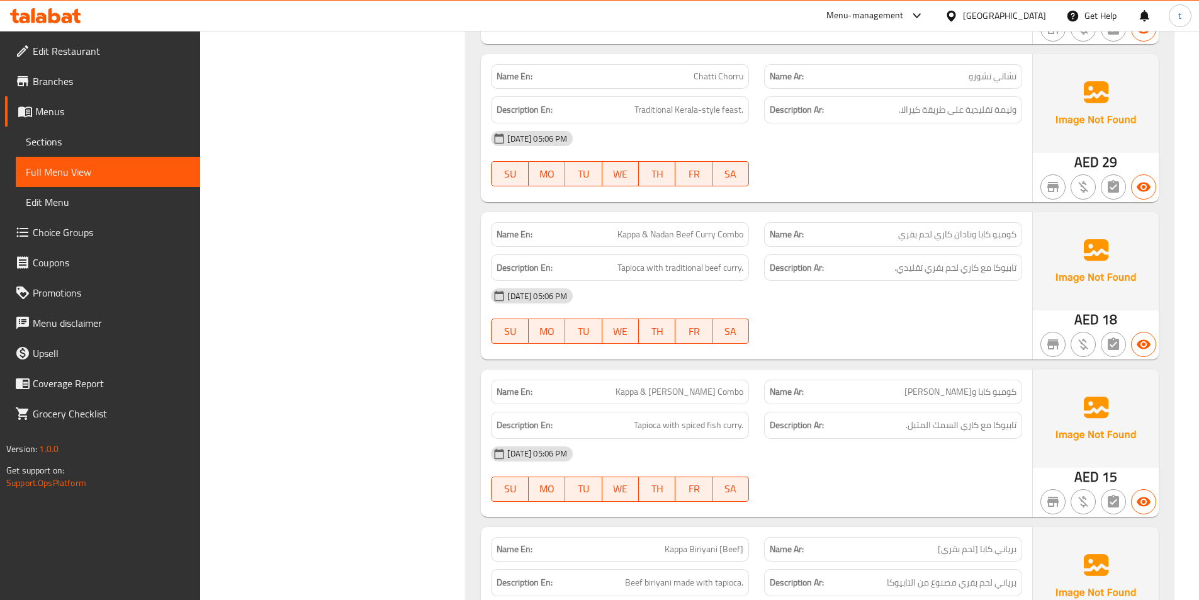
scroll to position [4344, 0]
drag, startPoint x: 621, startPoint y: 234, endPoint x: 737, endPoint y: 239, distance: 115.9
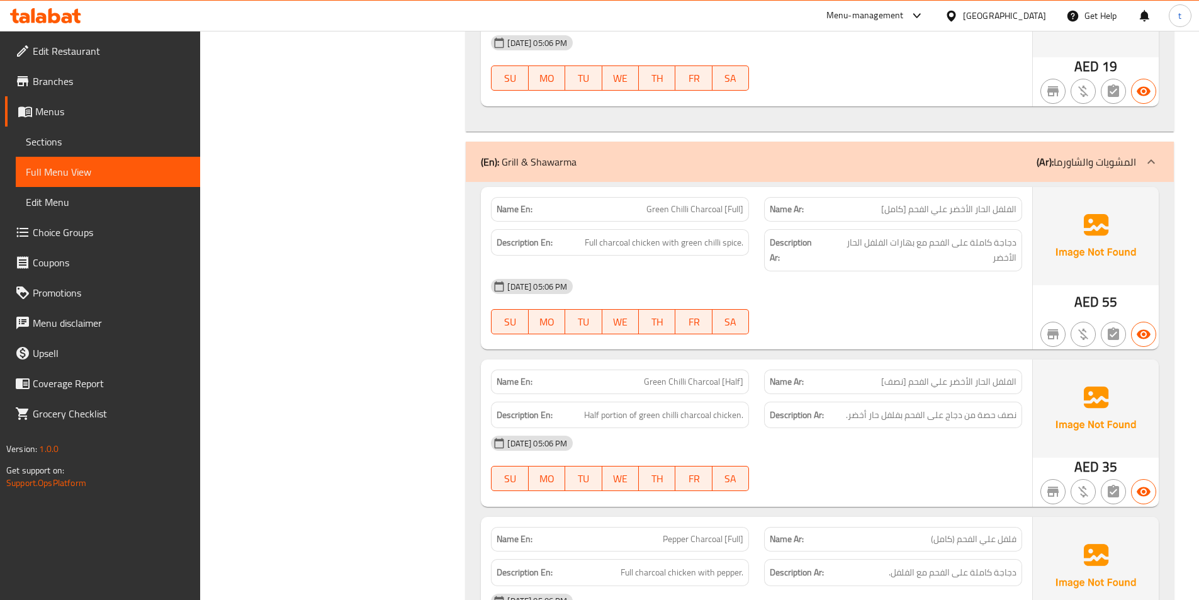
scroll to position [7304, 0]
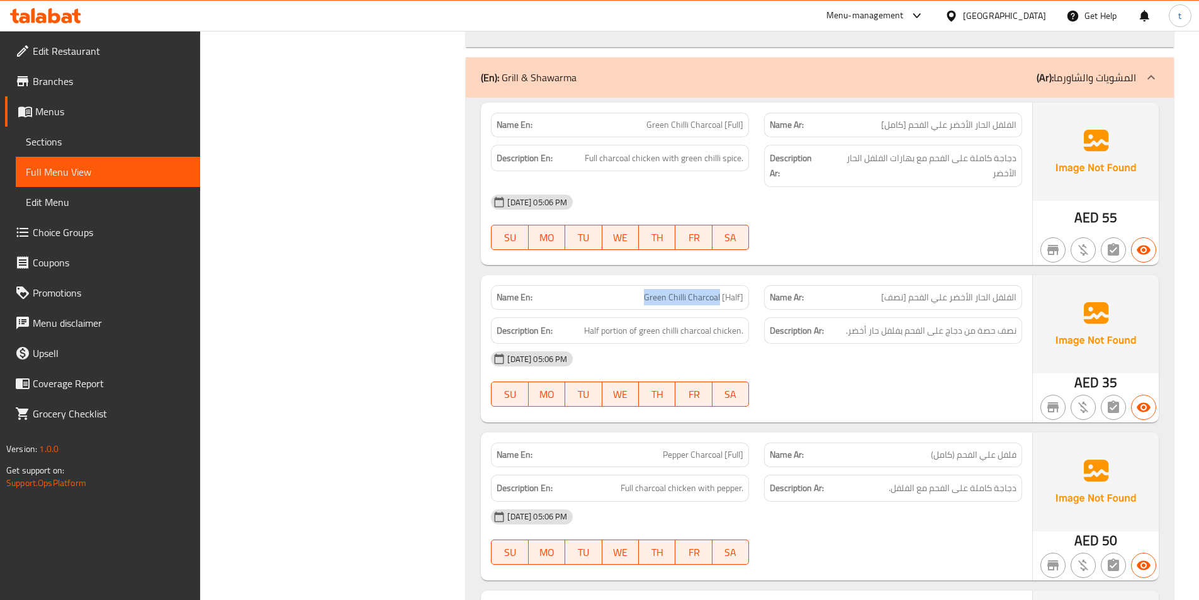
drag, startPoint x: 645, startPoint y: 296, endPoint x: 722, endPoint y: 303, distance: 76.5
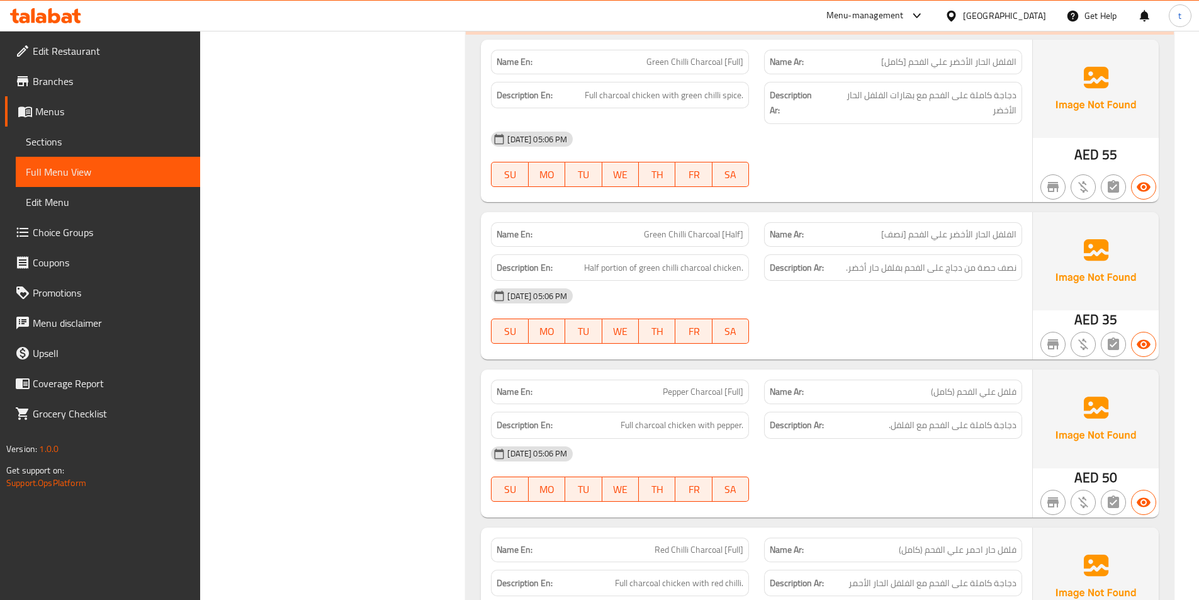
scroll to position [7493, 0]
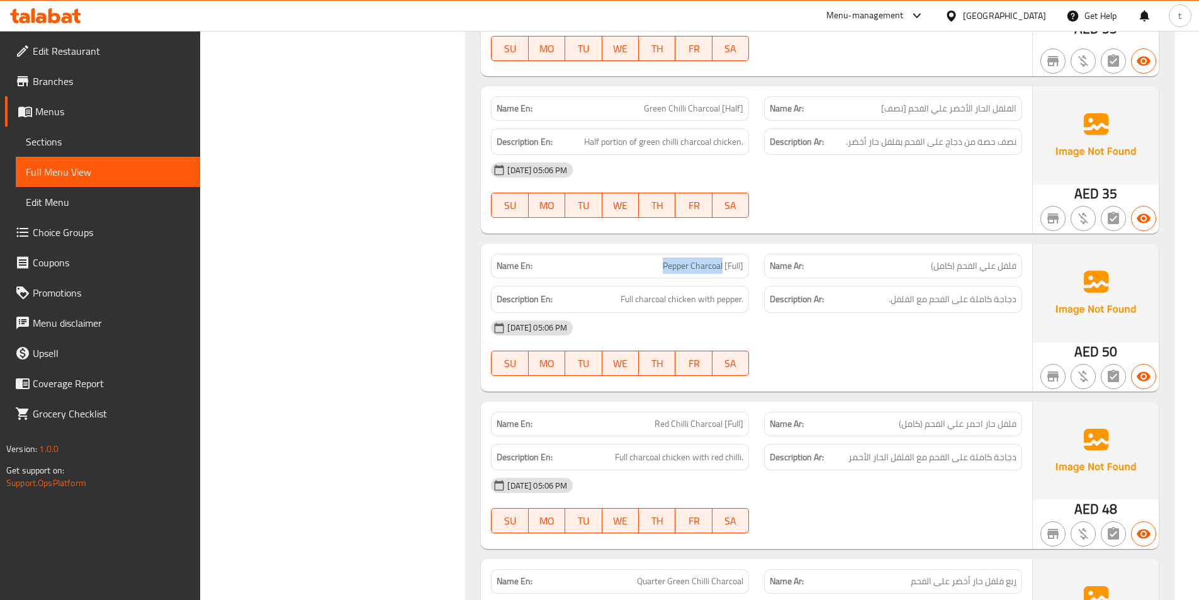
drag, startPoint x: 660, startPoint y: 266, endPoint x: 723, endPoint y: 277, distance: 64.6
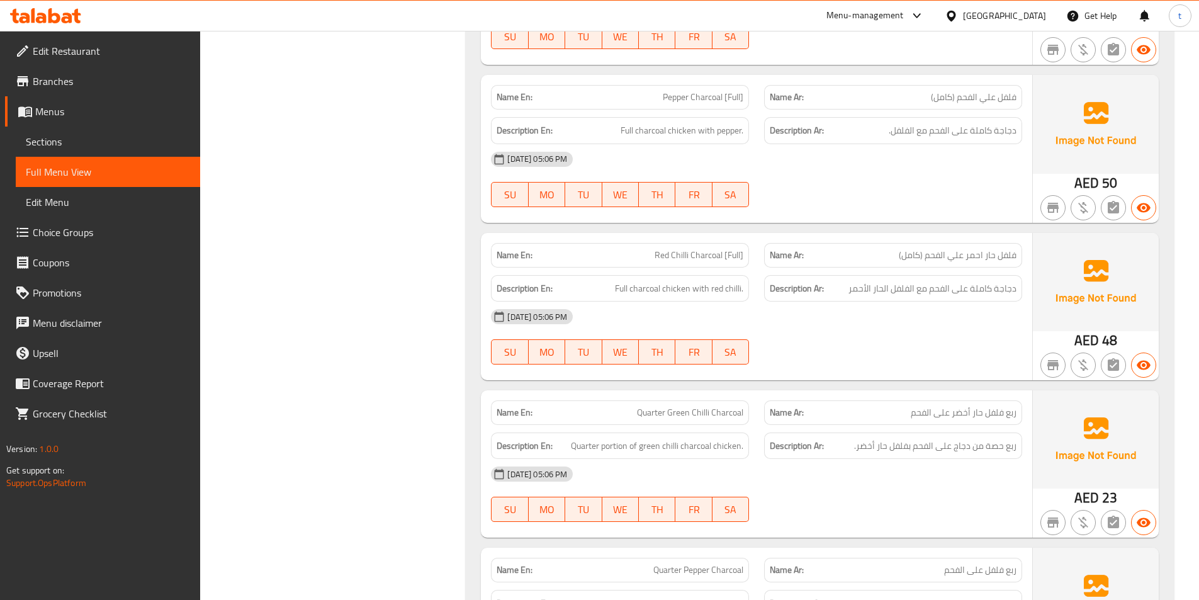
scroll to position [7744, 0]
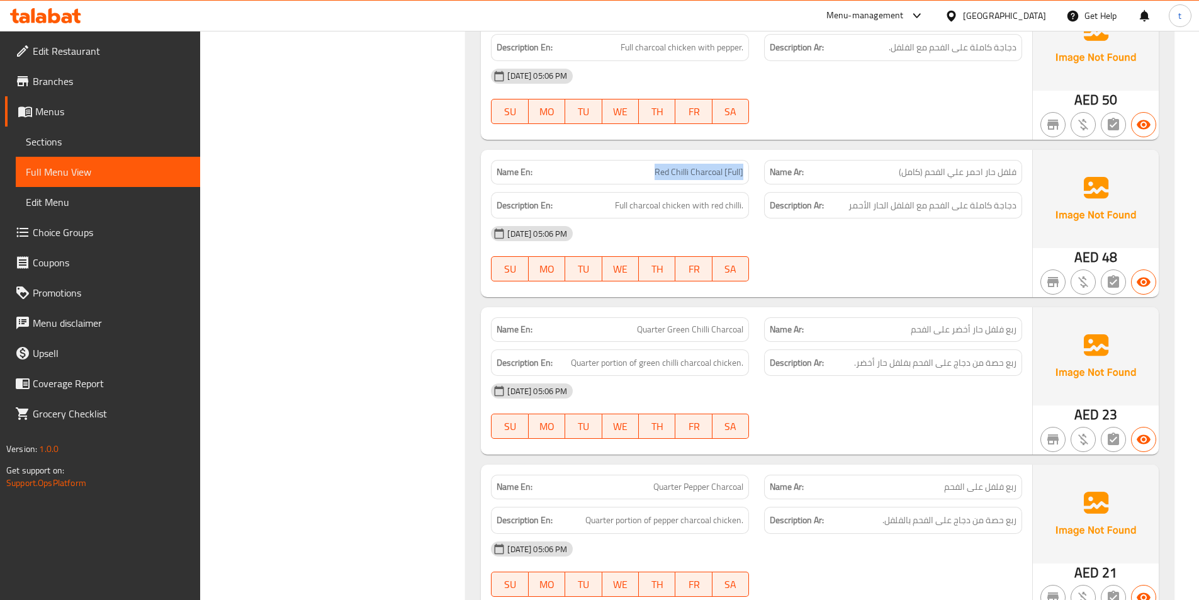
drag, startPoint x: 655, startPoint y: 171, endPoint x: 745, endPoint y: 167, distance: 90.1
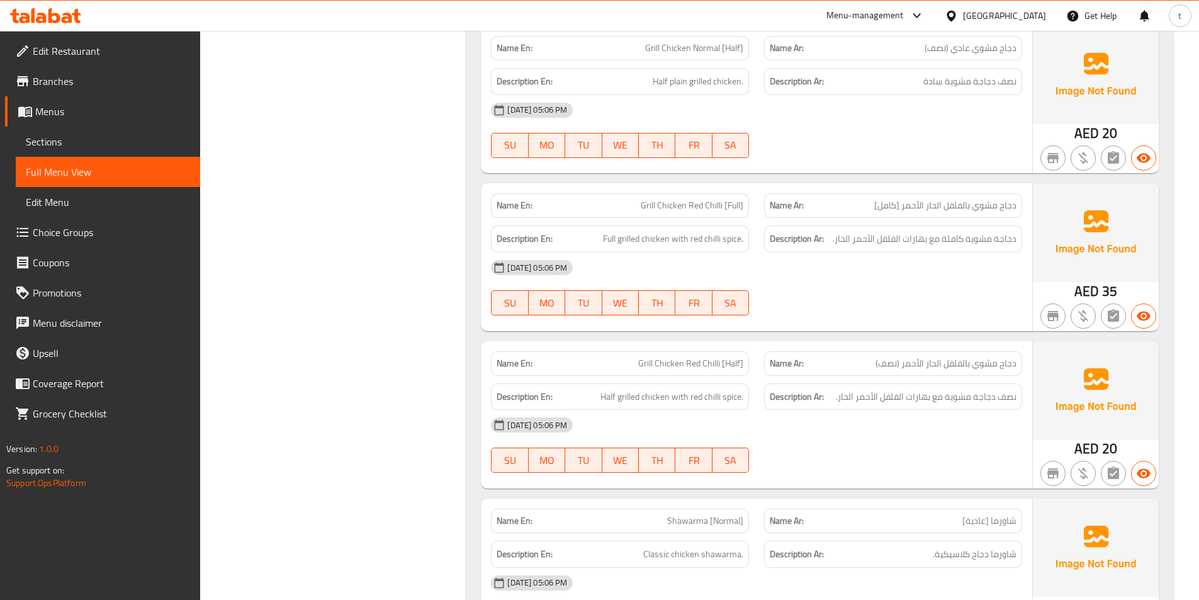
scroll to position [8500, 0]
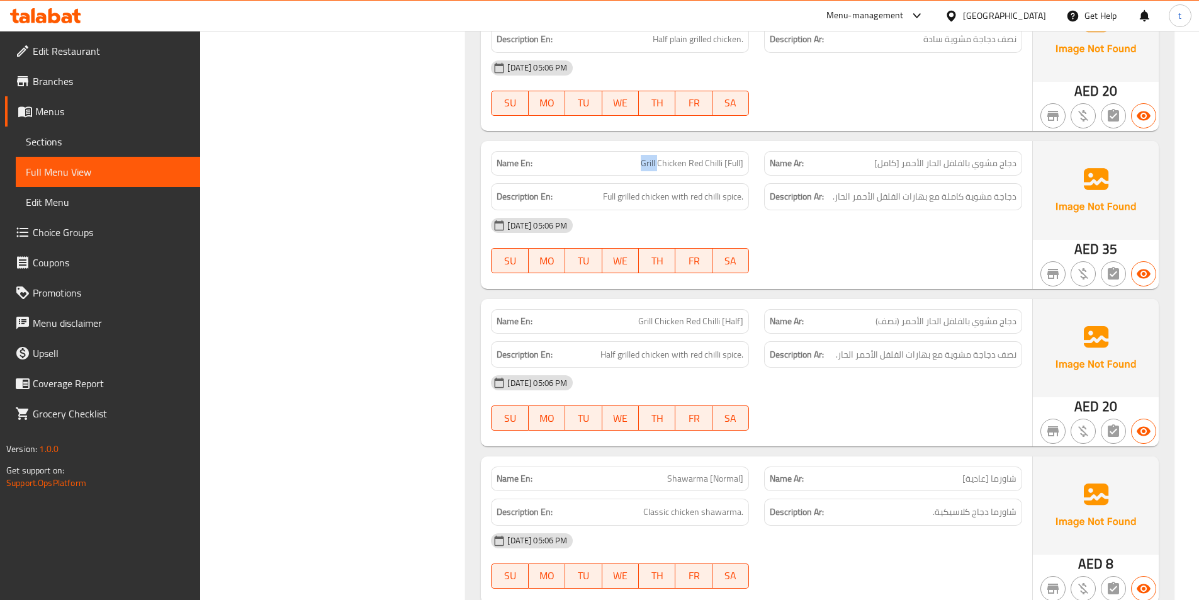
scroll to position [8563, 0]
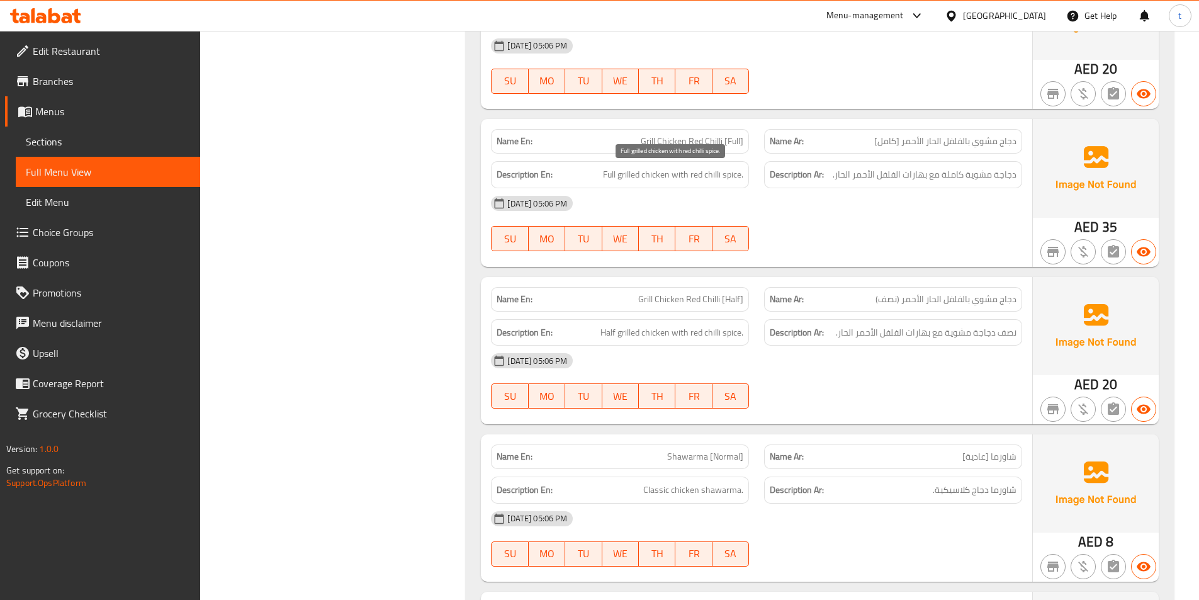
click at [603, 176] on span "Full grilled chicken with red chilli spice." at bounding box center [673, 175] width 140 height 16
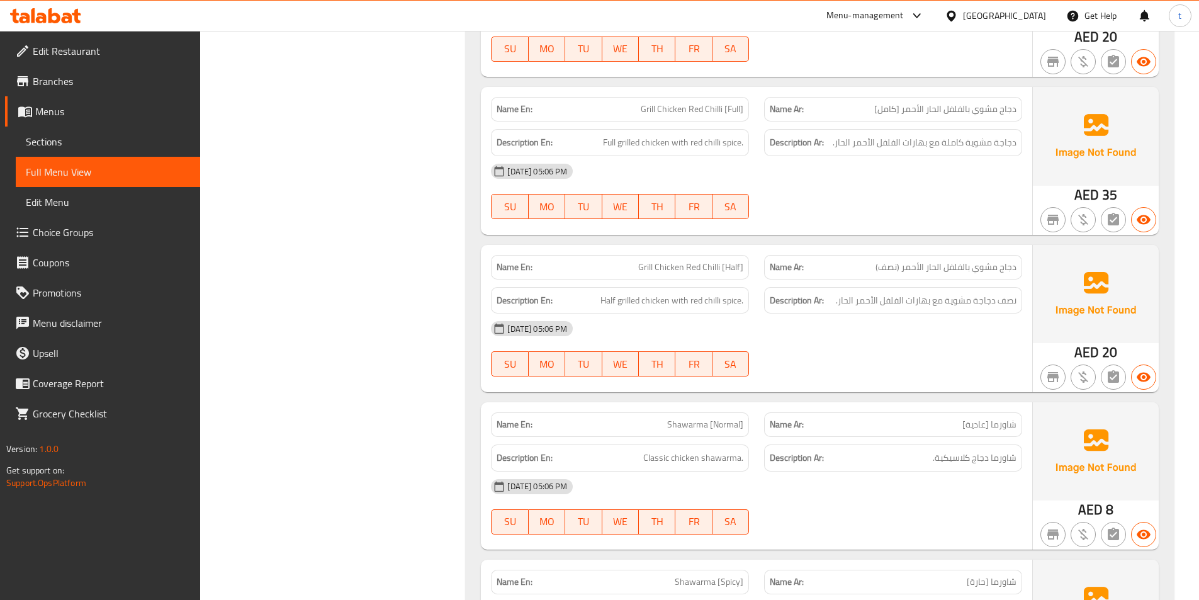
scroll to position [8626, 0]
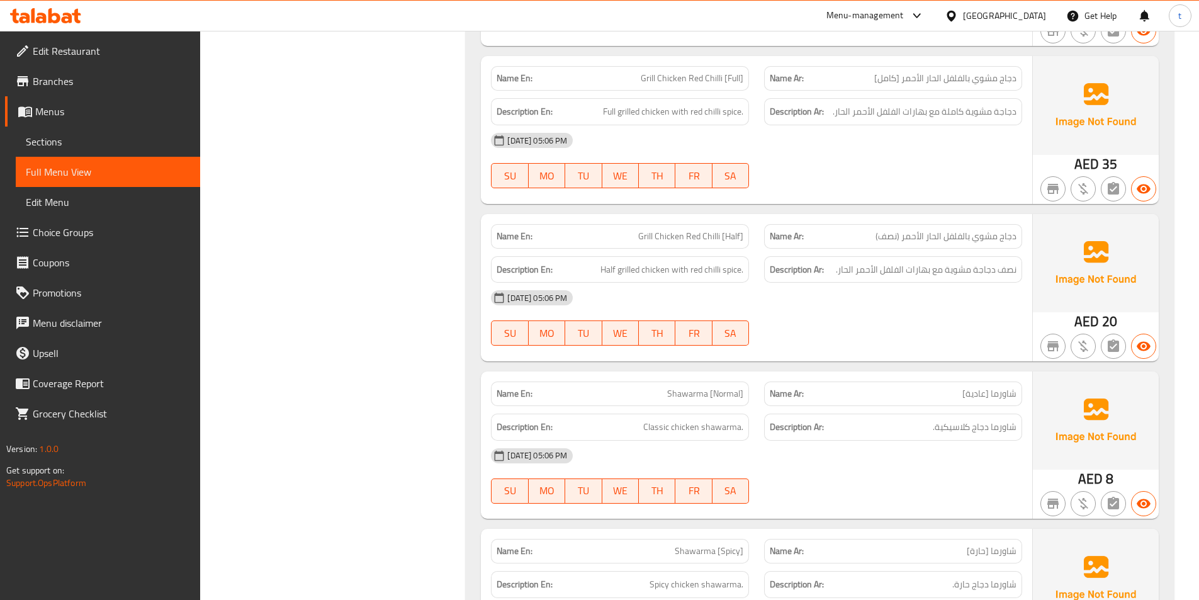
drag, startPoint x: 921, startPoint y: 238, endPoint x: 859, endPoint y: 238, distance: 61.1
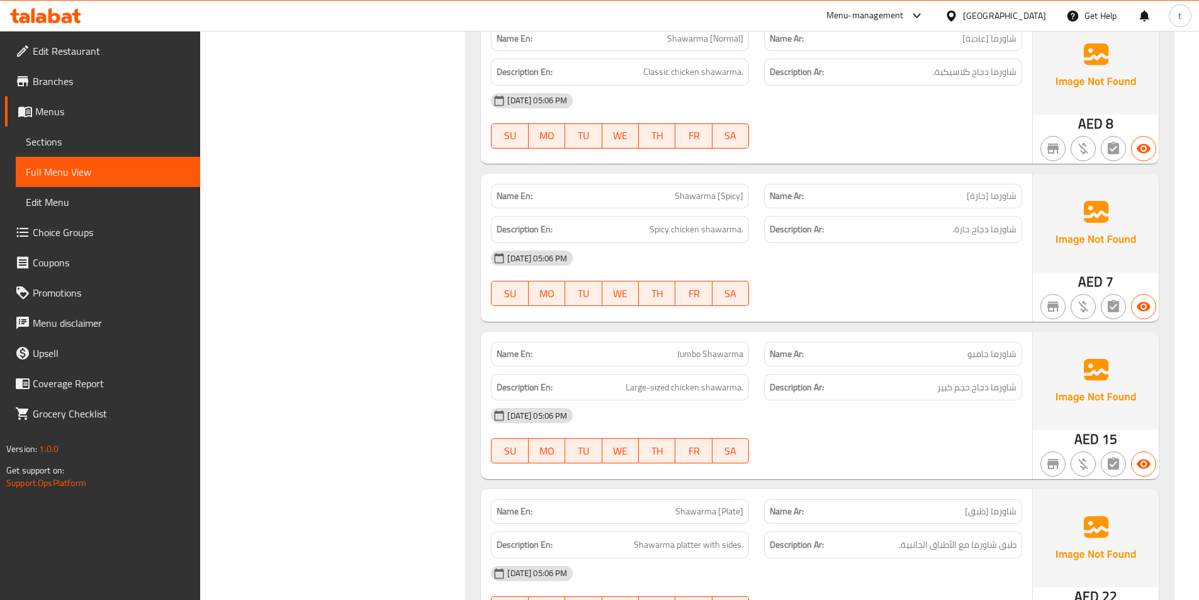
scroll to position [9004, 0]
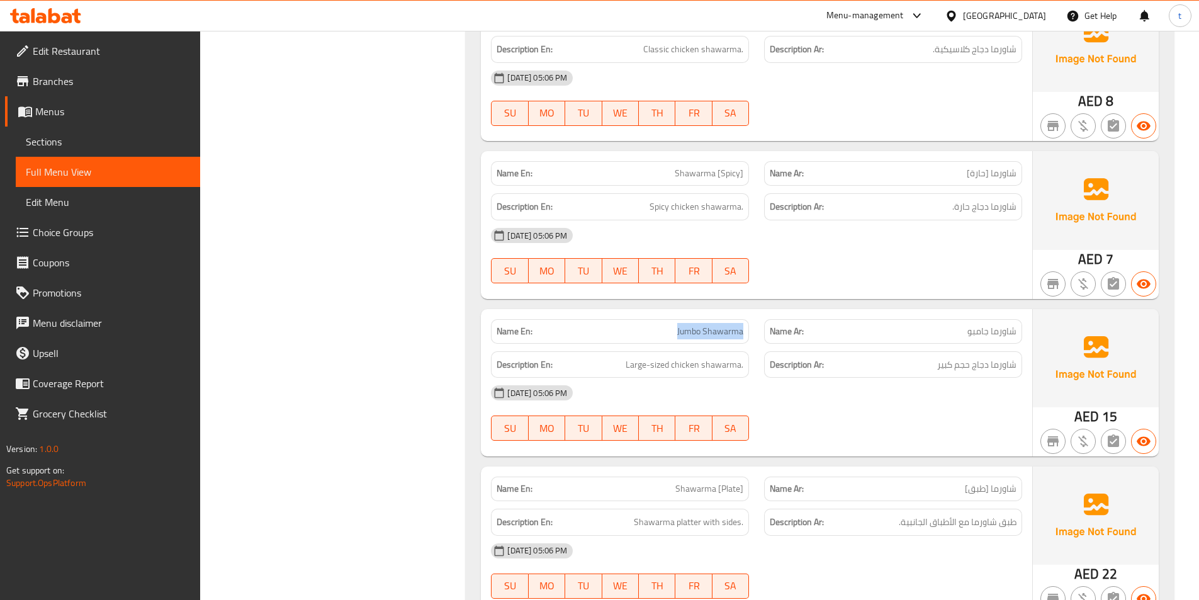
drag, startPoint x: 677, startPoint y: 331, endPoint x: 751, endPoint y: 341, distance: 74.4
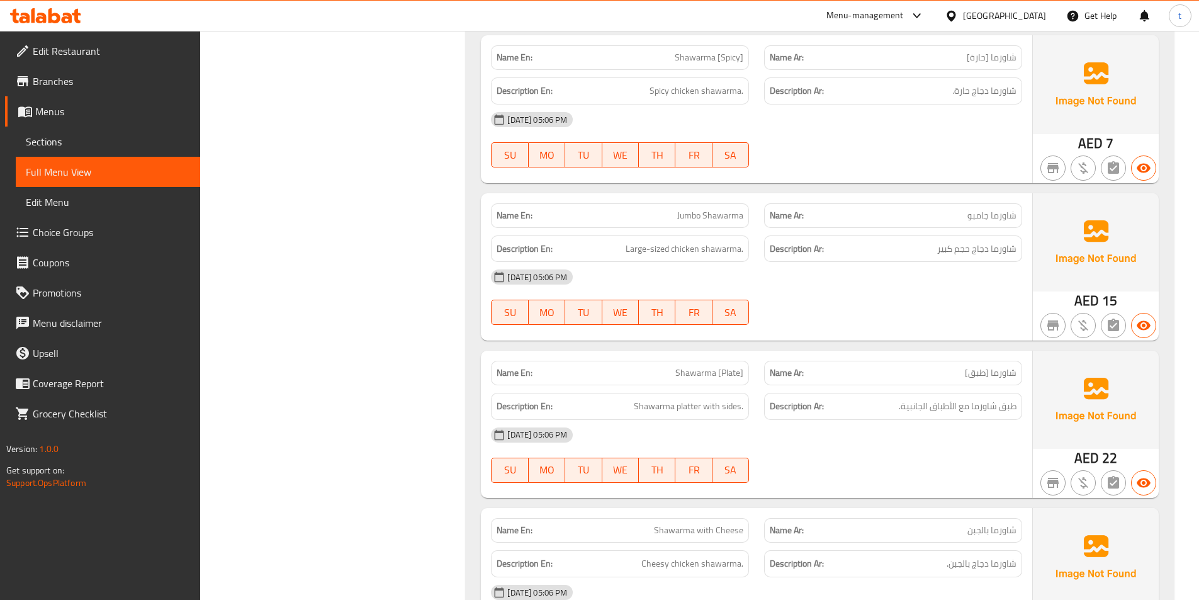
scroll to position [9130, 0]
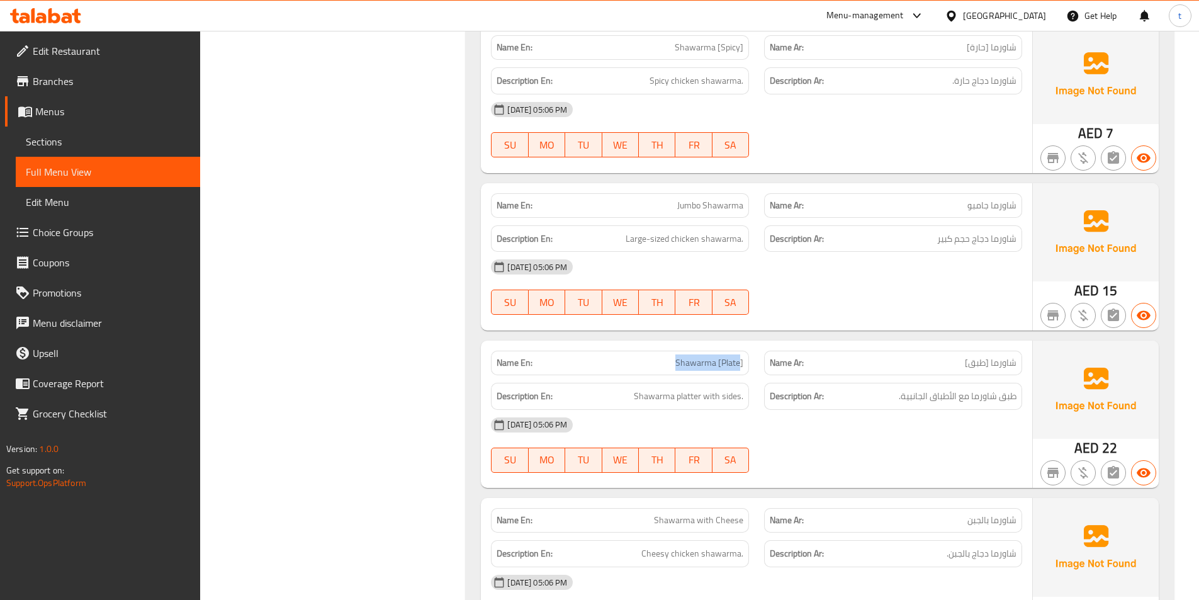
drag, startPoint x: 693, startPoint y: 364, endPoint x: 739, endPoint y: 374, distance: 47.1
drag, startPoint x: 1017, startPoint y: 399, endPoint x: 880, endPoint y: 400, distance: 137.3
drag, startPoint x: 638, startPoint y: 395, endPoint x: 741, endPoint y: 403, distance: 103.6
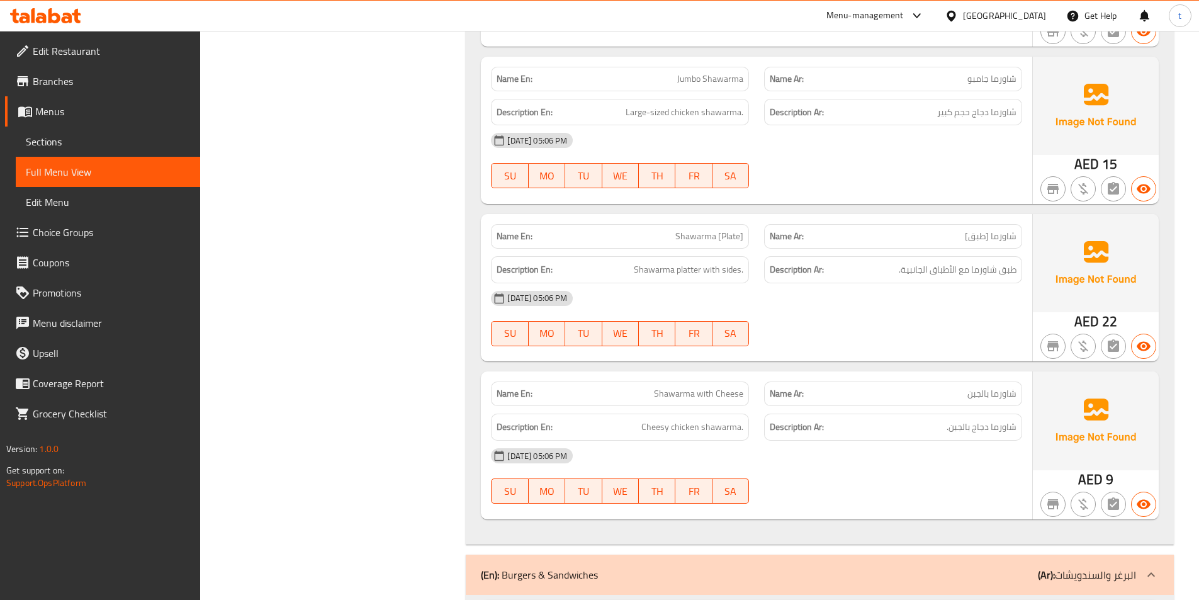
scroll to position [9256, 0]
drag, startPoint x: 677, startPoint y: 234, endPoint x: 747, endPoint y: 241, distance: 70.9
drag, startPoint x: 635, startPoint y: 270, endPoint x: 745, endPoint y: 268, distance: 110.2
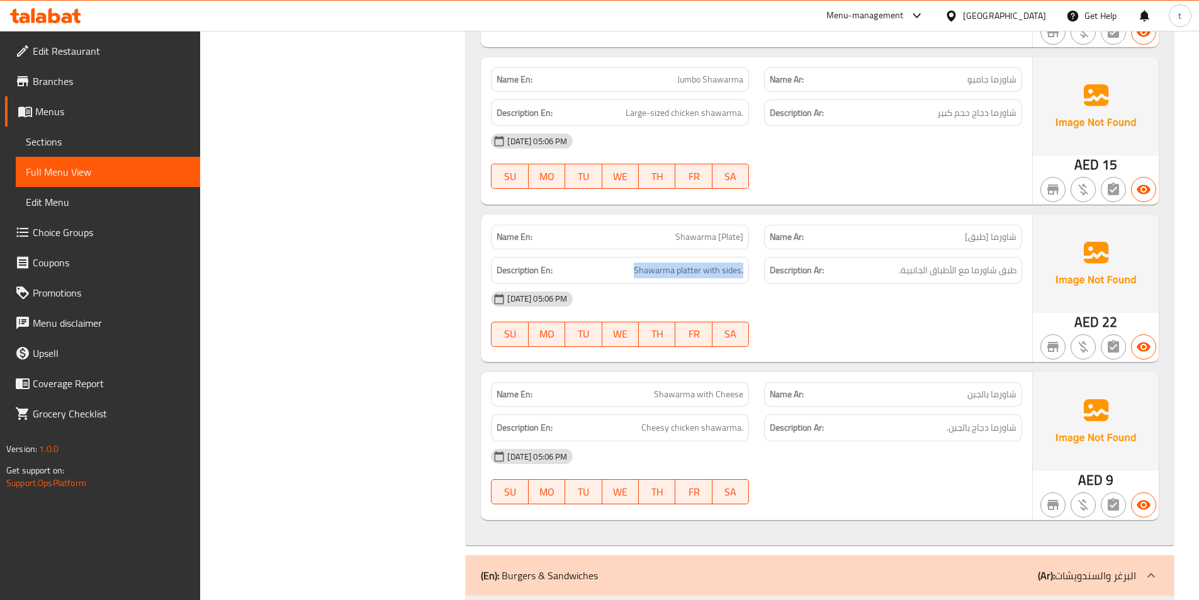
click at [717, 266] on span "Shawarma platter with sides." at bounding box center [689, 271] width 110 height 16
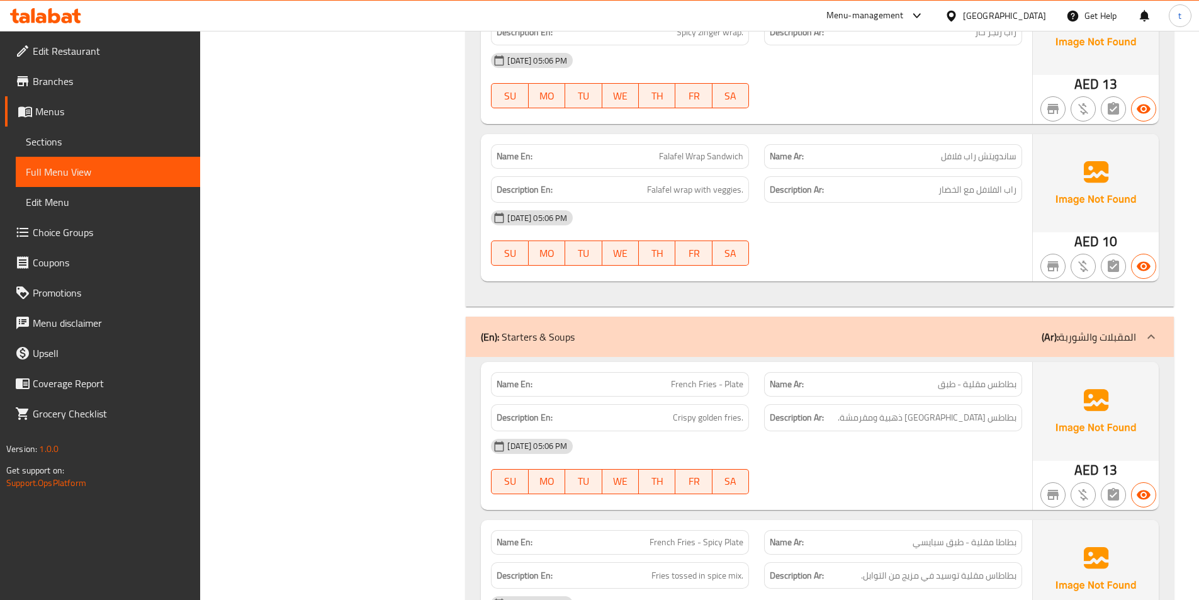
scroll to position [11270, 0]
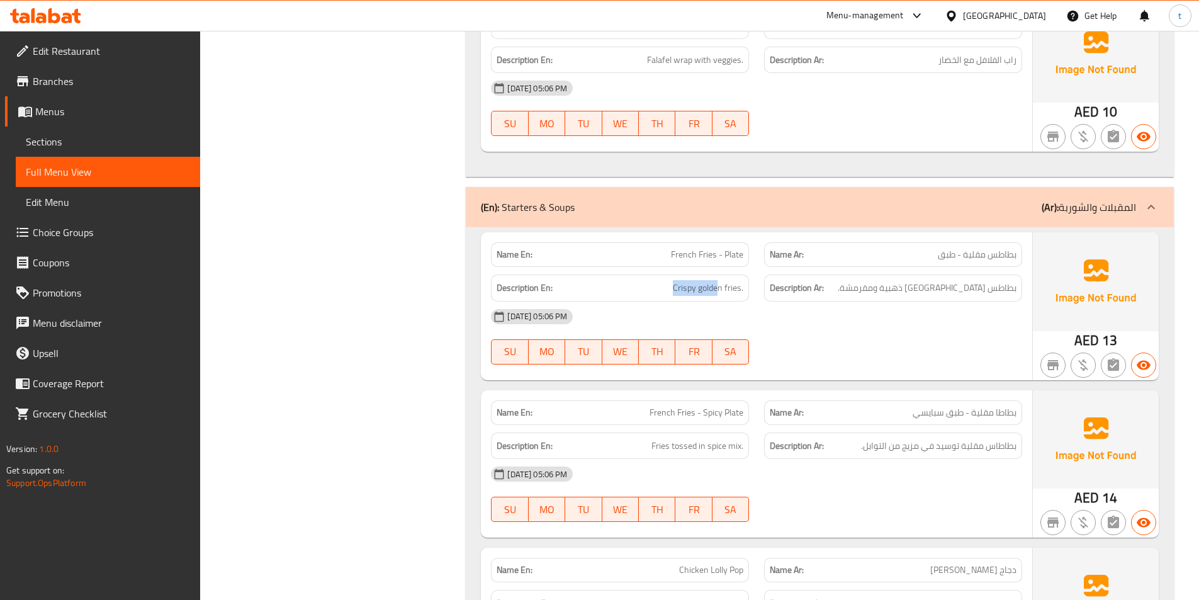
drag, startPoint x: 675, startPoint y: 292, endPoint x: 720, endPoint y: 300, distance: 46.1
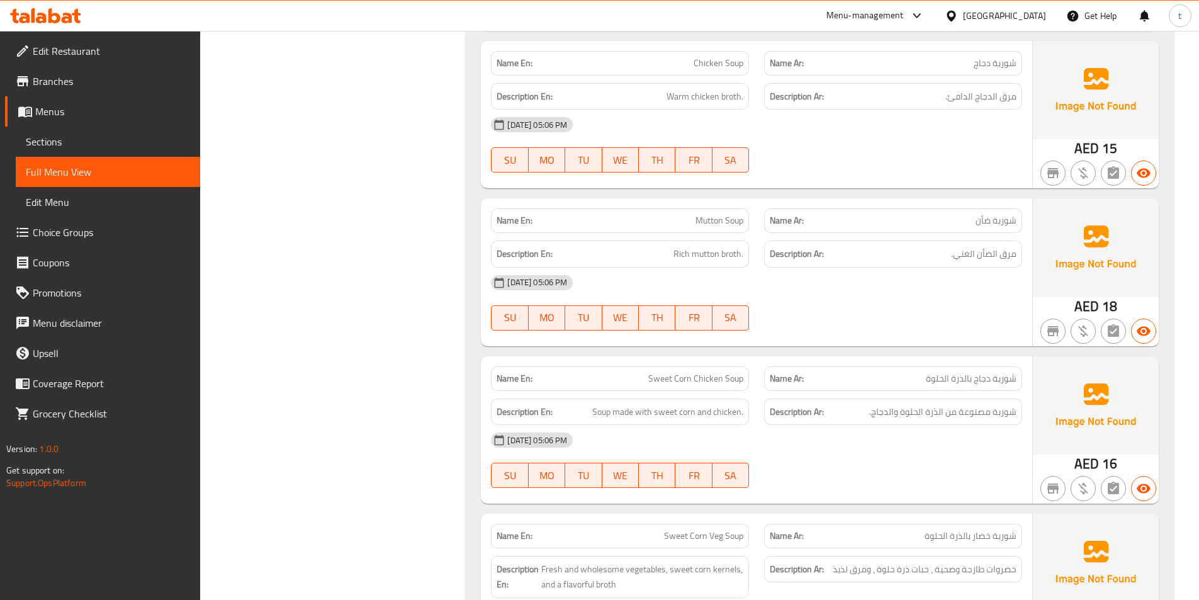
scroll to position [12341, 0]
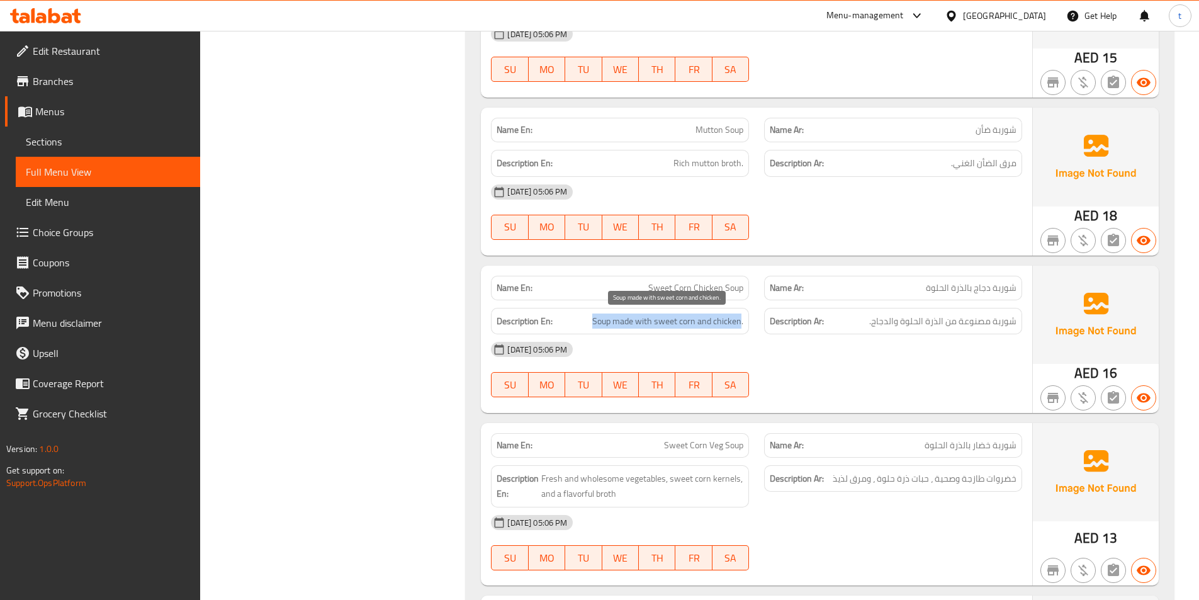
drag, startPoint x: 596, startPoint y: 322, endPoint x: 742, endPoint y: 327, distance: 146.2
click at [742, 327] on span "Soup made with sweet corn and chicken." at bounding box center [667, 322] width 151 height 16
drag, startPoint x: 647, startPoint y: 285, endPoint x: 747, endPoint y: 298, distance: 100.4
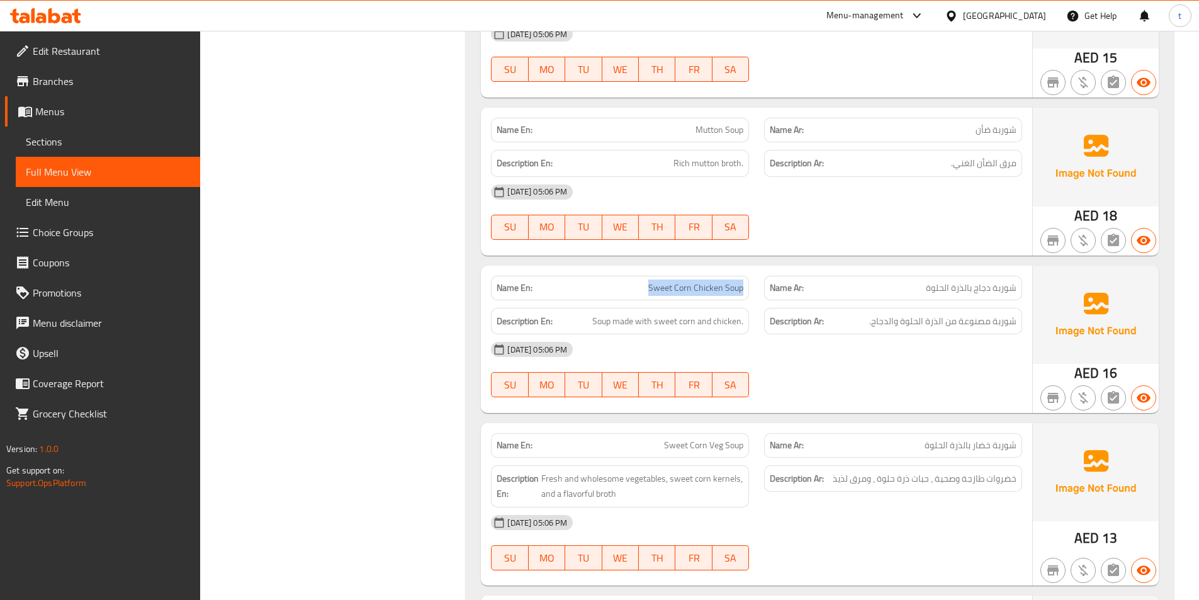
copy span "Sweet Corn Chicken Soup"
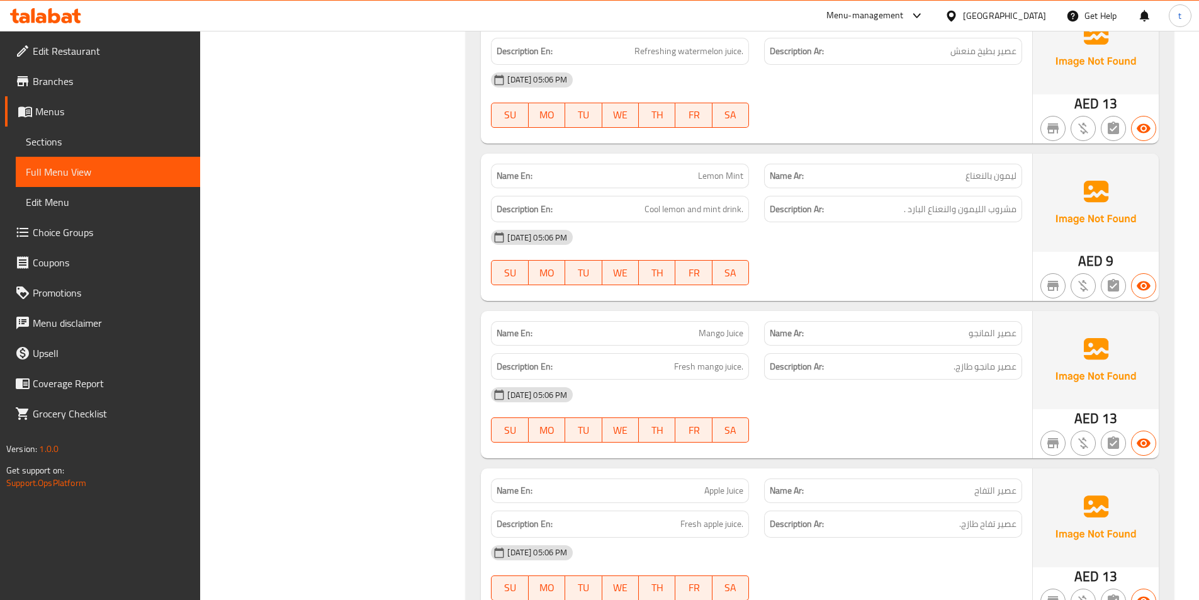
scroll to position [15111, 0]
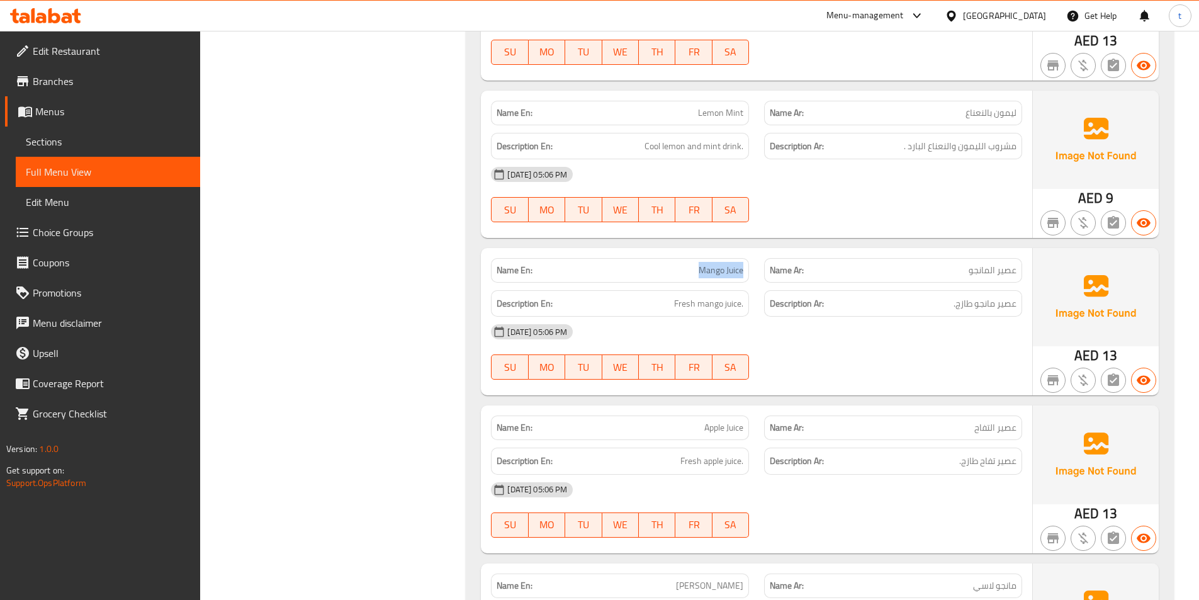
drag, startPoint x: 692, startPoint y: 274, endPoint x: 746, endPoint y: 275, distance: 54.2
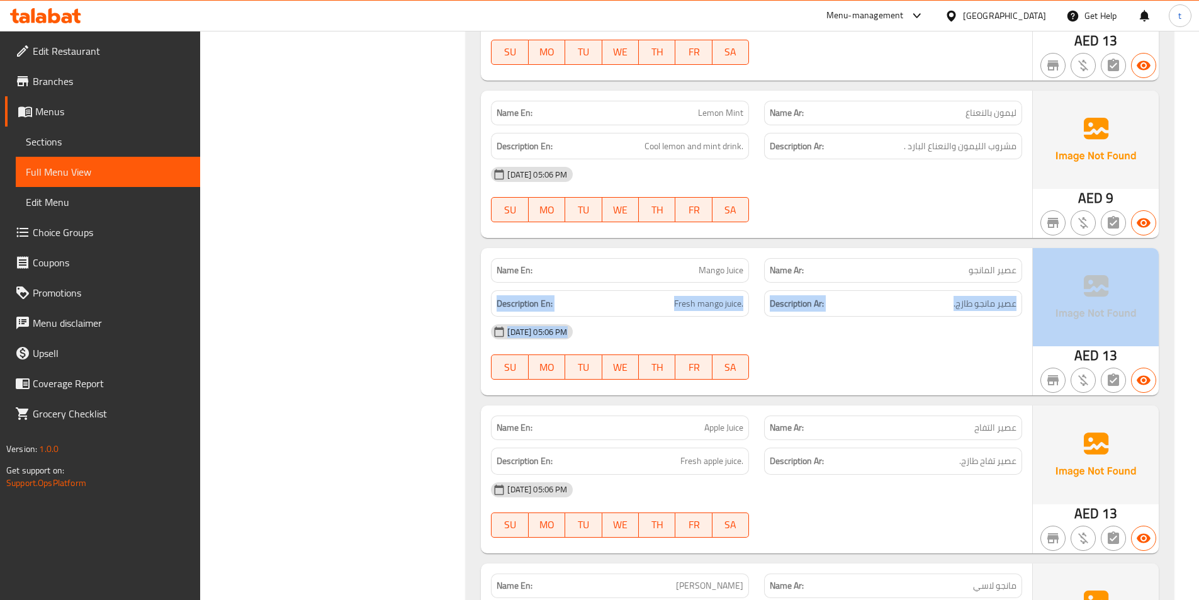
drag, startPoint x: 956, startPoint y: 273, endPoint x: 1043, endPoint y: 289, distance: 89.0
drag, startPoint x: 1043, startPoint y: 289, endPoint x: 1009, endPoint y: 291, distance: 34.7
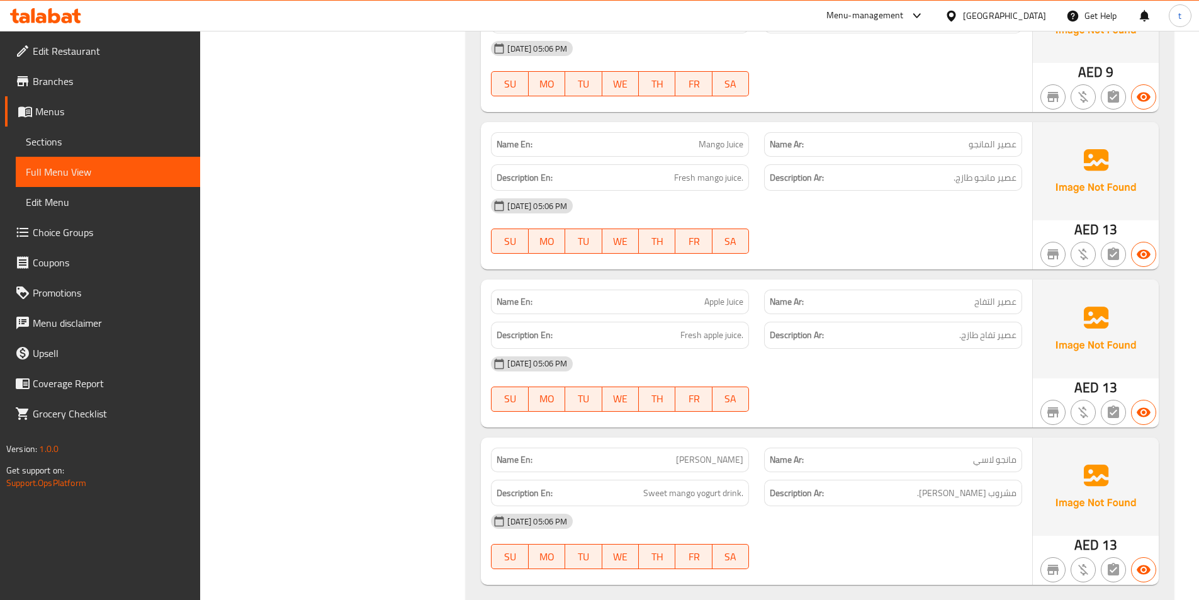
scroll to position [15272, 0]
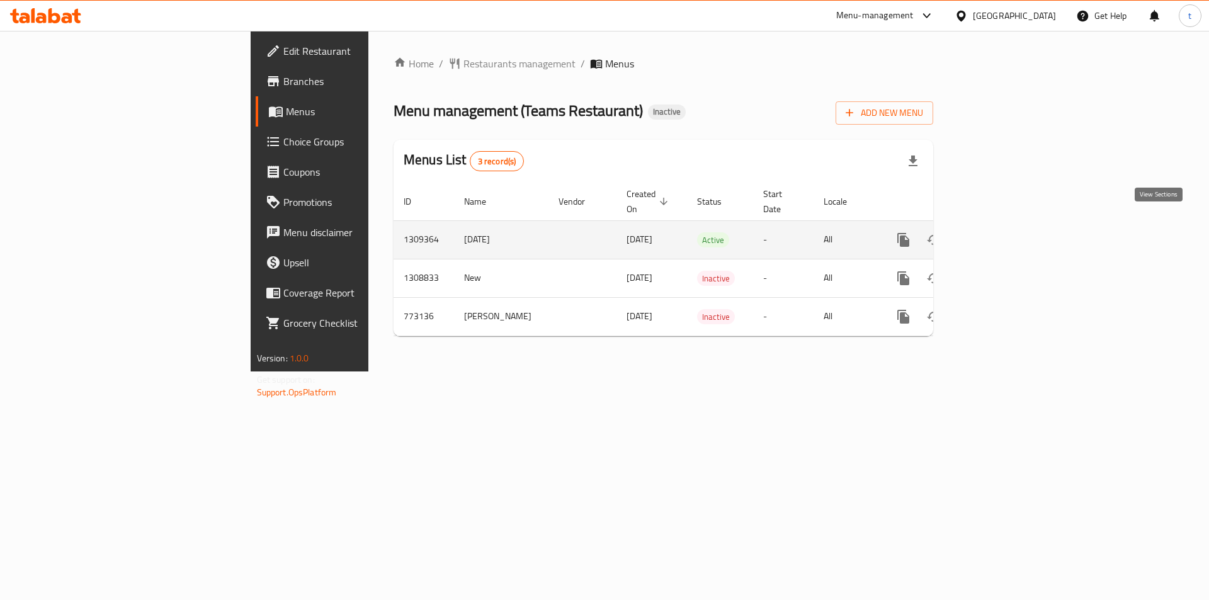
click at [1009, 237] on link "enhanced table" at bounding box center [994, 240] width 30 height 30
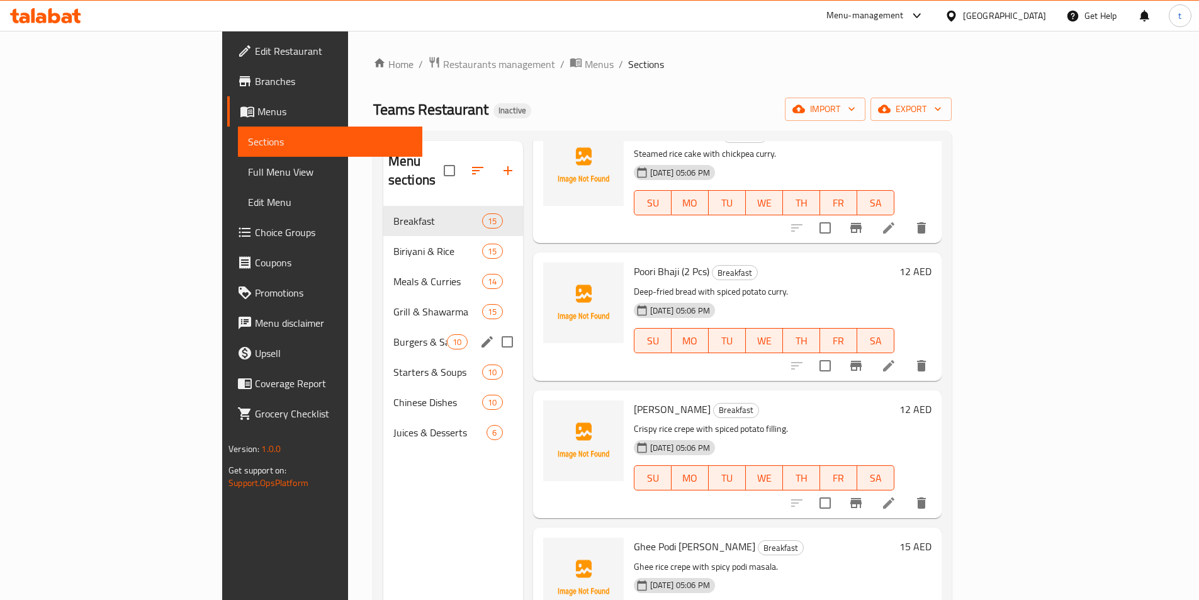
scroll to position [189, 0]
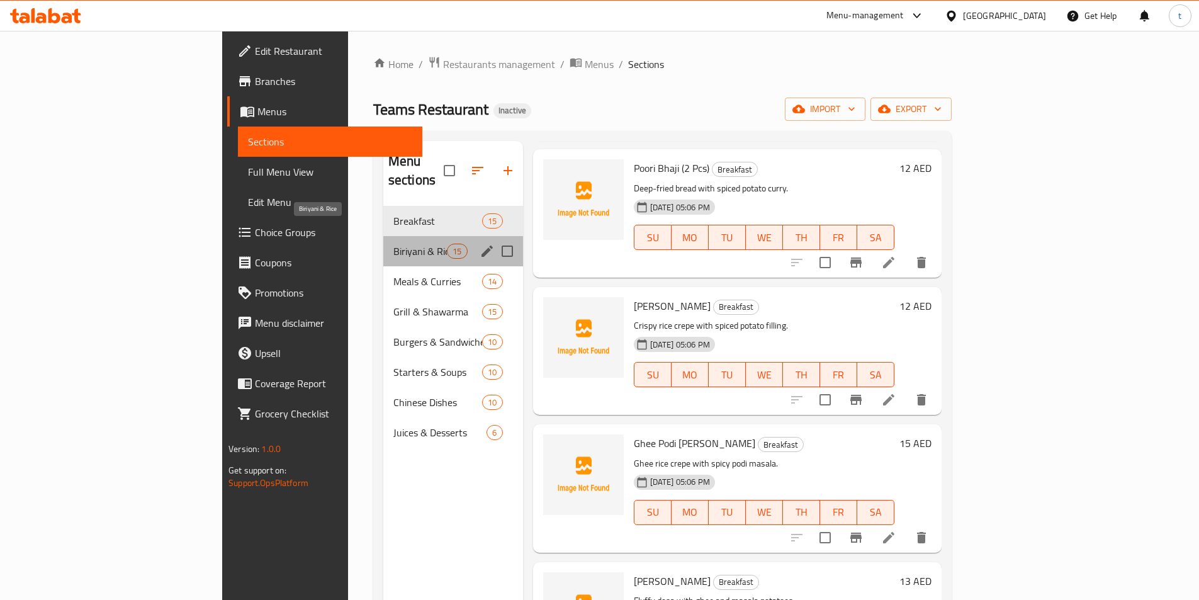
click at [394, 244] on span "Biriyani & Rice" at bounding box center [421, 251] width 54 height 15
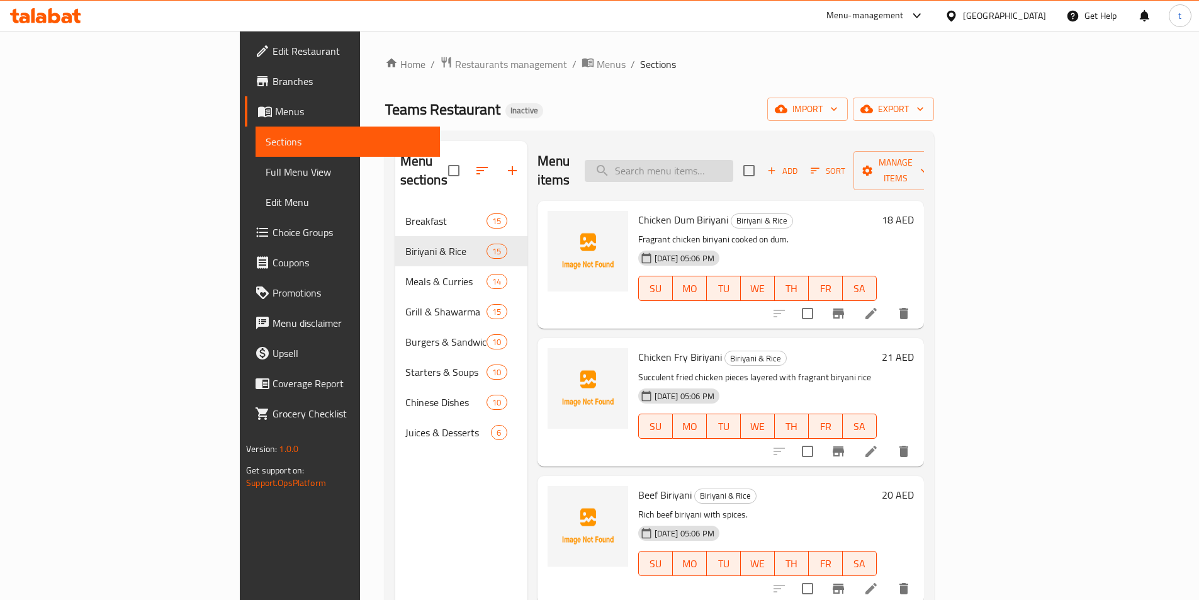
click at [706, 160] on input "search" at bounding box center [659, 171] width 149 height 22
paste input "Sweet Corn Chicken Soup"
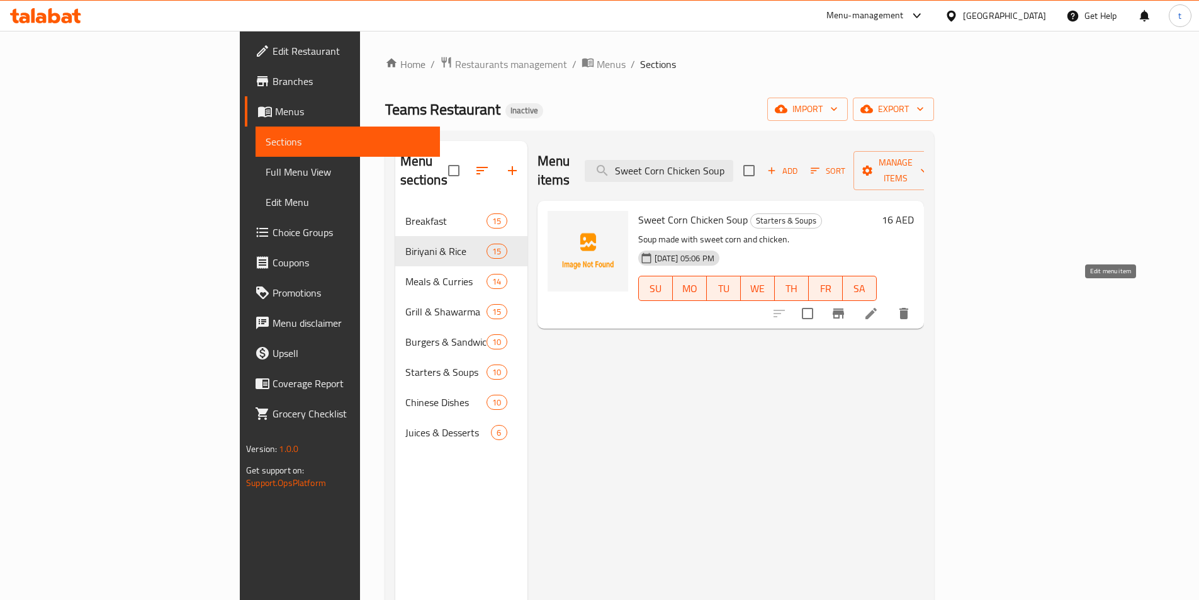
type input "Sweet Corn Chicken Soup"
click at [877, 308] on icon at bounding box center [871, 313] width 11 height 11
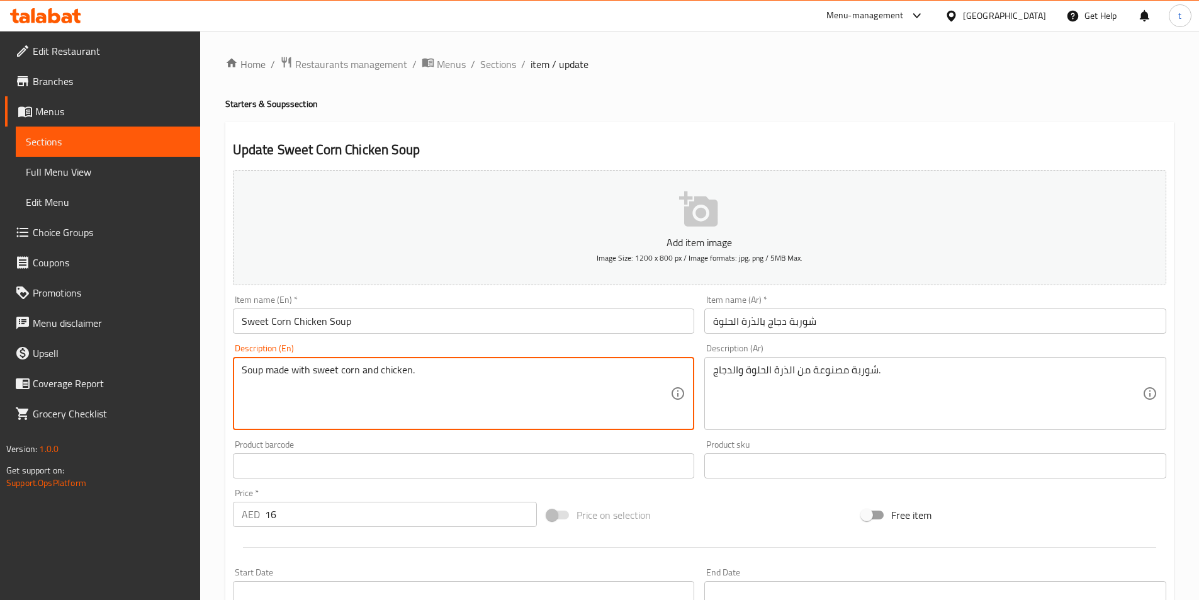
click at [441, 373] on textarea "Soup made with sweet corn and chicken." at bounding box center [456, 394] width 429 height 60
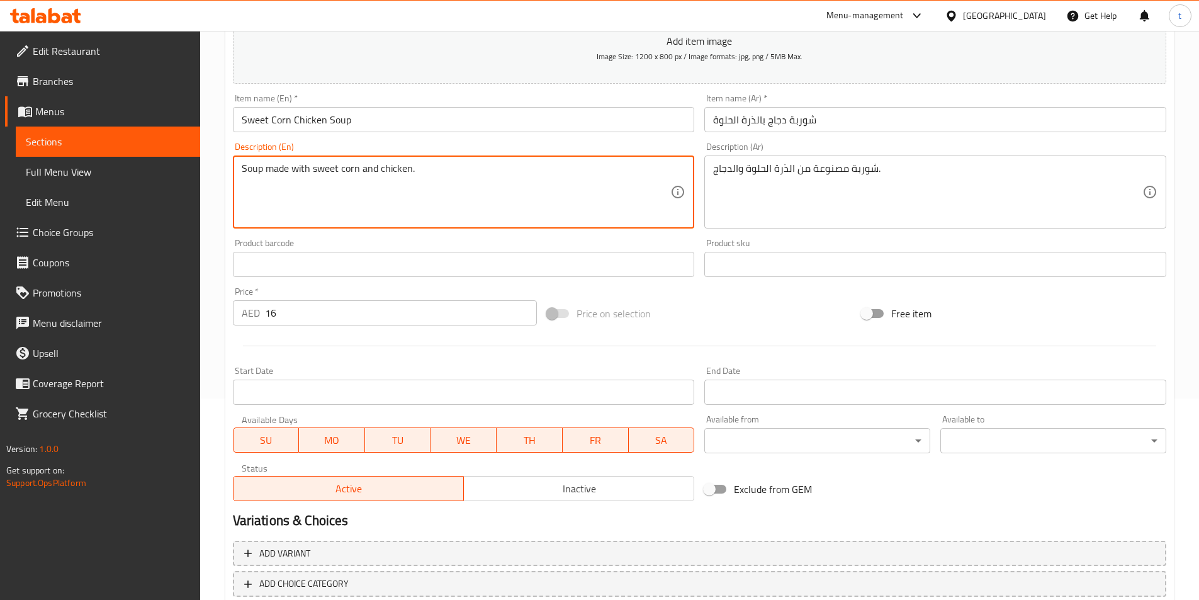
scroll to position [252, 0]
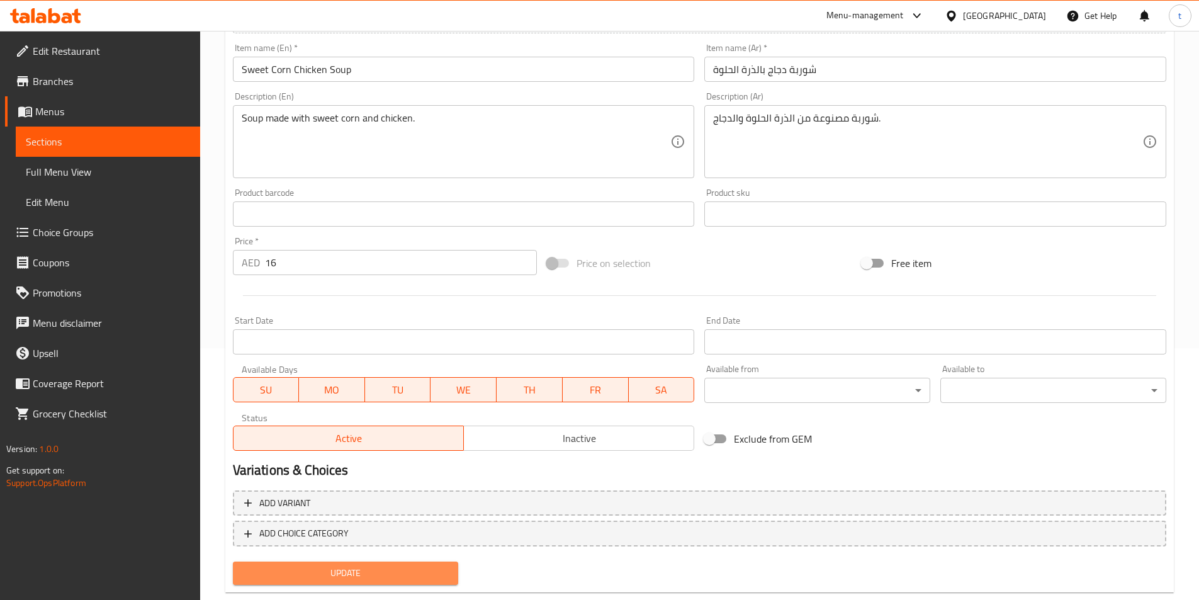
click at [401, 574] on span "Update" at bounding box center [346, 573] width 206 height 16
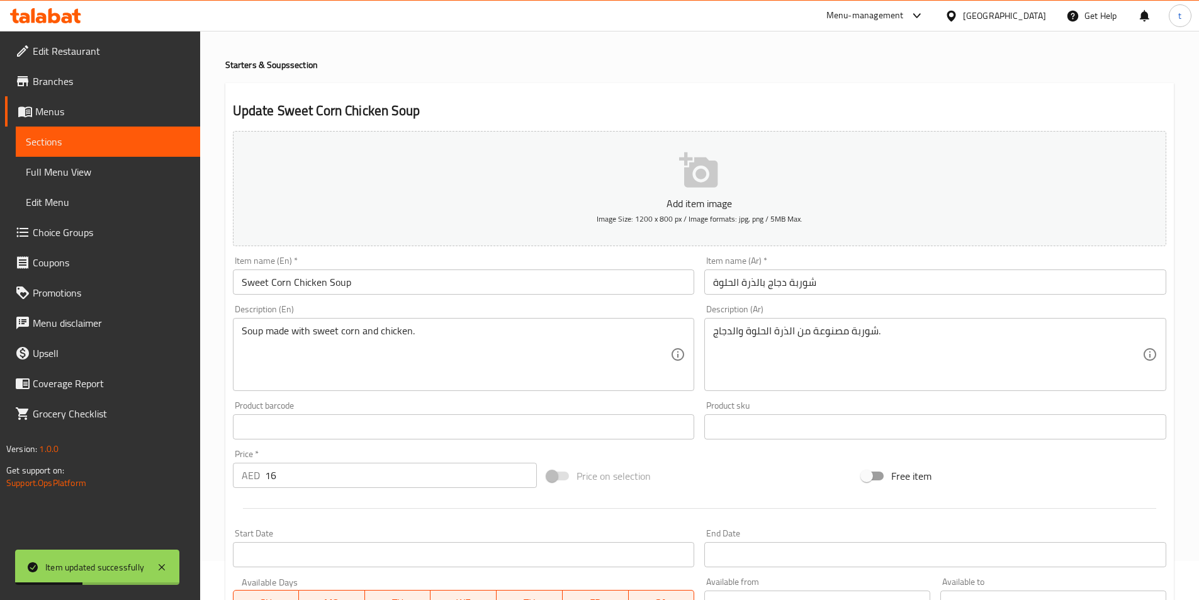
scroll to position [0, 0]
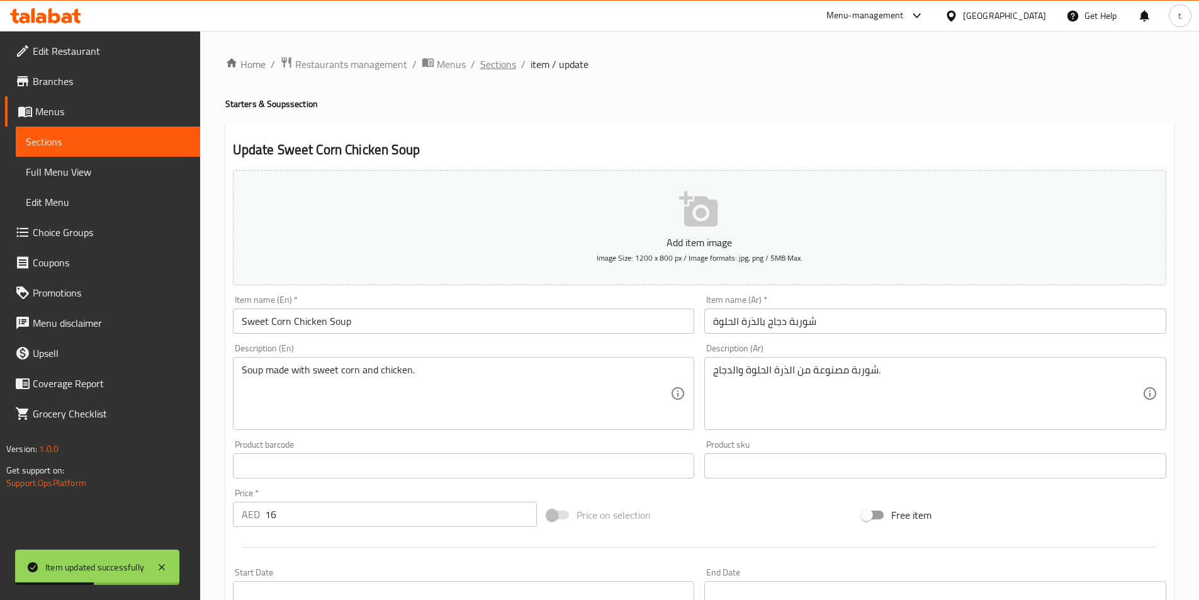
click at [505, 72] on span "Sections" at bounding box center [498, 64] width 36 height 15
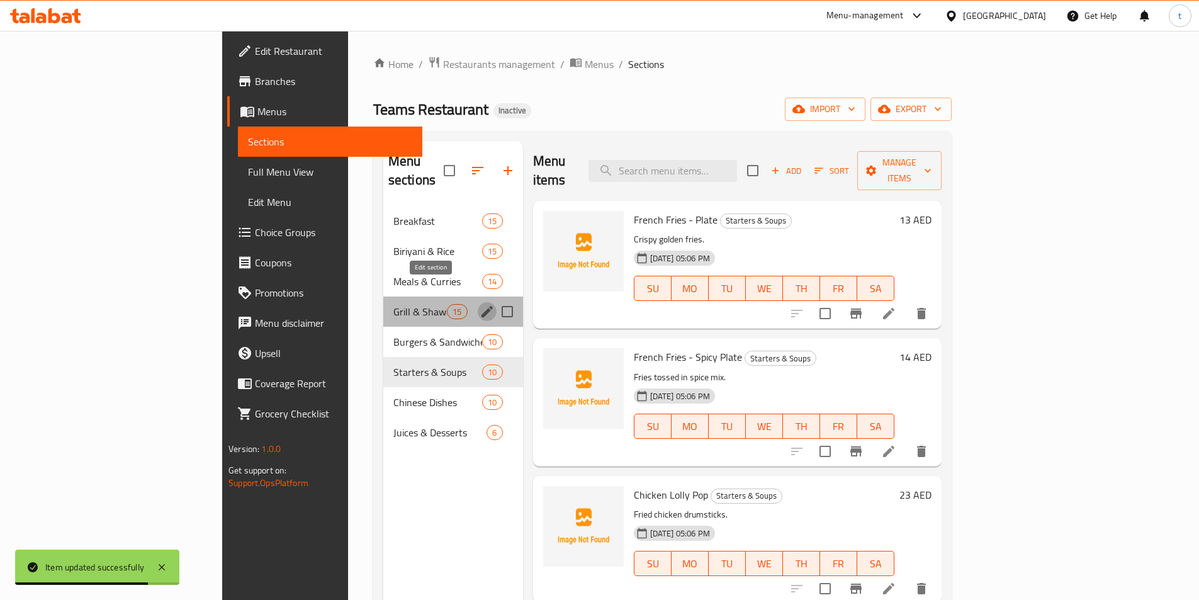
click at [482, 306] on icon "edit" at bounding box center [487, 311] width 11 height 11
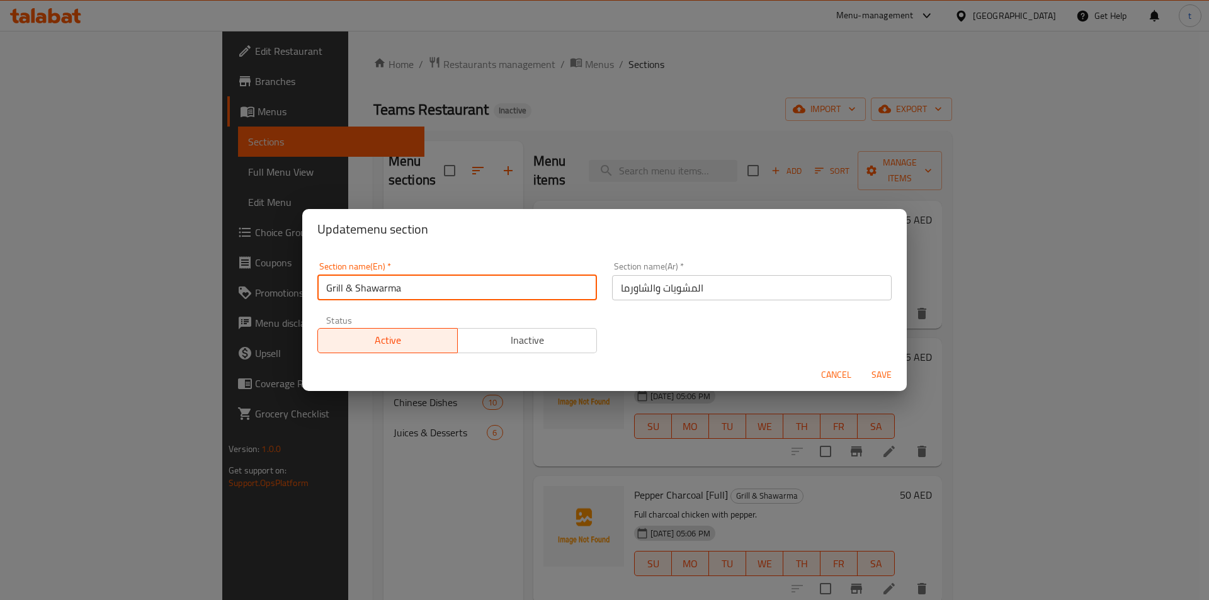
click at [328, 287] on input "Grill & Shawarma" at bounding box center [457, 287] width 280 height 25
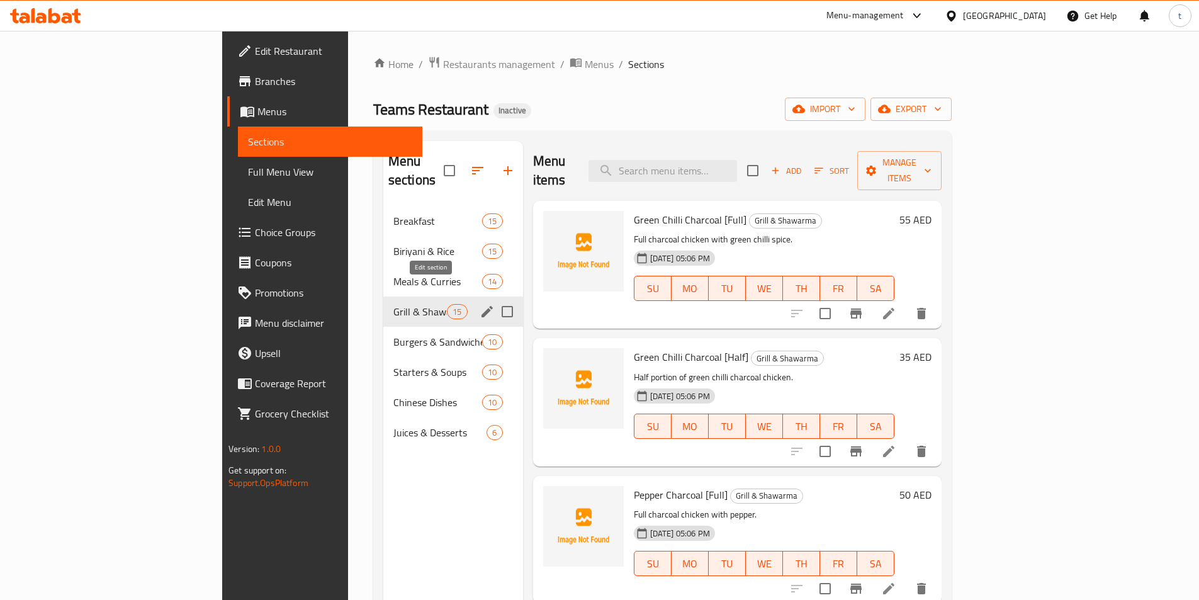
click at [480, 304] on icon "edit" at bounding box center [487, 311] width 15 height 15
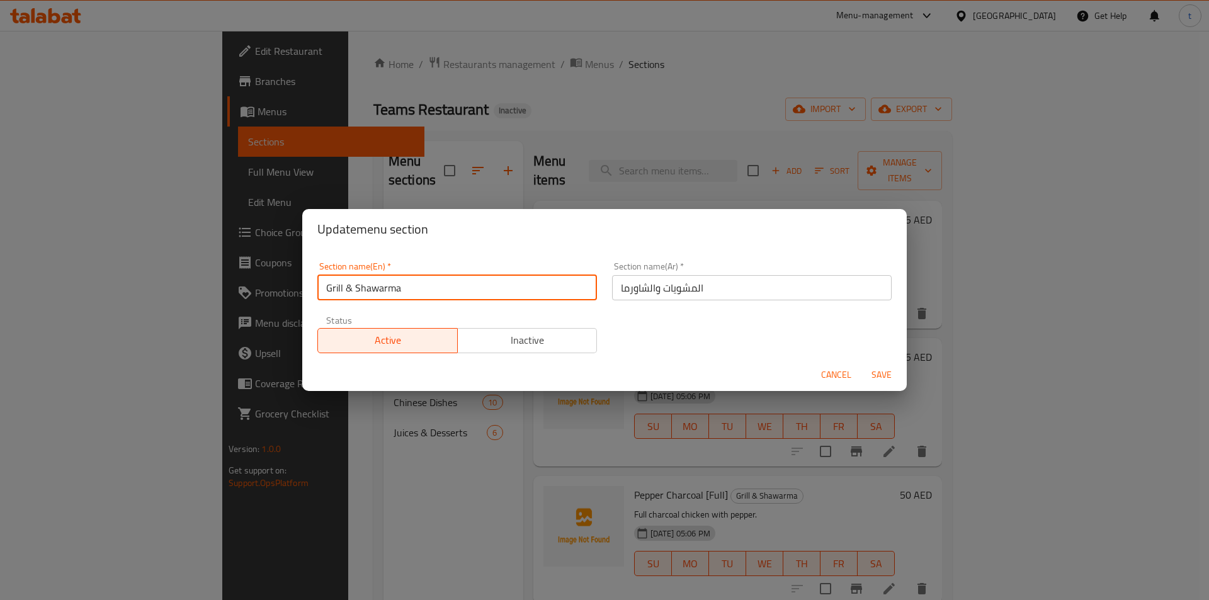
drag, startPoint x: 470, startPoint y: 287, endPoint x: 322, endPoint y: 275, distance: 148.5
click at [322, 275] on input "Grill & Shawarma" at bounding box center [457, 287] width 280 height 25
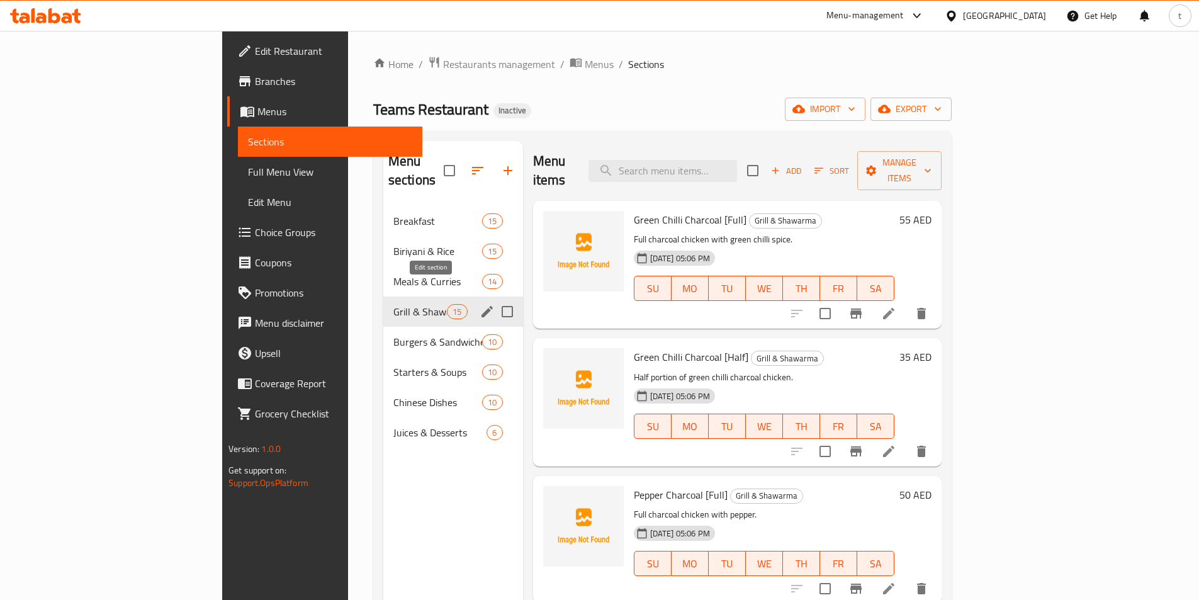
click at [482, 306] on icon "edit" at bounding box center [487, 311] width 11 height 11
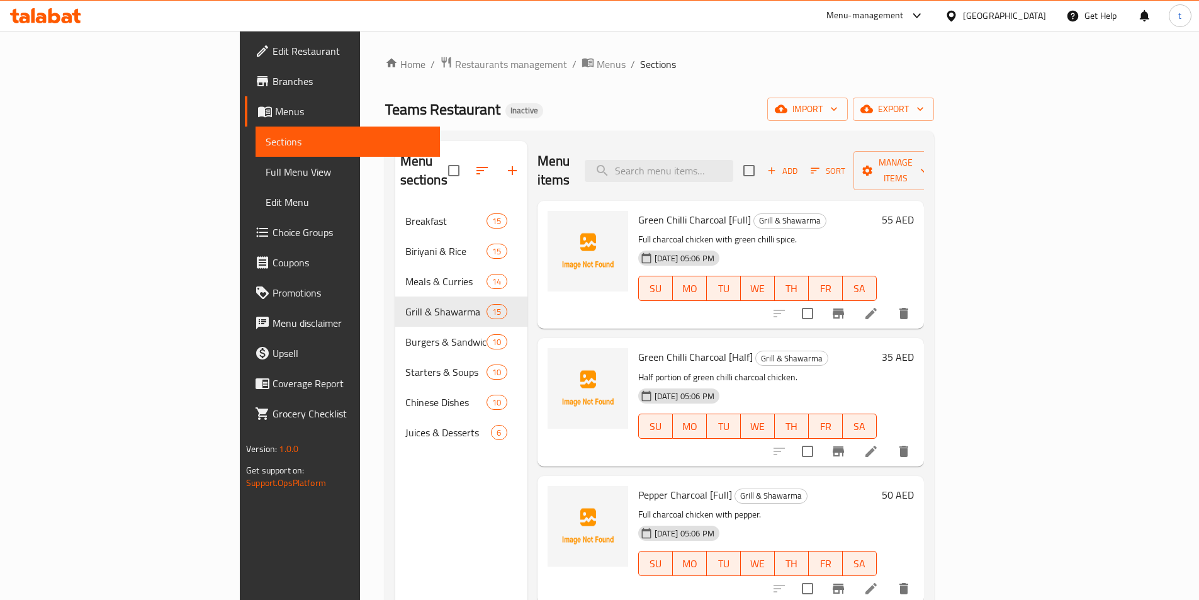
click at [273, 47] on span "Edit Restaurant" at bounding box center [351, 50] width 157 height 15
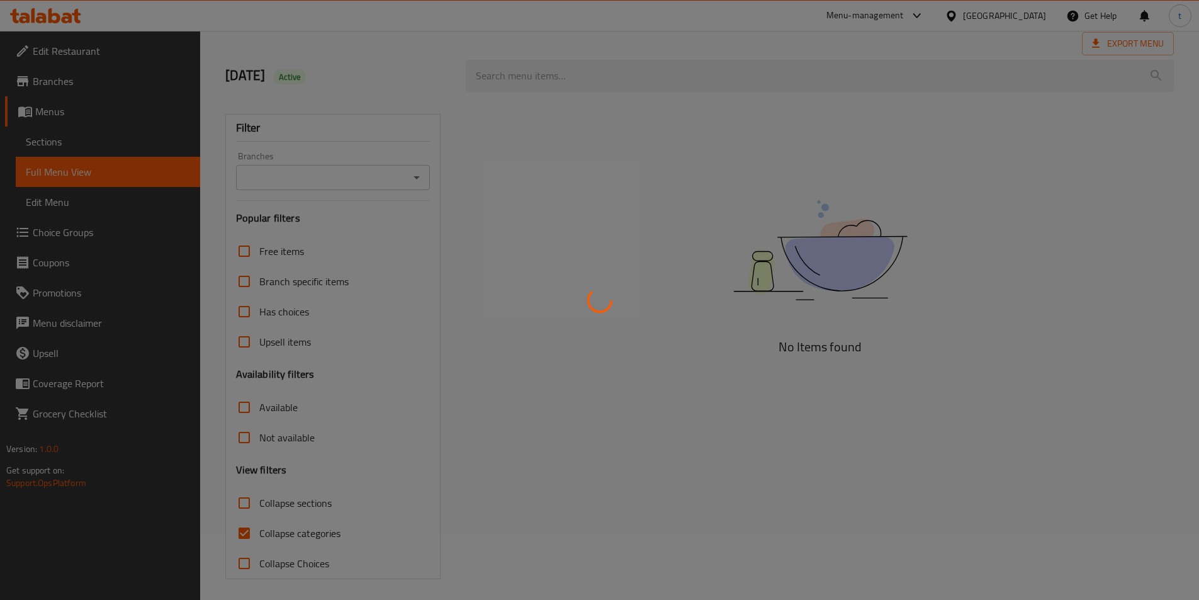
scroll to position [70, 0]
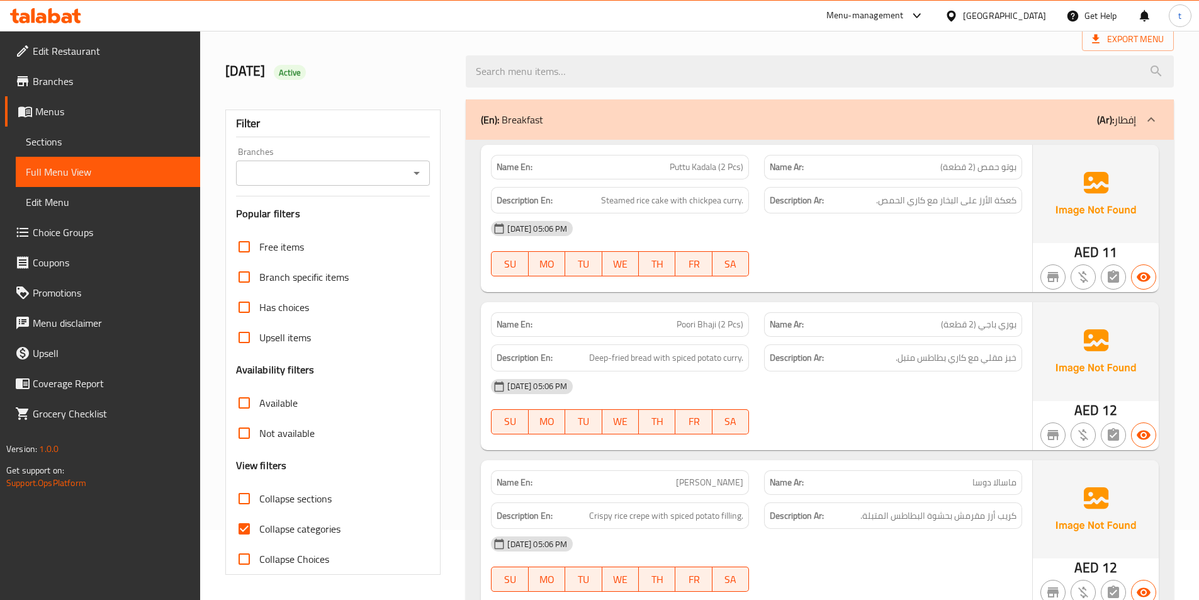
click at [243, 526] on input "Collapse categories" at bounding box center [244, 529] width 30 height 30
checkbox input "false"
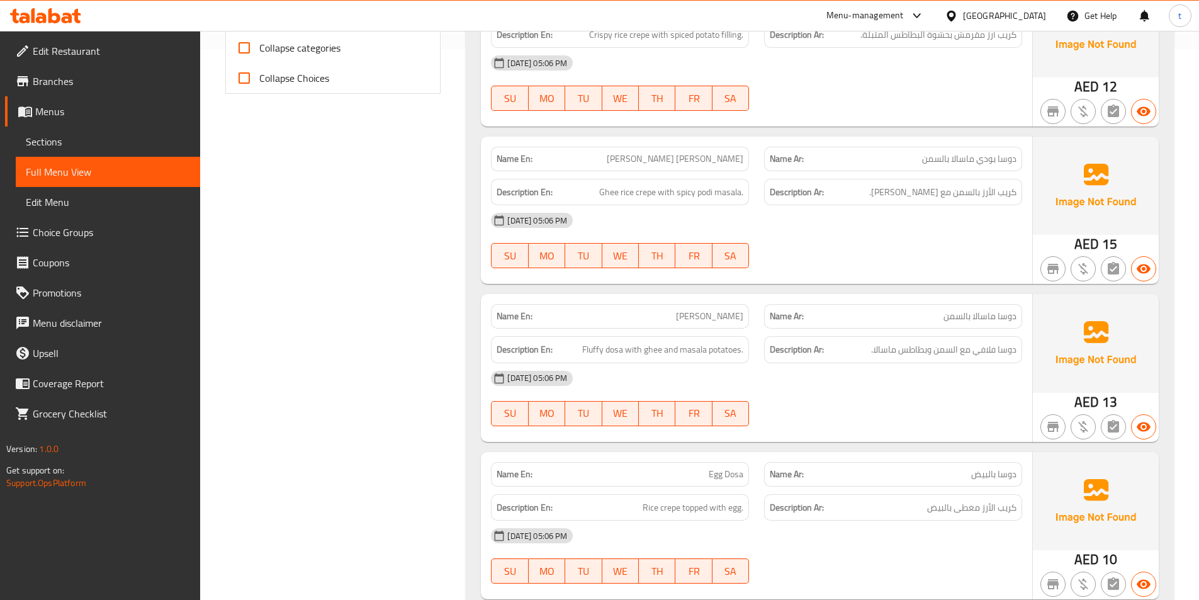
scroll to position [0, 0]
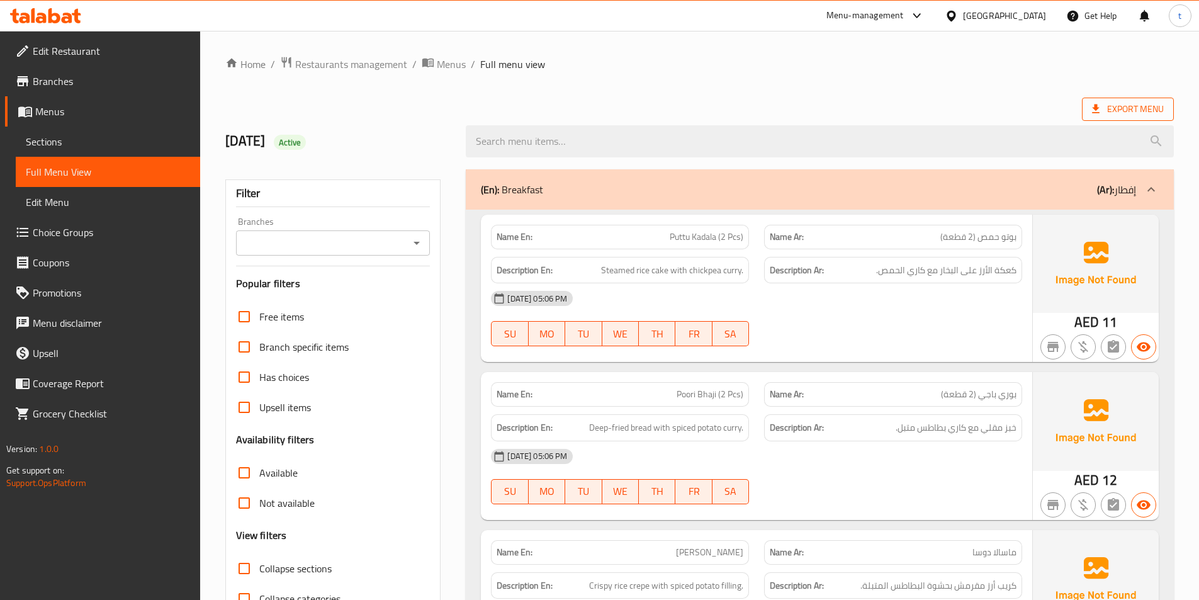
click at [1112, 105] on span "Export Menu" at bounding box center [1128, 109] width 72 height 16
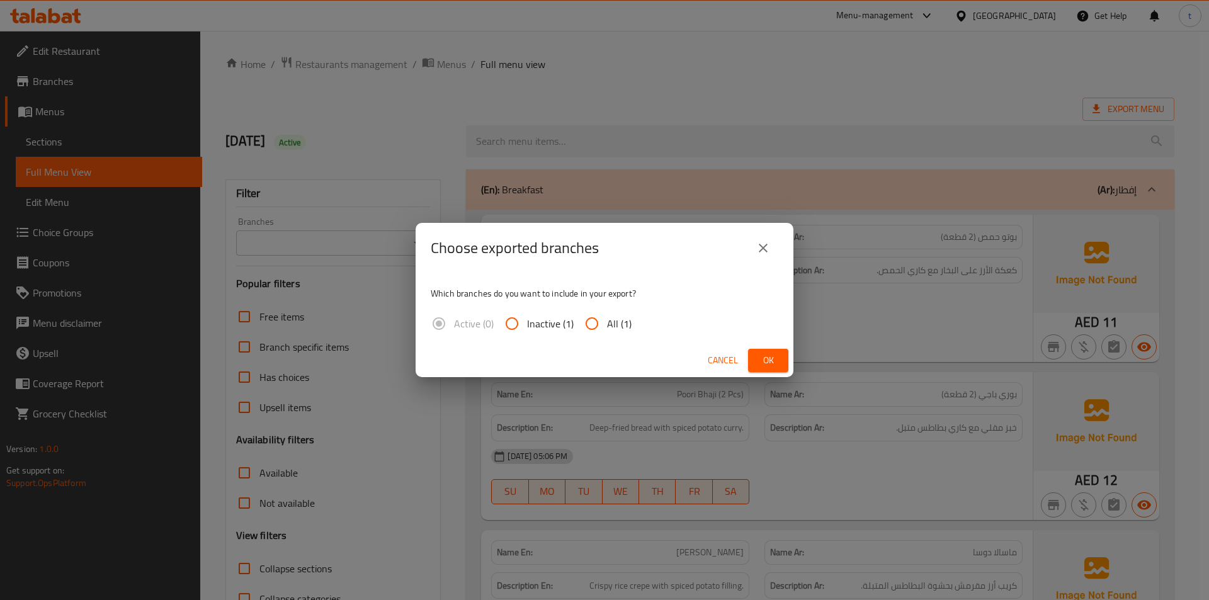
click at [600, 327] on input "All (1)" at bounding box center [592, 324] width 30 height 30
radio input "true"
click at [778, 369] on button "Ok" at bounding box center [768, 360] width 40 height 23
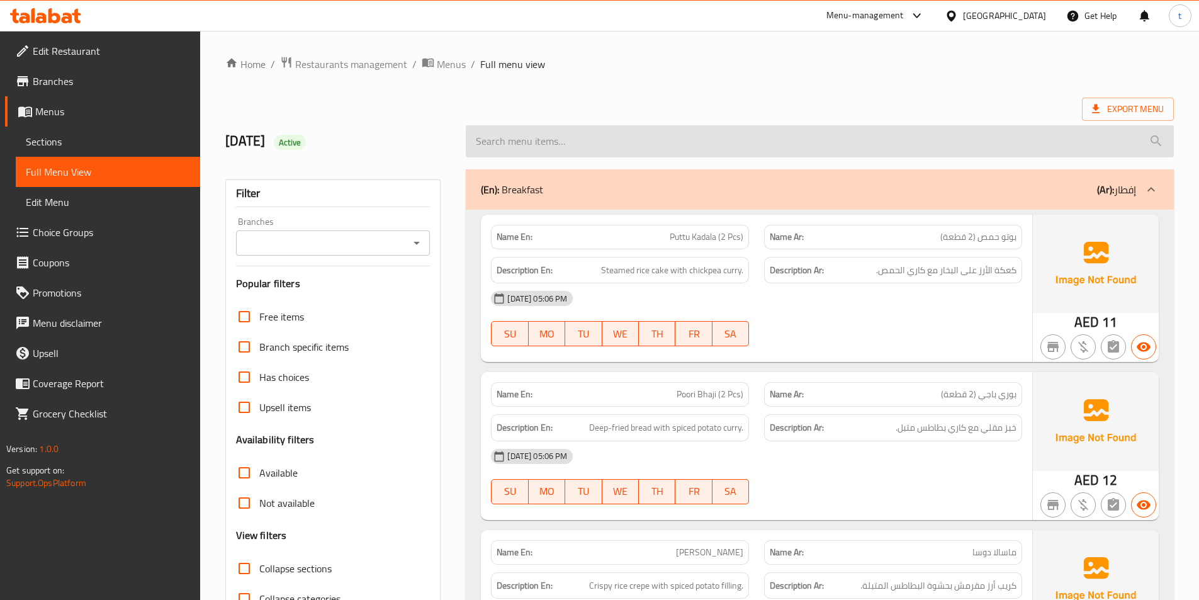
click at [592, 148] on input "search" at bounding box center [820, 141] width 708 height 32
paste input "Gheerice & Beef Curry"
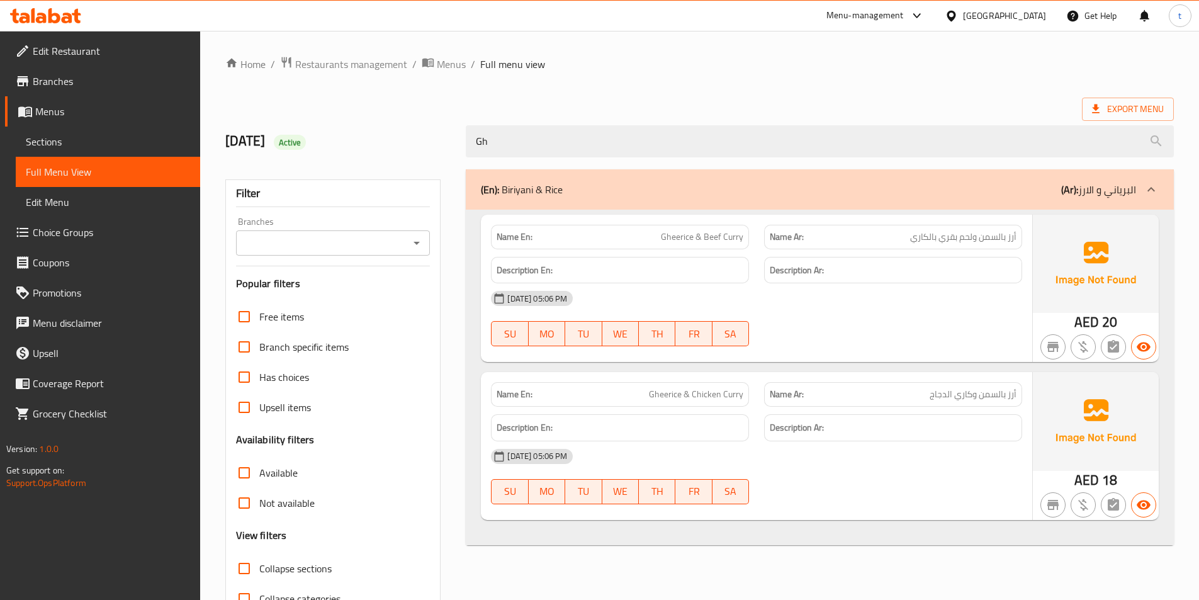
type input "G"
